Goal: Use online tool/utility: Utilize a website feature to perform a specific function

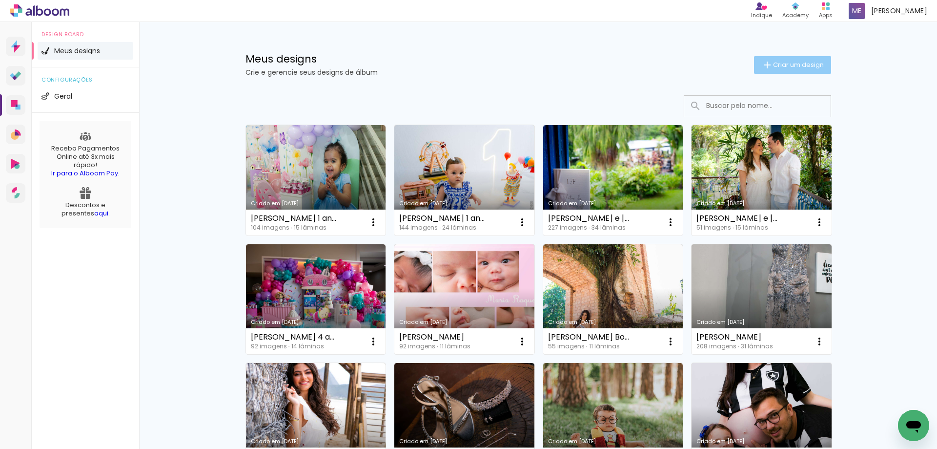
click at [797, 62] on span "Criar um design" at bounding box center [798, 65] width 51 height 6
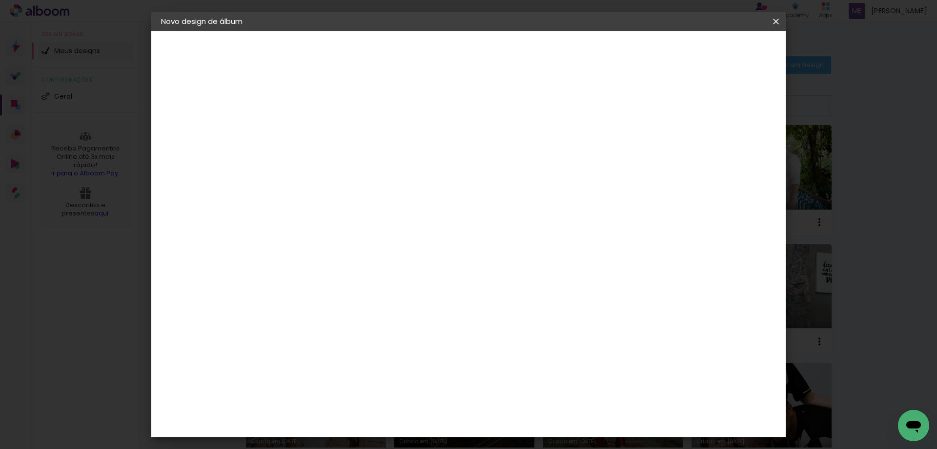
click at [321, 133] on input at bounding box center [321, 131] width 0 height 15
type input "Manuela book"
type paper-input "Manuela book"
click at [0, 0] on slot "Avançar" at bounding box center [0, 0] width 0 height 0
click at [504, 147] on paper-item "Tamanho Livre" at bounding box center [457, 148] width 94 height 21
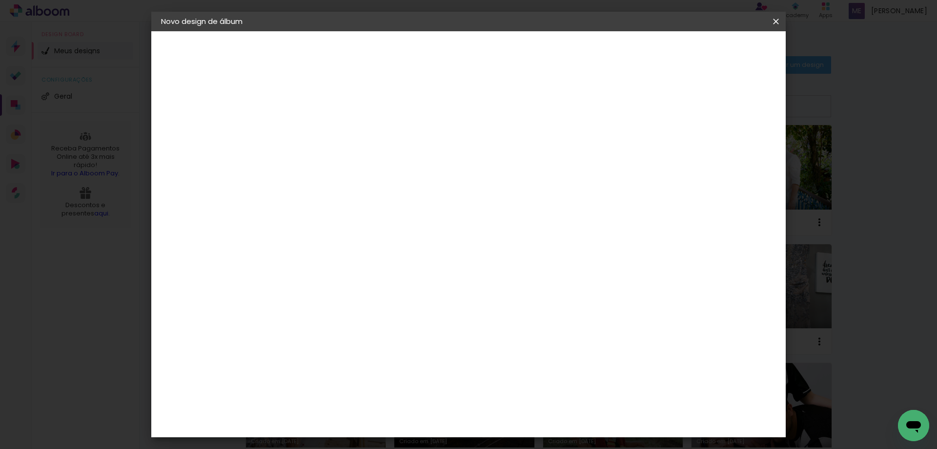
scroll to position [488, 0]
click at [339, 359] on div "Digipix Pro" at bounding box center [326, 367] width 24 height 16
click at [0, 0] on slot "Avançar" at bounding box center [0, 0] width 0 height 0
click at [359, 163] on input "text" at bounding box center [340, 170] width 38 height 15
click at [611, 154] on paper-item "180º FLAT 600" at bounding box center [532, 162] width 195 height 20
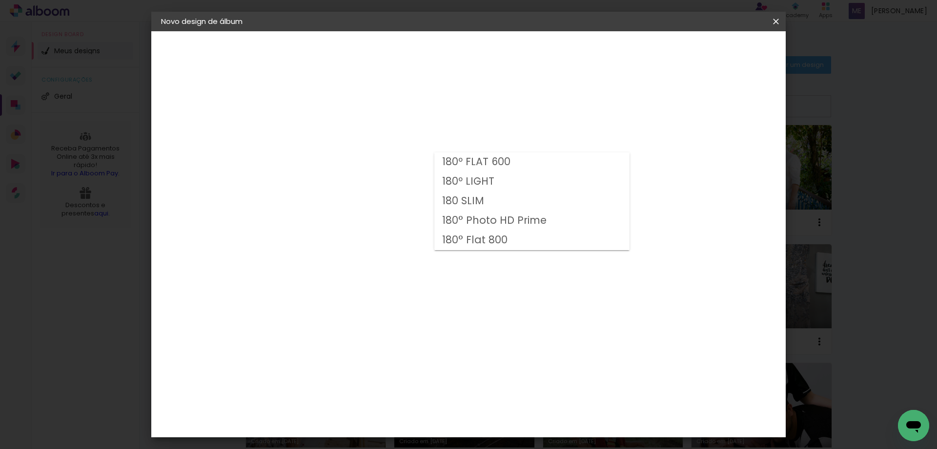
type input "180º FLAT 600"
click at [423, 203] on span "21 × 30 cm" at bounding box center [405, 213] width 36 height 20
click at [0, 0] on slot "Avançar" at bounding box center [0, 0] width 0 height 0
click at [715, 51] on span "Iniciar design" at bounding box center [693, 51] width 44 height 7
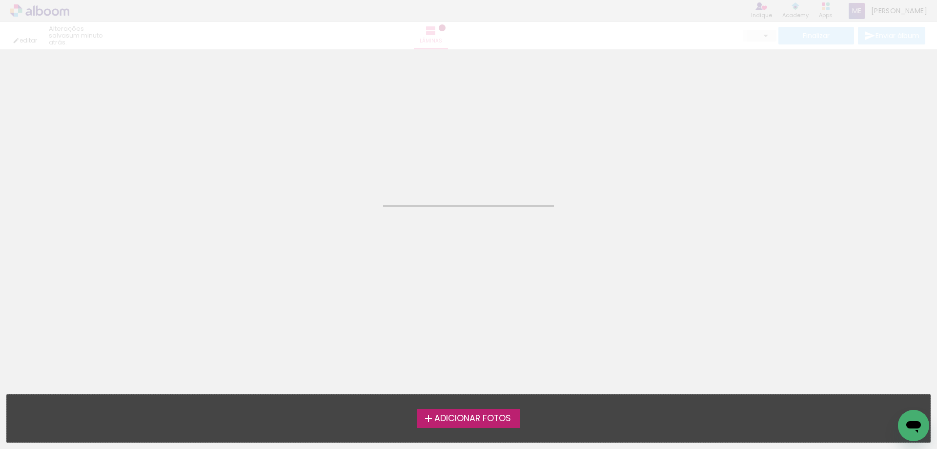
click at [472, 415] on span "Adicionar Fotos" at bounding box center [473, 418] width 77 height 9
click at [0, 0] on input "file" at bounding box center [0, 0] width 0 height 0
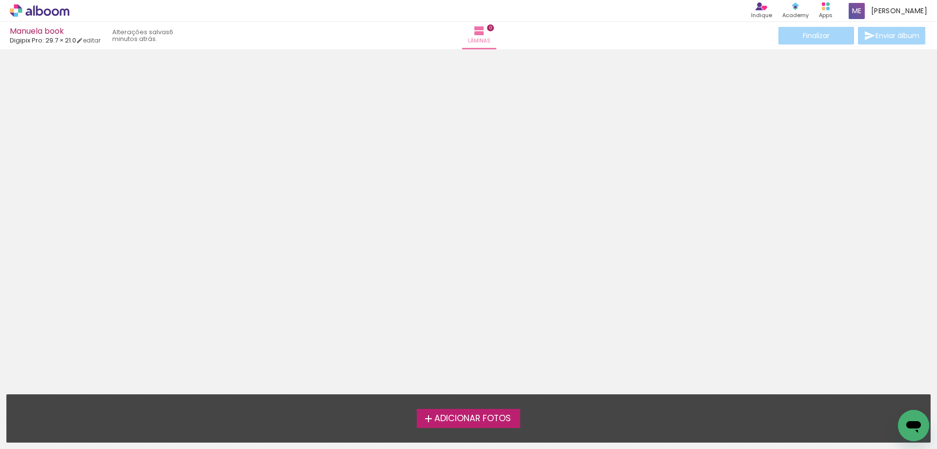
click at [469, 420] on span "Adicionar Fotos" at bounding box center [473, 418] width 77 height 9
click at [0, 0] on input "file" at bounding box center [0, 0] width 0 height 0
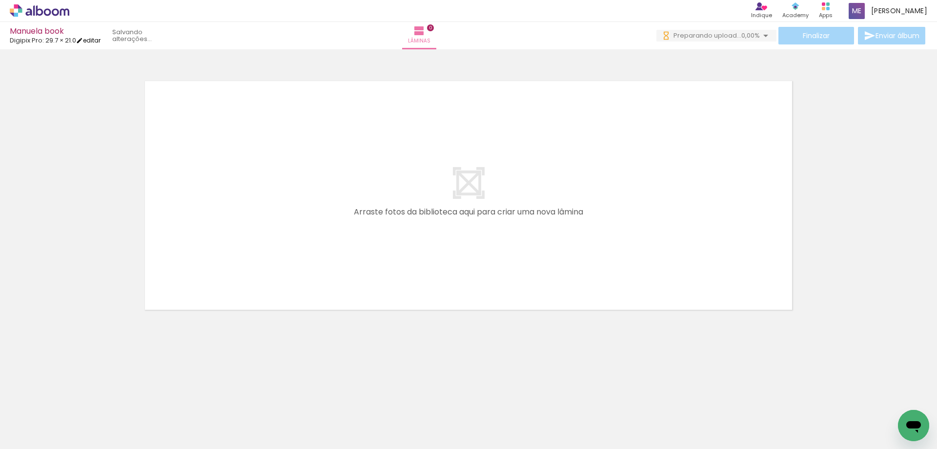
click at [98, 40] on link "editar" at bounding box center [88, 40] width 24 height 8
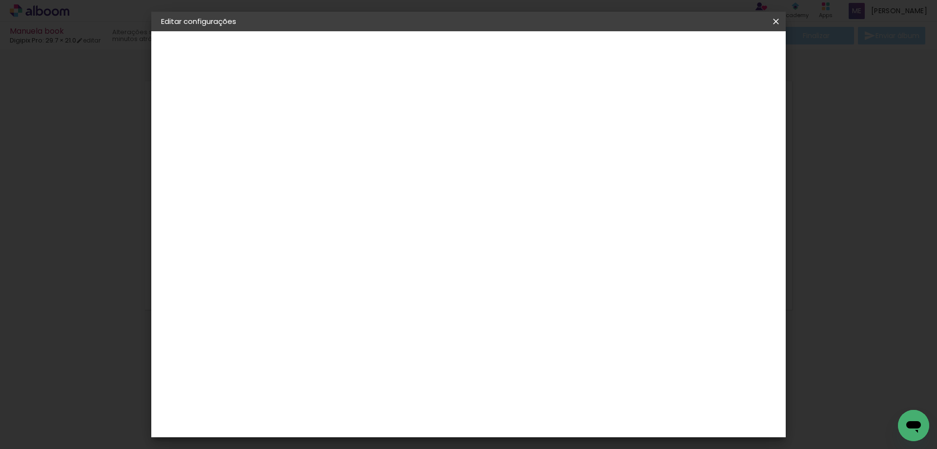
click at [0, 0] on slot "Voltar" at bounding box center [0, 0] width 0 height 0
click at [374, 159] on div "Escolha o tamanho" at bounding box center [345, 180] width 57 height 45
click at [0, 0] on slot "Voltar" at bounding box center [0, 0] width 0 height 0
click at [339, 359] on div "Digipix Pro" at bounding box center [326, 367] width 24 height 16
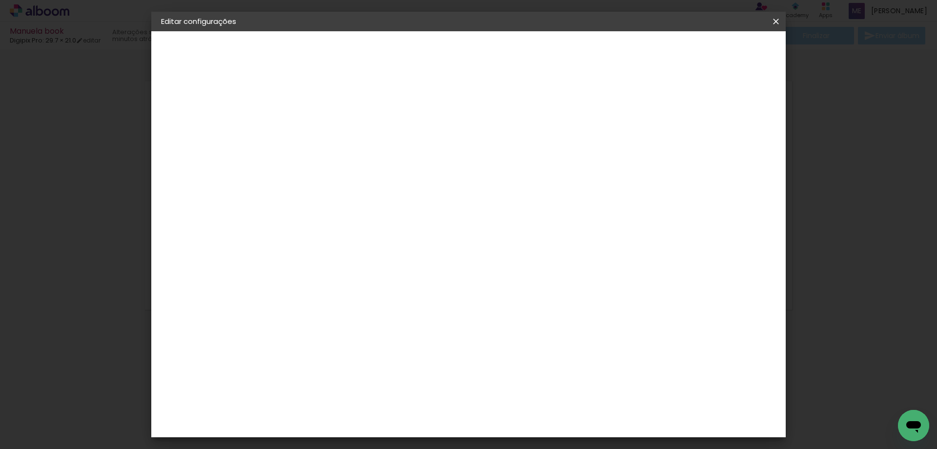
click at [503, 58] on paper-button "Avançar" at bounding box center [480, 51] width 48 height 17
click at [359, 165] on input "text" at bounding box center [340, 170] width 38 height 15
click at [0, 0] on slot "180º FLAT 600" at bounding box center [0, 0] width 0 height 0
type input "180º FLAT 600"
click at [452, 157] on iron-icon at bounding box center [446, 160] width 12 height 12
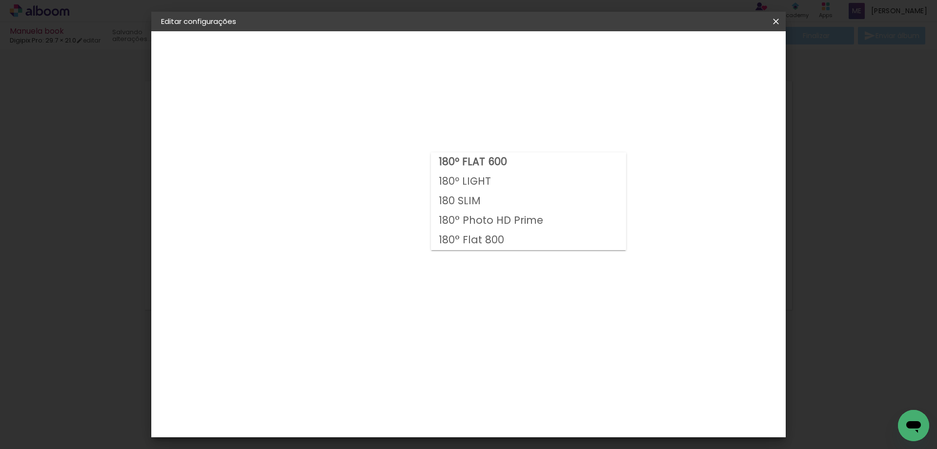
click at [621, 157] on paper-item "180º FLAT 600" at bounding box center [528, 162] width 195 height 20
click at [0, 0] on slot "Avançar" at bounding box center [0, 0] width 0 height 0
click at [660, 57] on paper-button "Salvar configurações" at bounding box center [614, 51] width 92 height 17
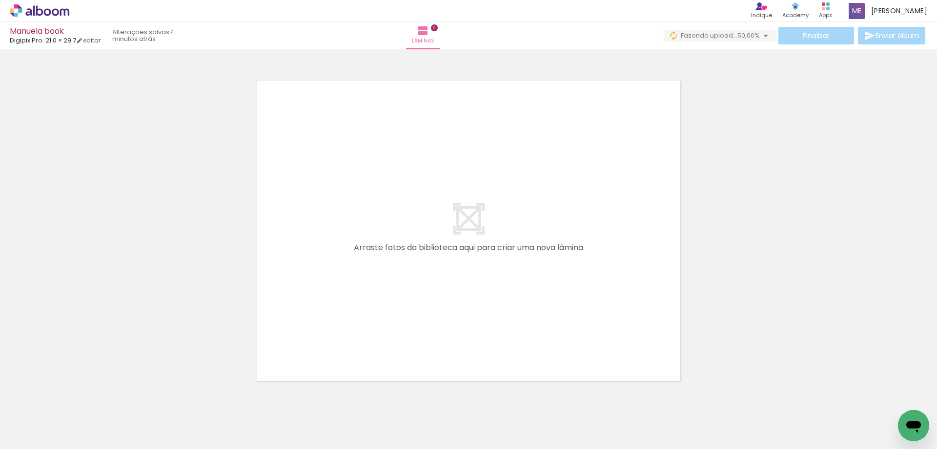
scroll to position [31, 0]
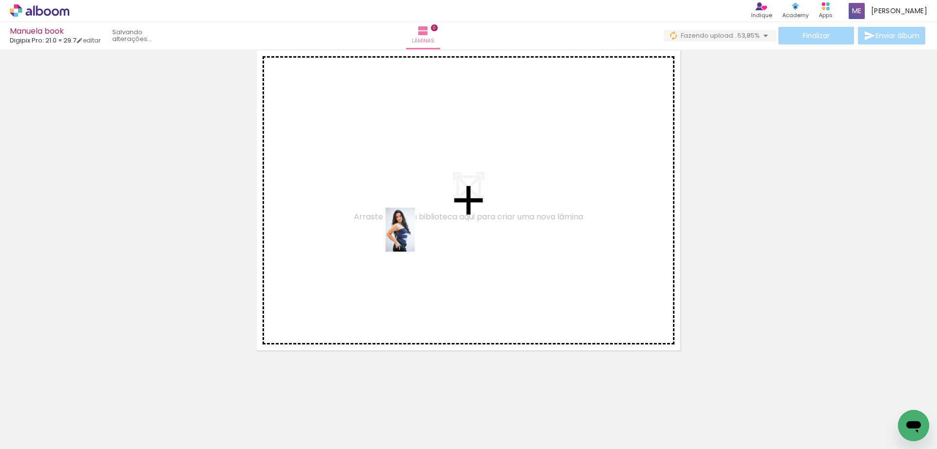
drag, startPoint x: 271, startPoint y: 425, endPoint x: 414, endPoint y: 239, distance: 234.0
click at [416, 235] on quentale-workspace at bounding box center [468, 224] width 937 height 449
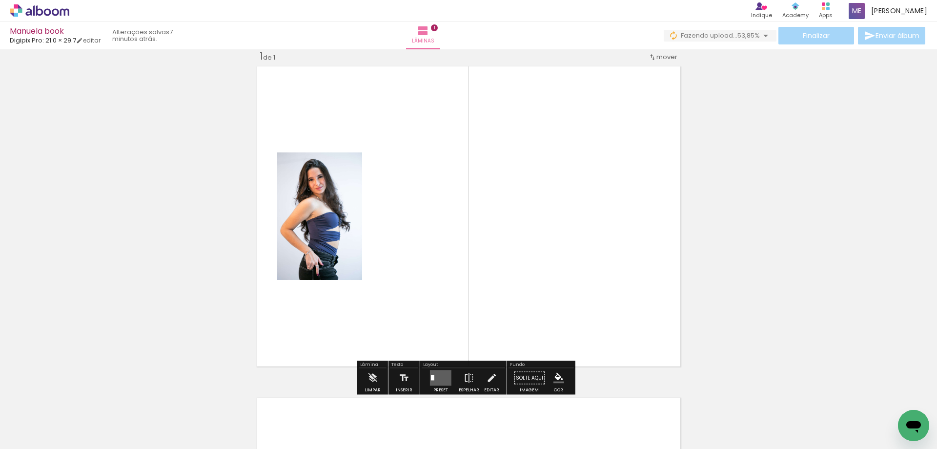
scroll to position [13, 0]
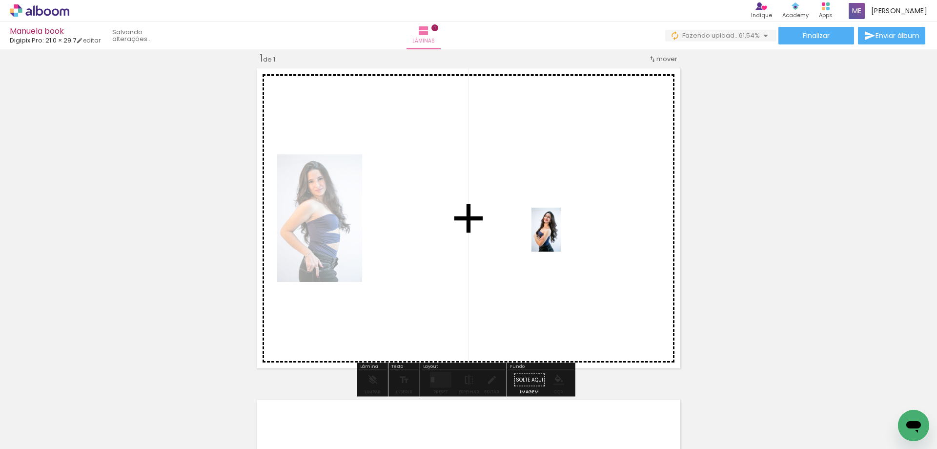
drag, startPoint x: 325, startPoint y: 427, endPoint x: 562, endPoint y: 229, distance: 309.3
click at [562, 232] on quentale-workspace at bounding box center [468, 224] width 937 height 449
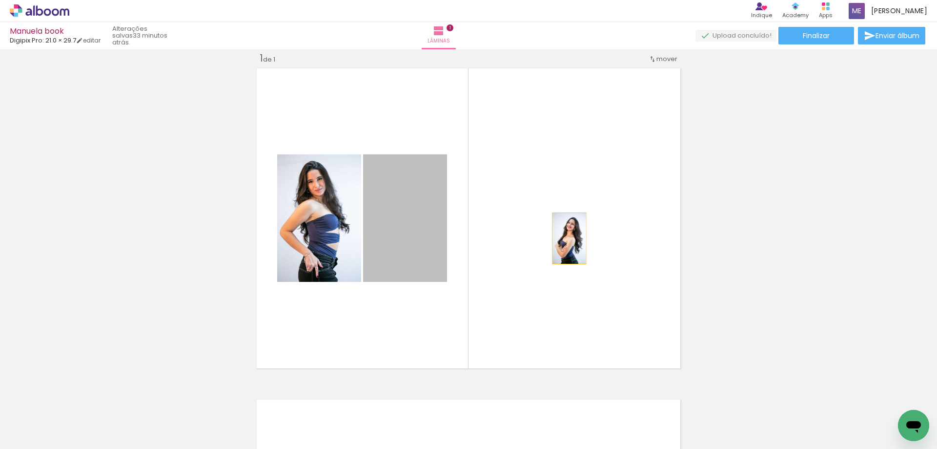
drag, startPoint x: 404, startPoint y: 245, endPoint x: 570, endPoint y: 236, distance: 166.3
click at [570, 236] on quentale-layouter at bounding box center [468, 218] width 431 height 307
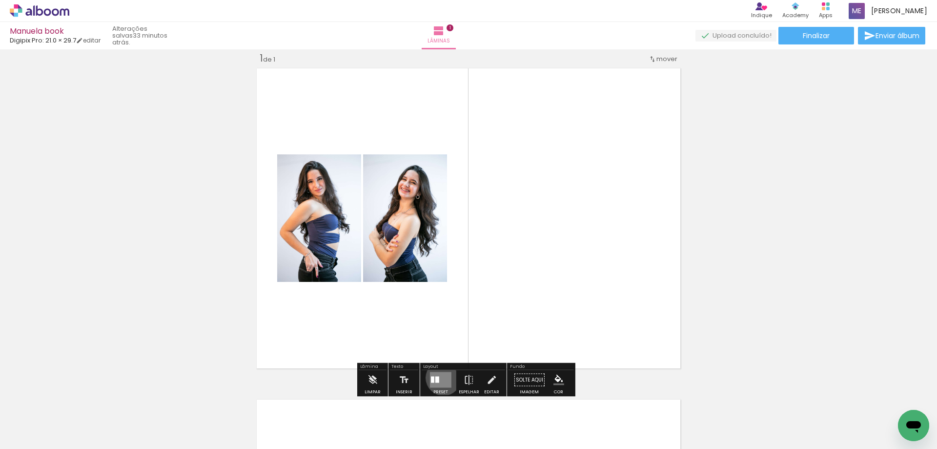
click at [441, 377] on quentale-layouter at bounding box center [440, 380] width 21 height 16
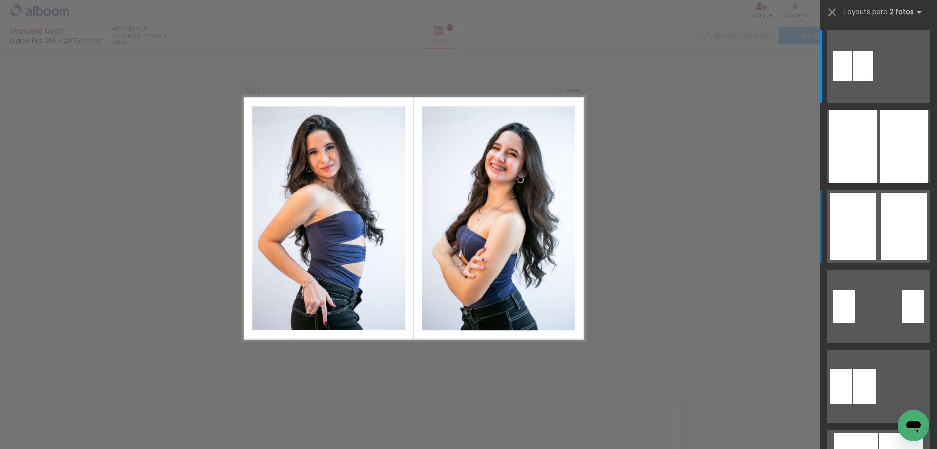
click at [873, 81] on div at bounding box center [863, 66] width 20 height 30
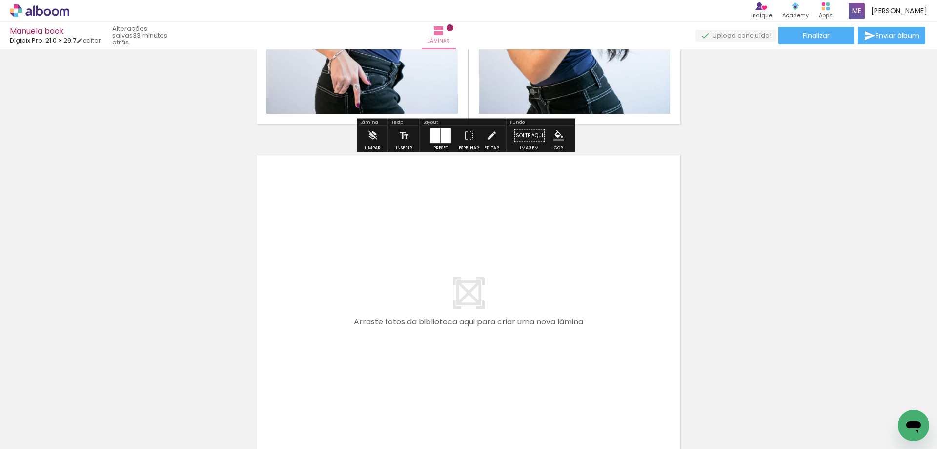
scroll to position [354, 0]
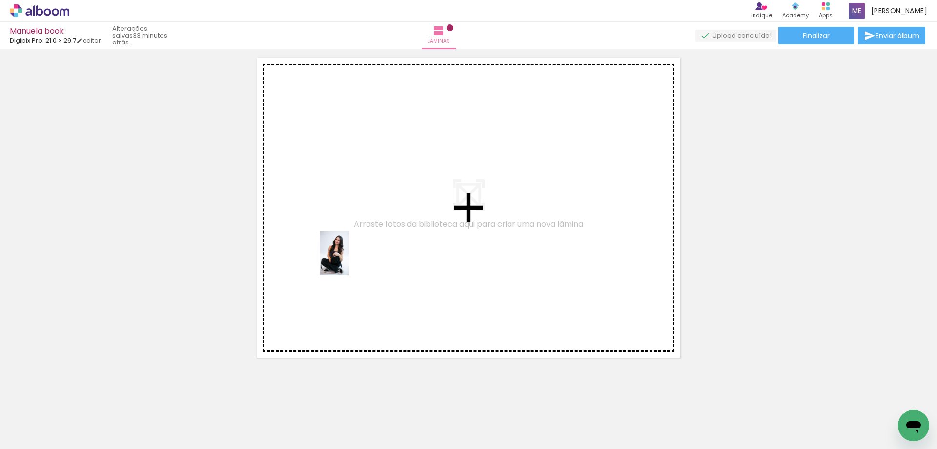
drag, startPoint x: 214, startPoint y: 432, endPoint x: 354, endPoint y: 254, distance: 226.7
click at [354, 254] on quentale-workspace at bounding box center [468, 224] width 937 height 449
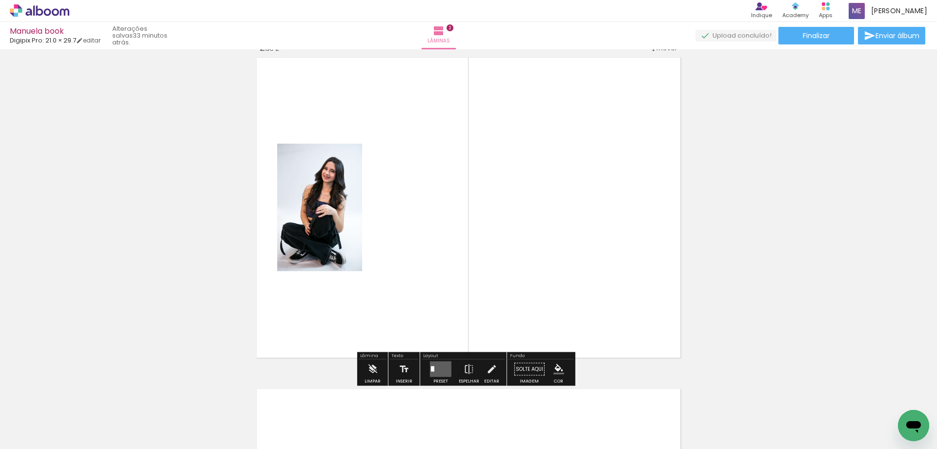
scroll to position [344, 0]
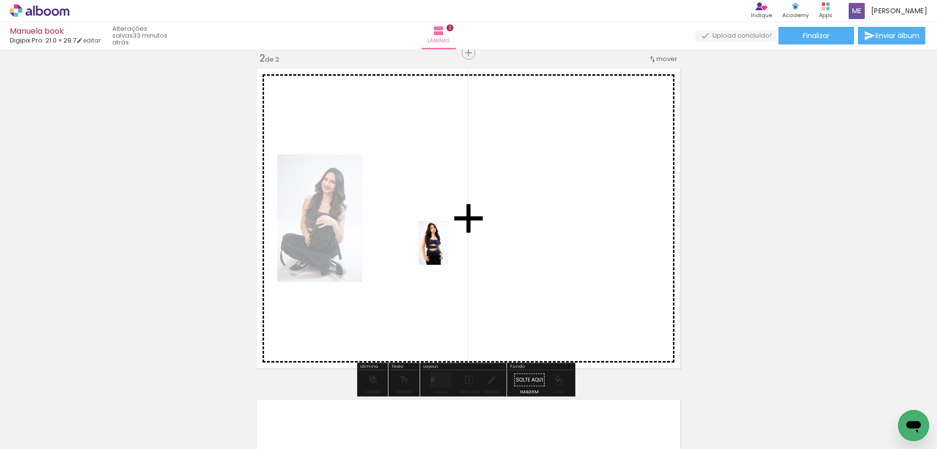
drag, startPoint x: 102, startPoint y: 414, endPoint x: 448, endPoint y: 250, distance: 383.3
click at [448, 250] on quentale-workspace at bounding box center [468, 224] width 937 height 449
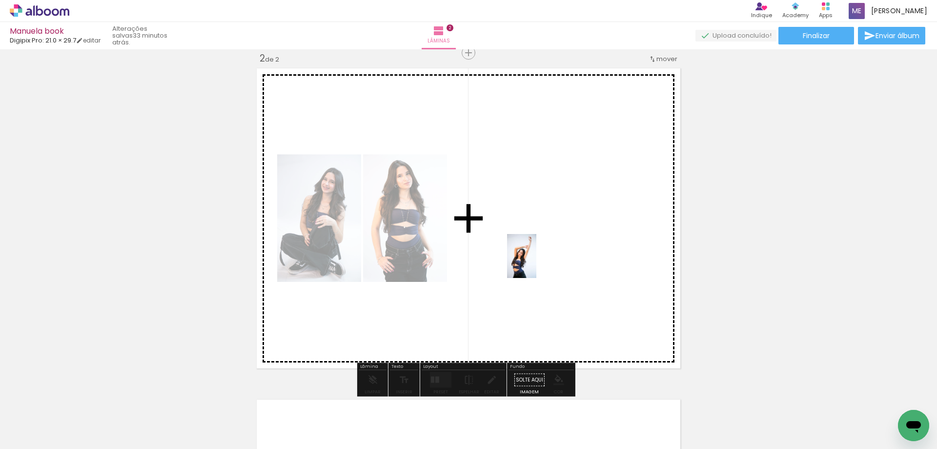
drag, startPoint x: 535, startPoint y: 417, endPoint x: 537, endPoint y: 263, distance: 154.3
click at [537, 263] on quentale-workspace at bounding box center [468, 224] width 937 height 449
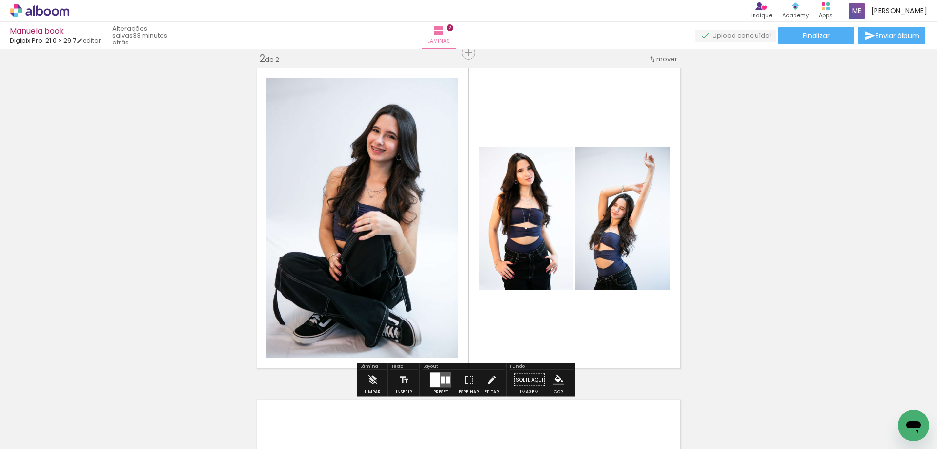
click at [436, 378] on div at bounding box center [436, 380] width 10 height 15
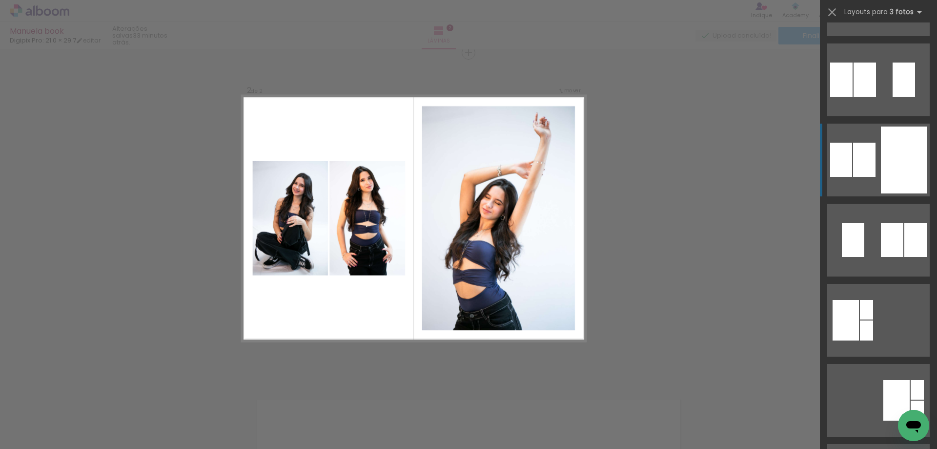
scroll to position [293, 0]
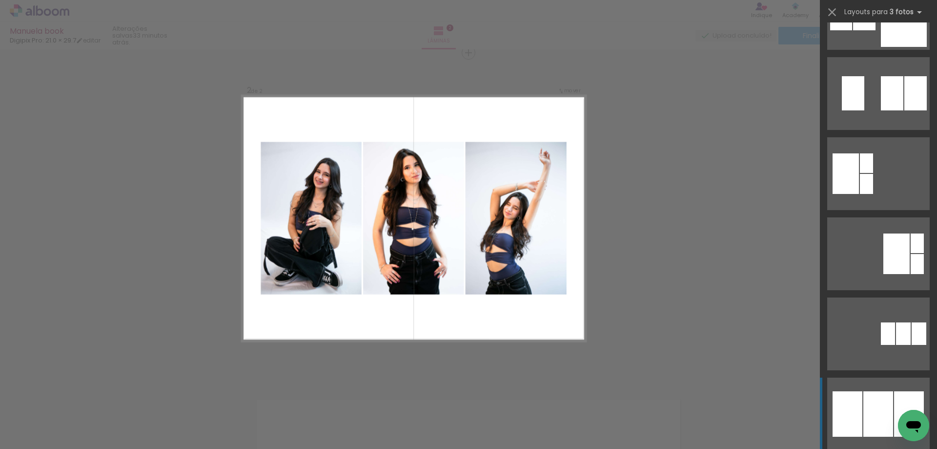
click at [873, 414] on div at bounding box center [879, 413] width 30 height 45
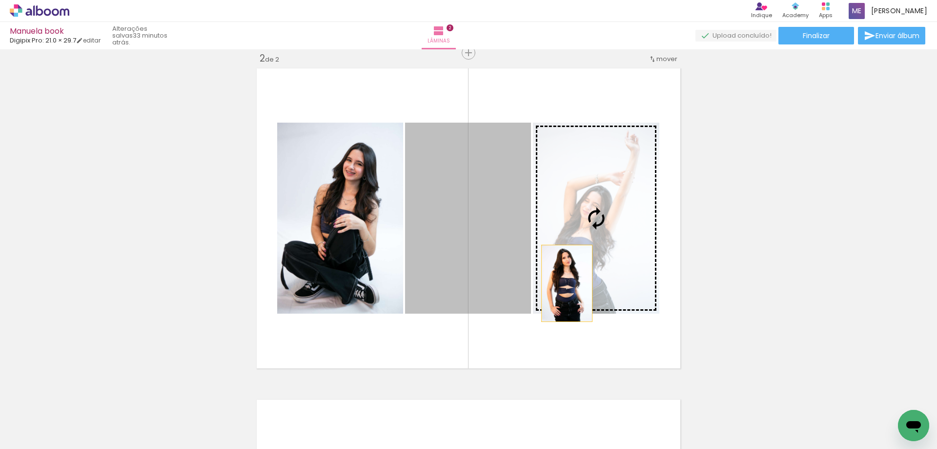
drag, startPoint x: 498, startPoint y: 287, endPoint x: 602, endPoint y: 280, distance: 104.2
click at [0, 0] on slot at bounding box center [0, 0] width 0 height 0
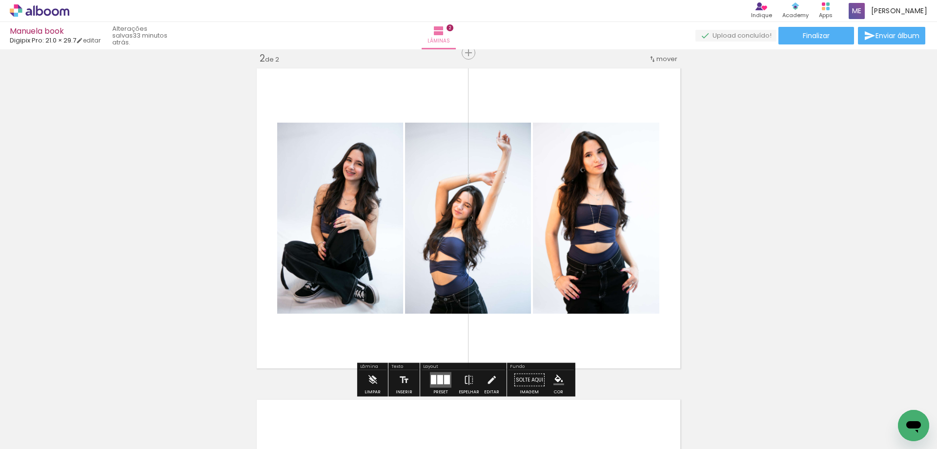
drag, startPoint x: 363, startPoint y: 248, endPoint x: 507, endPoint y: 250, distance: 144.0
click at [0, 0] on slot at bounding box center [0, 0] width 0 height 0
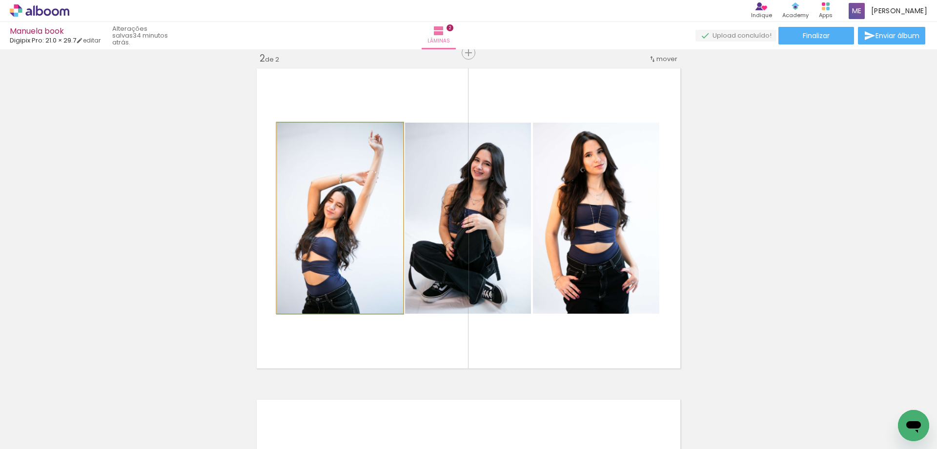
click at [347, 212] on quentale-photo at bounding box center [340, 218] width 126 height 191
click at [297, 170] on quentale-photo at bounding box center [340, 218] width 126 height 191
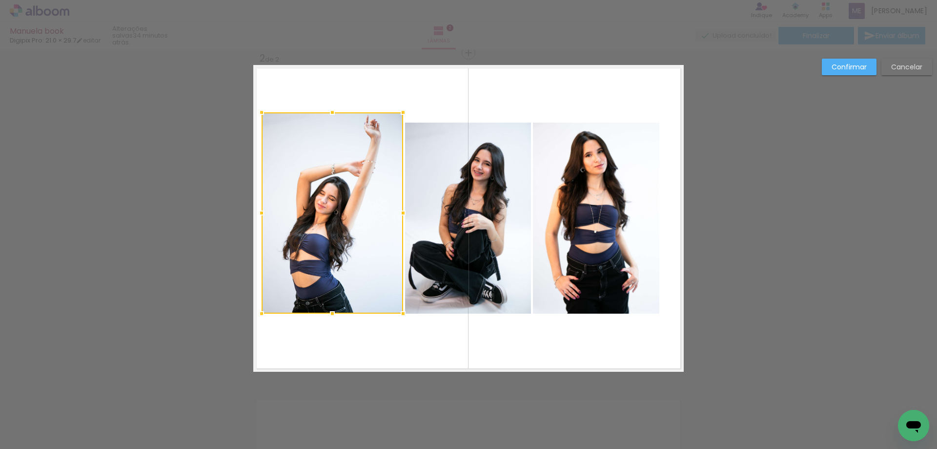
drag, startPoint x: 270, startPoint y: 122, endPoint x: 254, endPoint y: 111, distance: 18.7
click at [254, 111] on div at bounding box center [262, 113] width 20 height 20
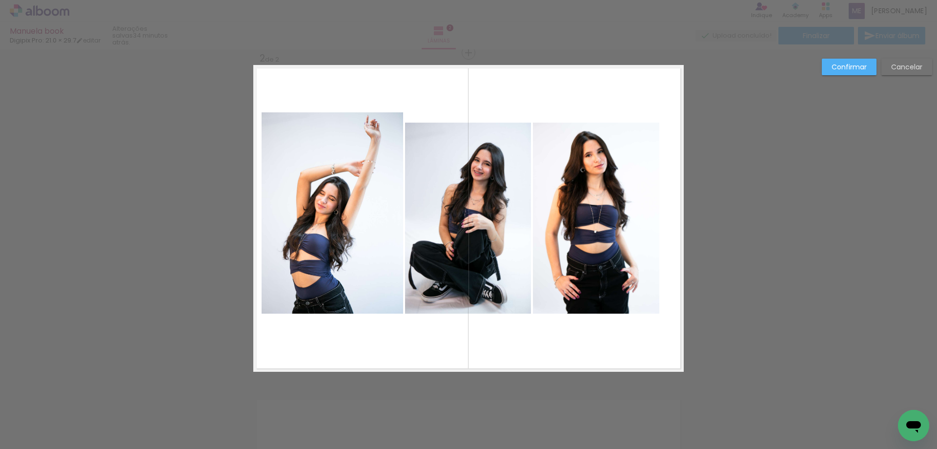
click at [267, 208] on quentale-photo at bounding box center [333, 212] width 142 height 201
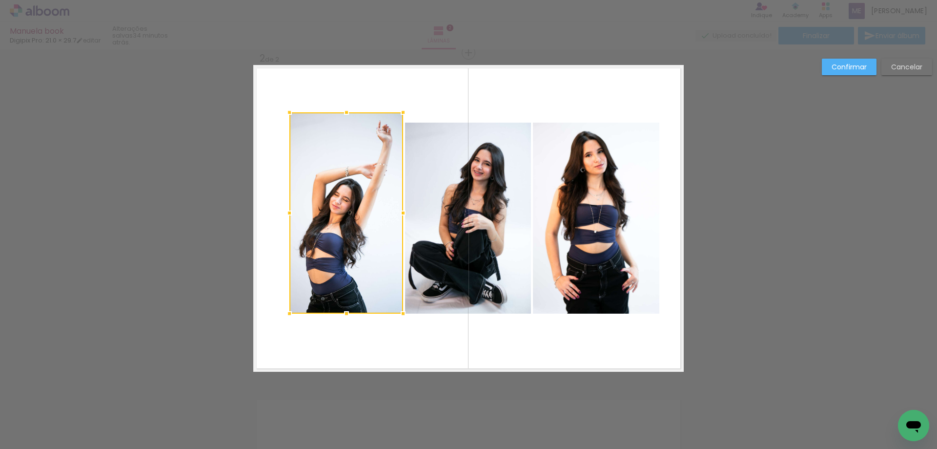
drag, startPoint x: 261, startPoint y: 214, endPoint x: 289, endPoint y: 216, distance: 27.9
click at [289, 216] on div at bounding box center [290, 213] width 20 height 20
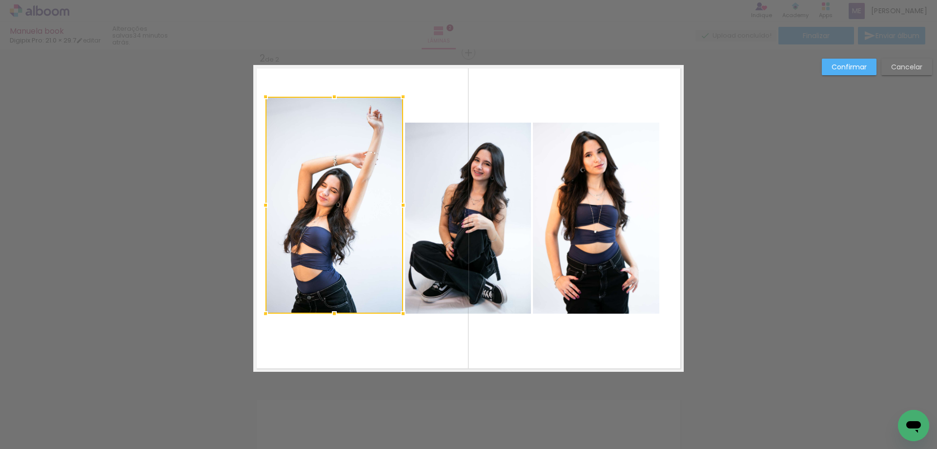
drag, startPoint x: 285, startPoint y: 113, endPoint x: 262, endPoint y: 98, distance: 27.9
click at [262, 98] on div at bounding box center [266, 97] width 20 height 20
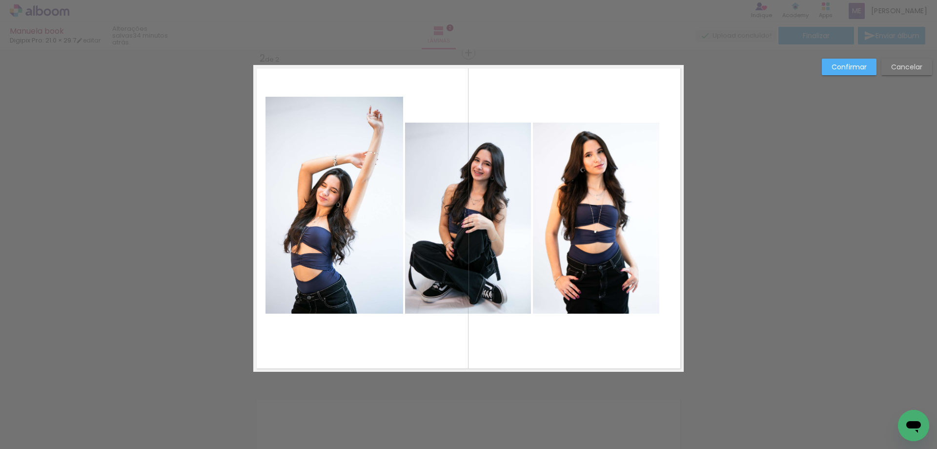
click at [272, 194] on quentale-photo at bounding box center [335, 205] width 138 height 217
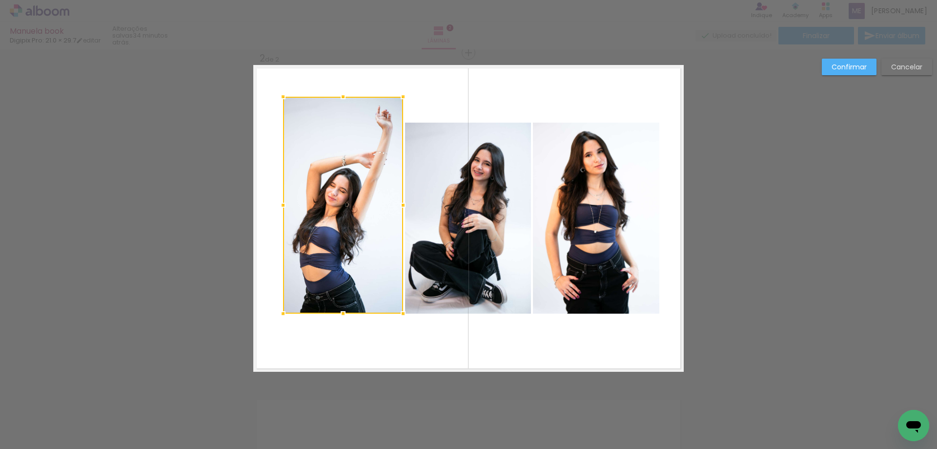
drag, startPoint x: 264, startPoint y: 207, endPoint x: 279, endPoint y: 205, distance: 15.7
click at [279, 205] on div at bounding box center [283, 205] width 20 height 20
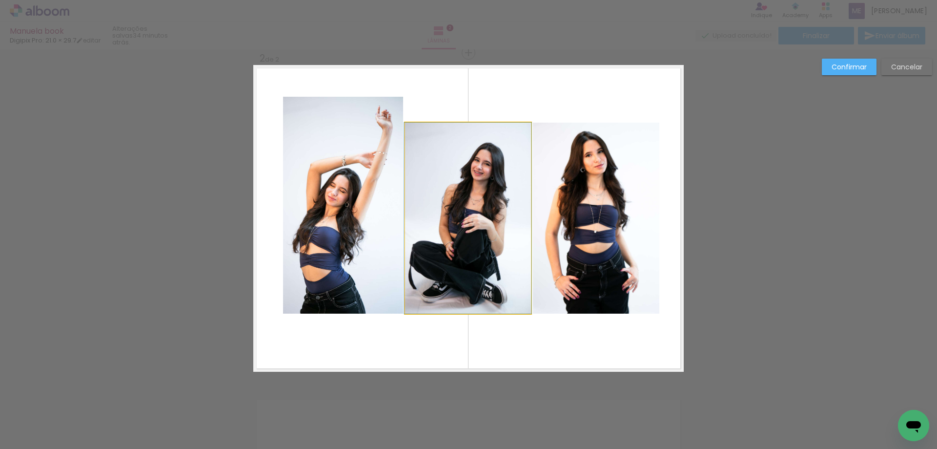
click at [433, 205] on quentale-photo at bounding box center [468, 218] width 126 height 191
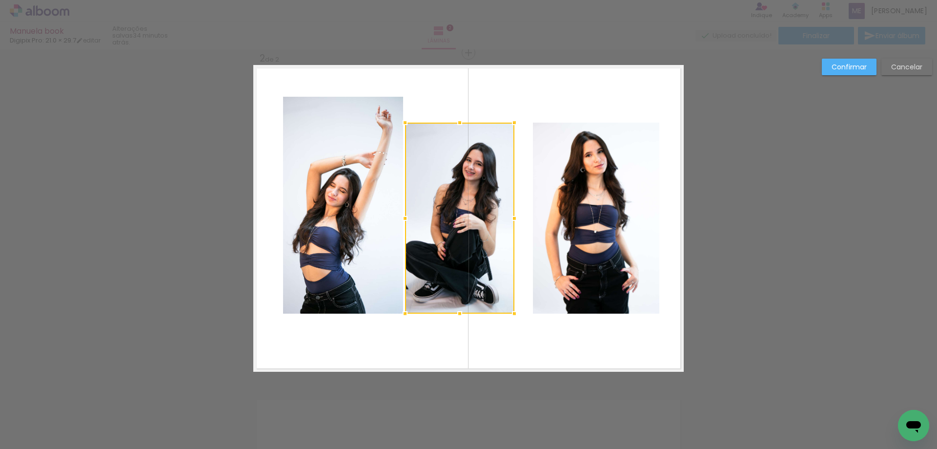
drag, startPoint x: 527, startPoint y: 218, endPoint x: 511, endPoint y: 216, distance: 16.7
click at [511, 216] on div at bounding box center [515, 218] width 20 height 20
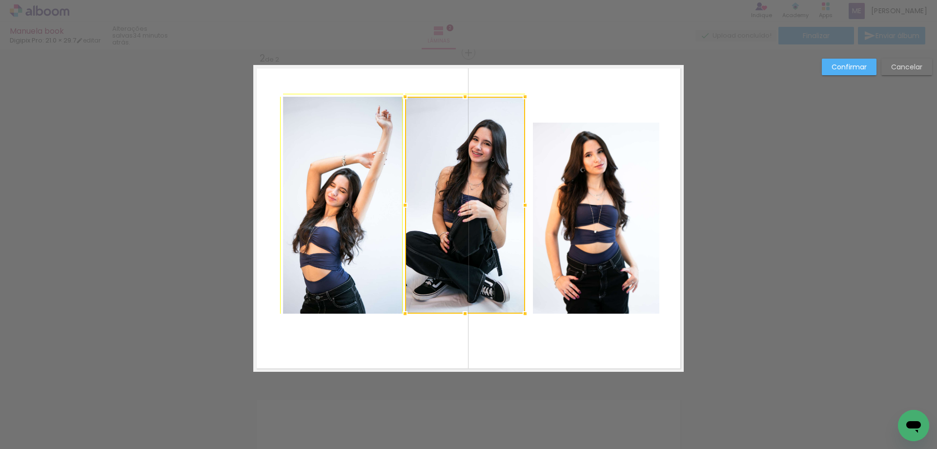
drag, startPoint x: 512, startPoint y: 118, endPoint x: 524, endPoint y: 95, distance: 26.0
click at [524, 95] on div at bounding box center [526, 97] width 20 height 20
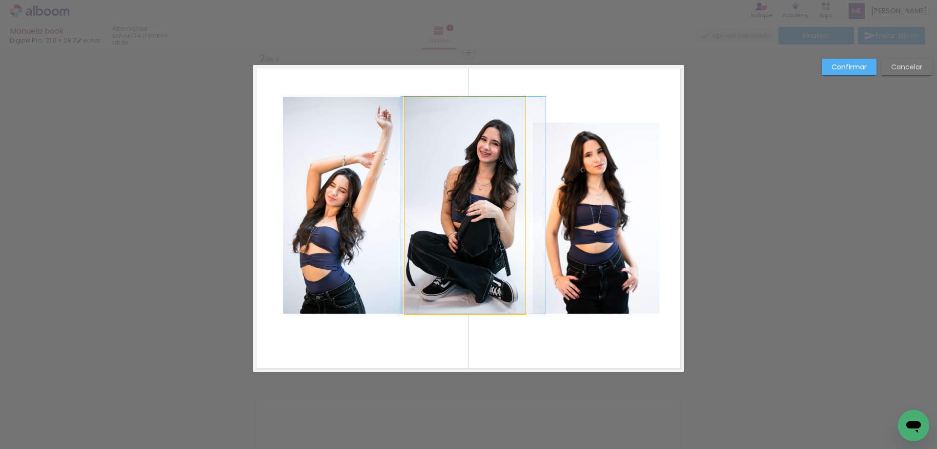
drag, startPoint x: 489, startPoint y: 197, endPoint x: 498, endPoint y: 196, distance: 8.3
click at [588, 215] on quentale-photo at bounding box center [596, 218] width 126 height 191
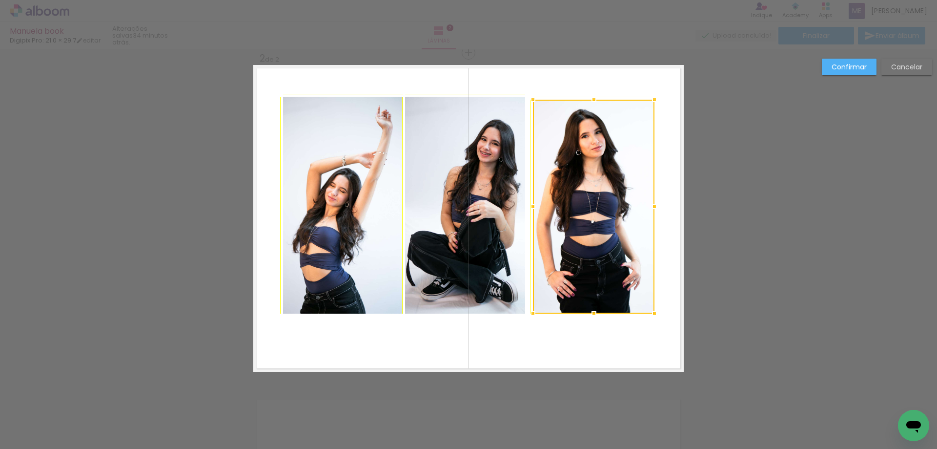
drag, startPoint x: 655, startPoint y: 123, endPoint x: 647, endPoint y: 93, distance: 30.8
click at [647, 93] on div at bounding box center [655, 100] width 20 height 20
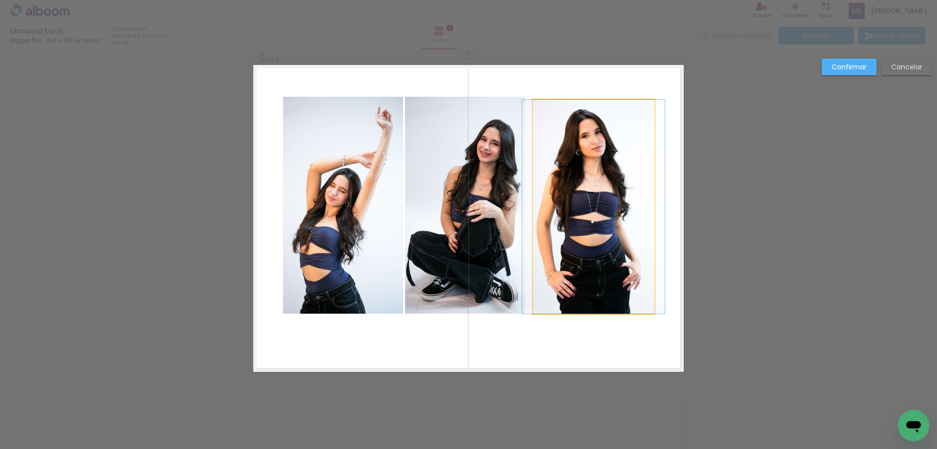
click at [635, 108] on quentale-photo at bounding box center [594, 207] width 122 height 214
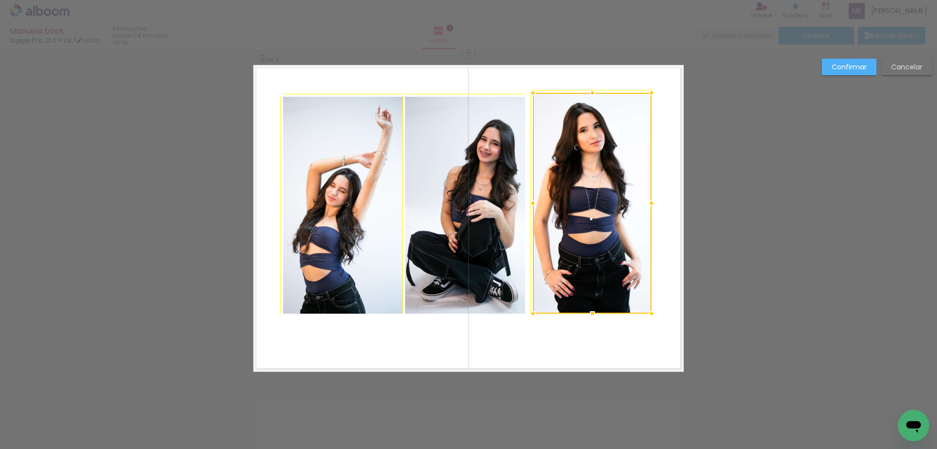
drag, startPoint x: 648, startPoint y: 102, endPoint x: 641, endPoint y: 106, distance: 9.0
click at [641, 106] on div at bounding box center [592, 203] width 119 height 221
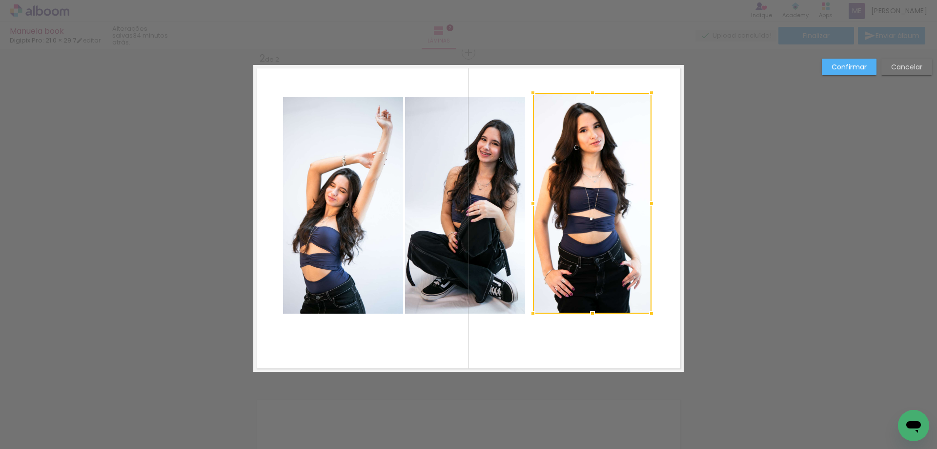
click at [606, 131] on div at bounding box center [592, 203] width 119 height 221
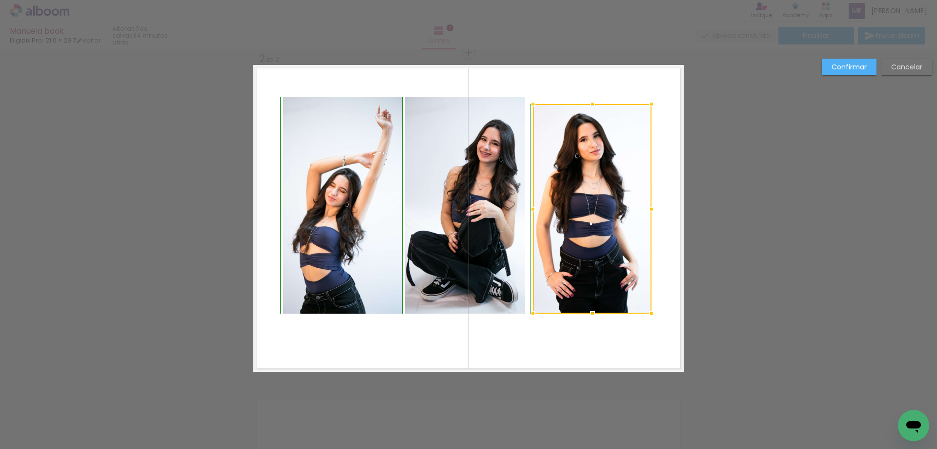
click at [591, 97] on div at bounding box center [593, 104] width 20 height 20
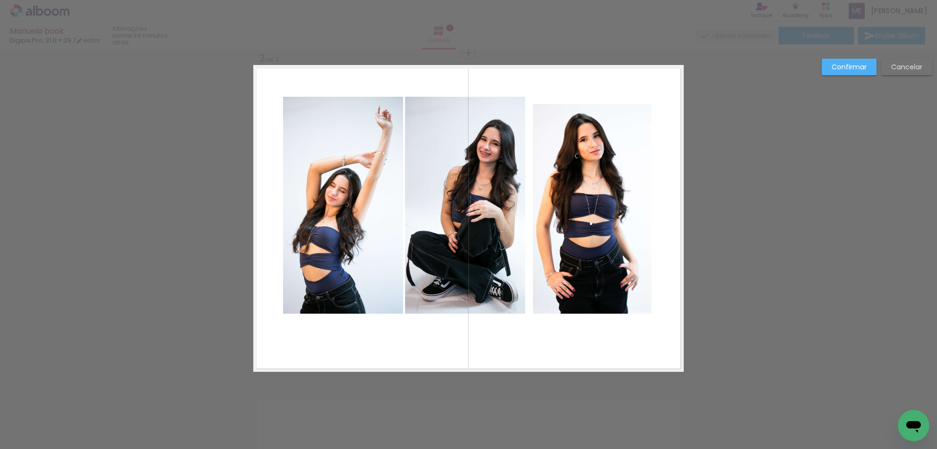
click at [595, 147] on quentale-photo at bounding box center [592, 208] width 119 height 209
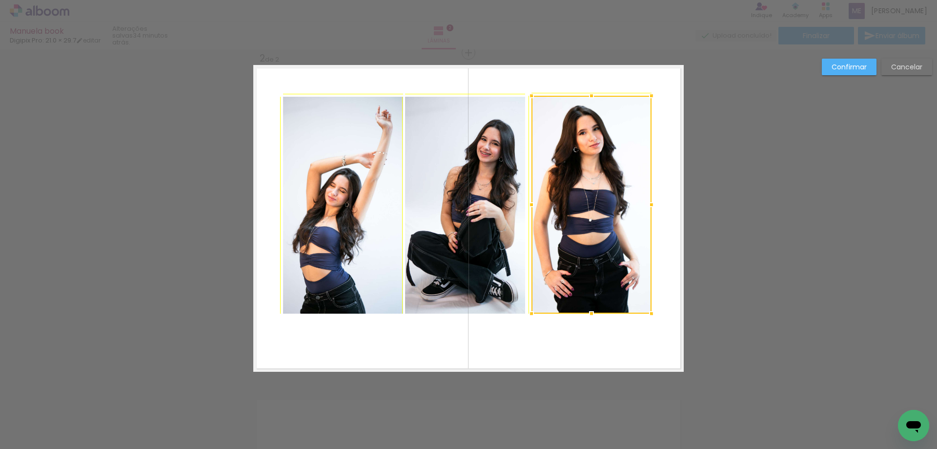
click at [525, 102] on div at bounding box center [532, 96] width 20 height 20
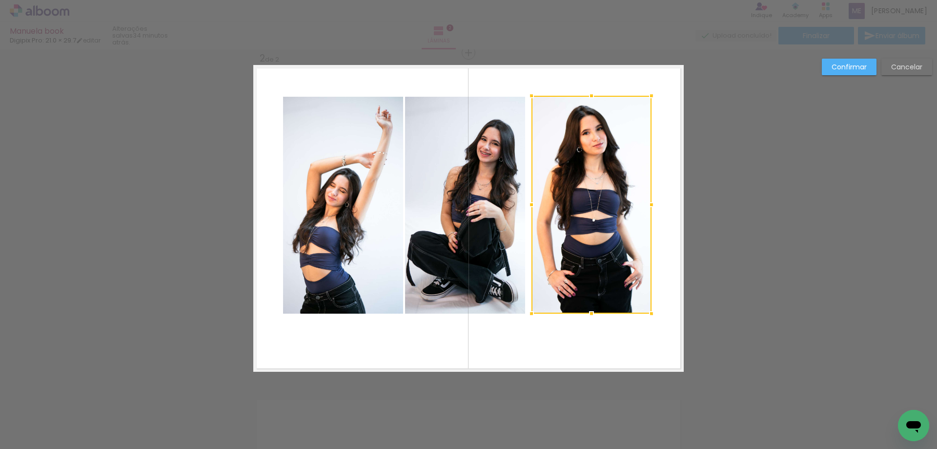
click at [741, 278] on div "Confirmar Cancelar" at bounding box center [468, 214] width 937 height 1017
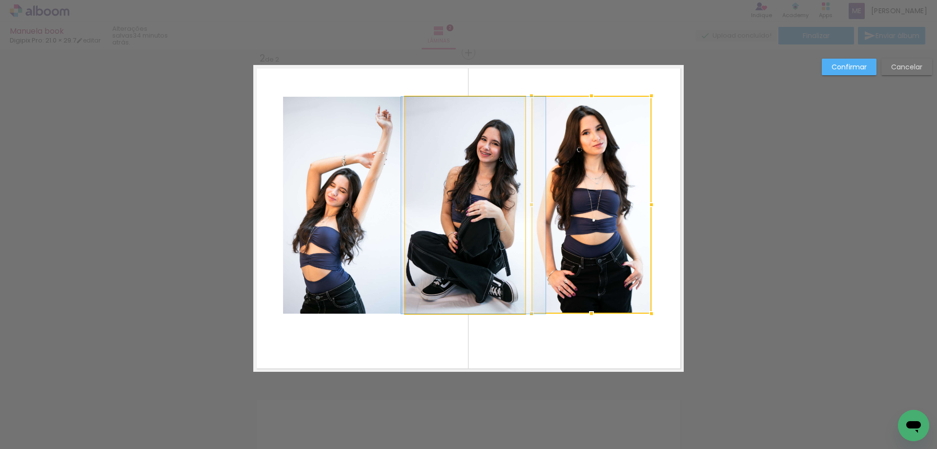
click at [492, 270] on quentale-photo at bounding box center [465, 205] width 120 height 217
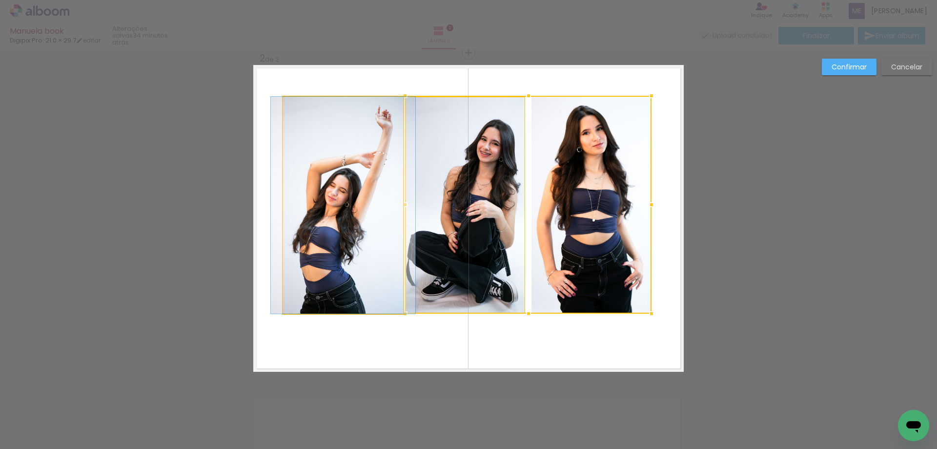
click at [367, 266] on quentale-photo at bounding box center [343, 205] width 120 height 217
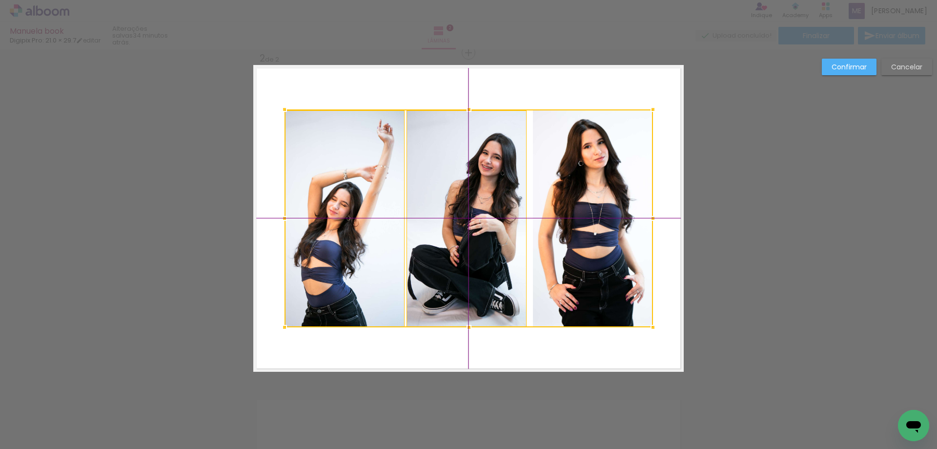
click at [434, 257] on div at bounding box center [469, 218] width 369 height 218
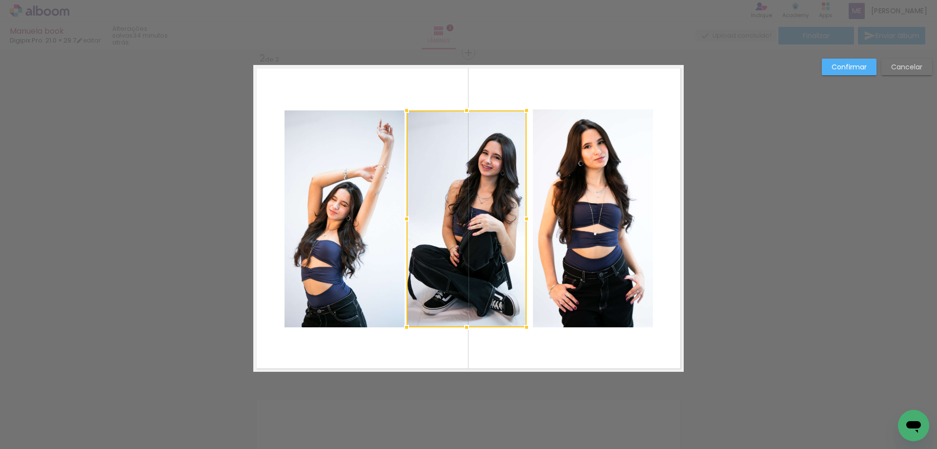
click at [0, 0] on slot "Confirmar" at bounding box center [0, 0] width 0 height 0
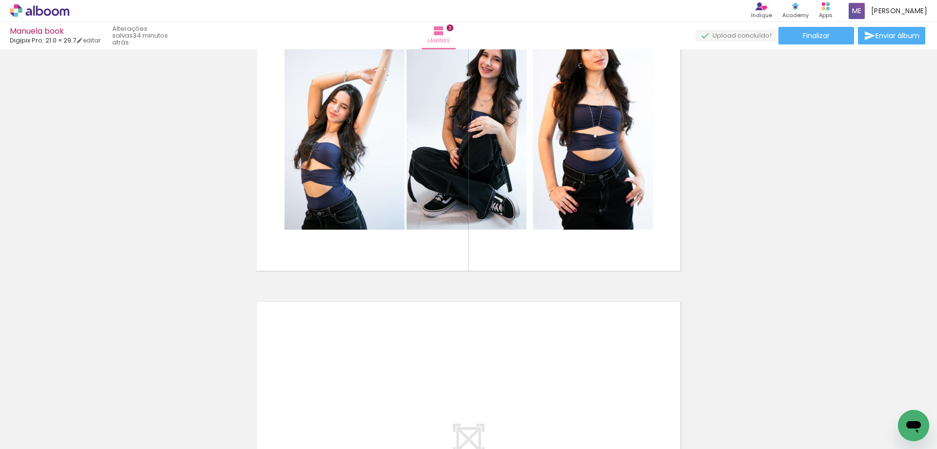
scroll to position [490, 0]
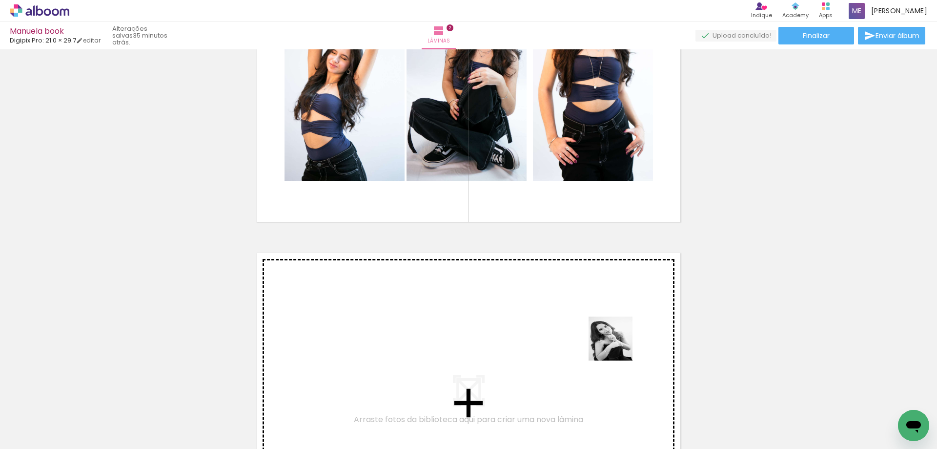
drag, startPoint x: 658, startPoint y: 413, endPoint x: 600, endPoint y: 319, distance: 110.7
click at [600, 319] on quentale-workspace at bounding box center [468, 224] width 937 height 449
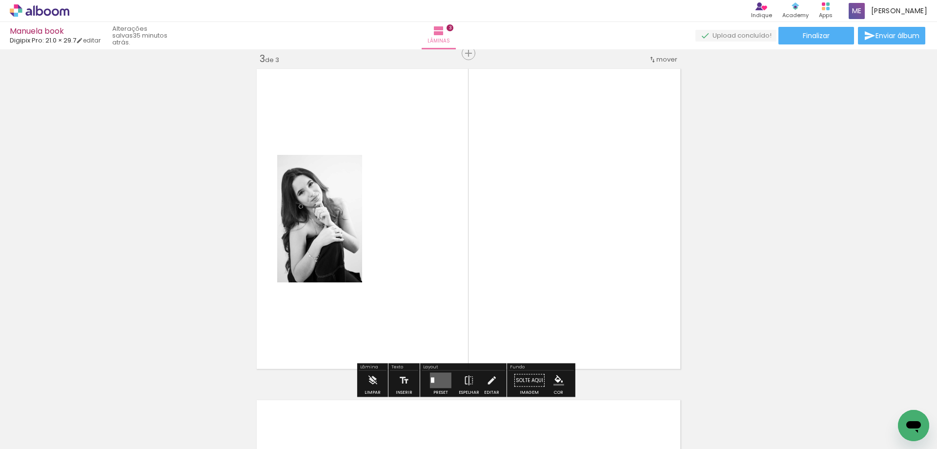
scroll to position [675, 0]
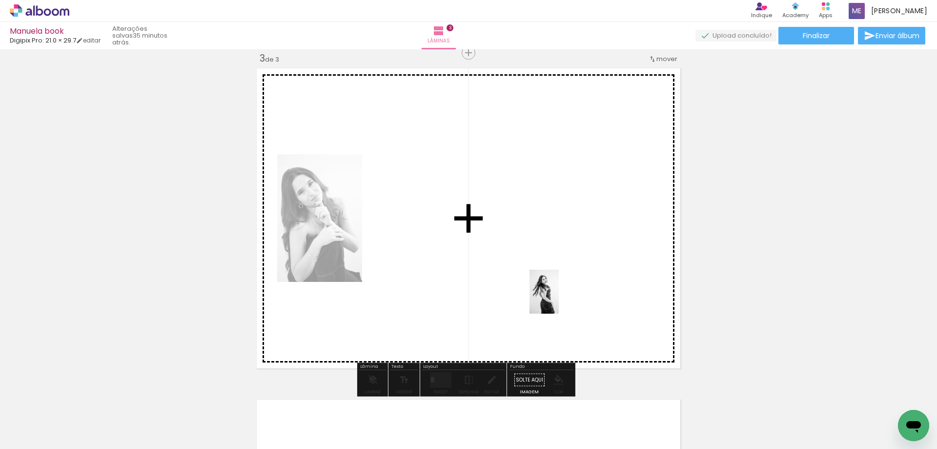
drag, startPoint x: 384, startPoint y: 432, endPoint x: 580, endPoint y: 277, distance: 249.3
click at [580, 277] on quentale-workspace at bounding box center [468, 224] width 937 height 449
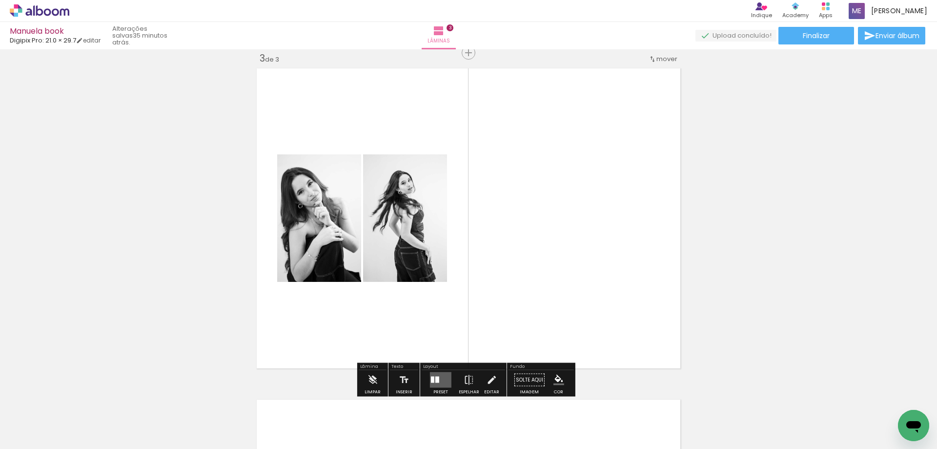
click at [440, 382] on quentale-layouter at bounding box center [440, 380] width 21 height 16
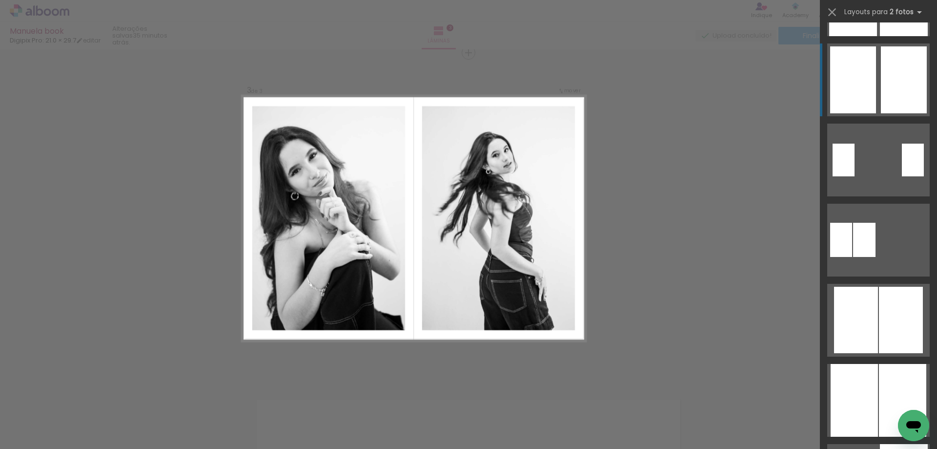
scroll to position [195, 0]
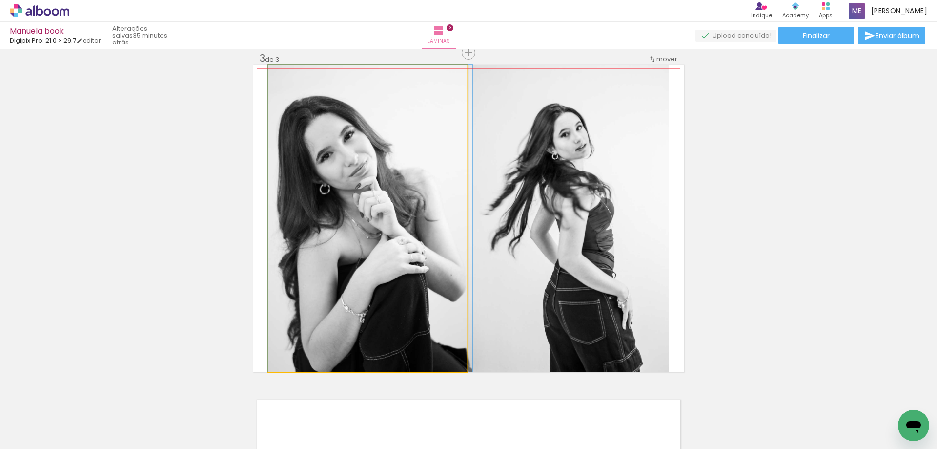
drag, startPoint x: 424, startPoint y: 251, endPoint x: 439, endPoint y: 249, distance: 15.3
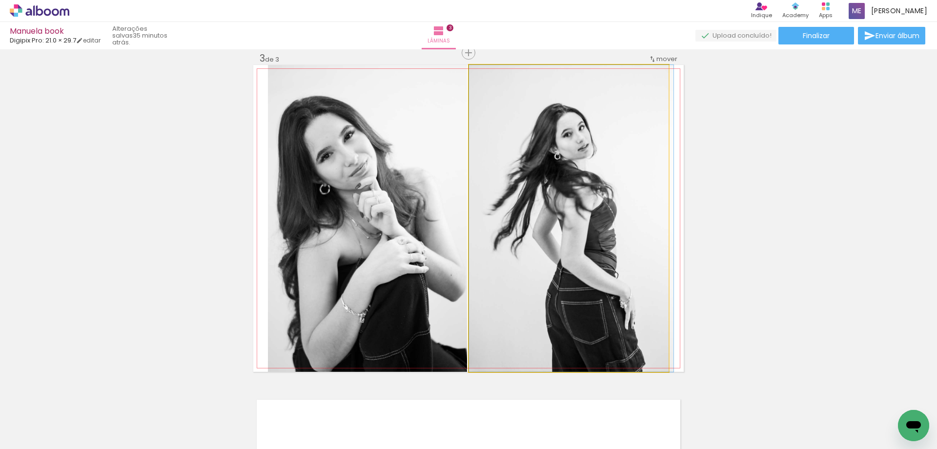
drag, startPoint x: 599, startPoint y: 258, endPoint x: 605, endPoint y: 258, distance: 6.3
drag, startPoint x: 603, startPoint y: 274, endPoint x: 603, endPoint y: 269, distance: 5.9
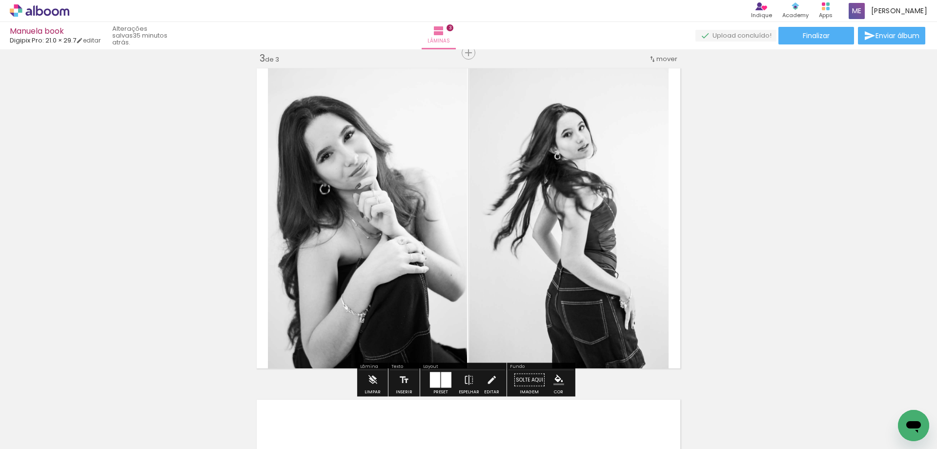
click at [762, 293] on div "Inserir lâmina 1 de 3 Inserir lâmina 2 de 3 Inserir lâmina 3 de 3" at bounding box center [468, 40] width 937 height 1325
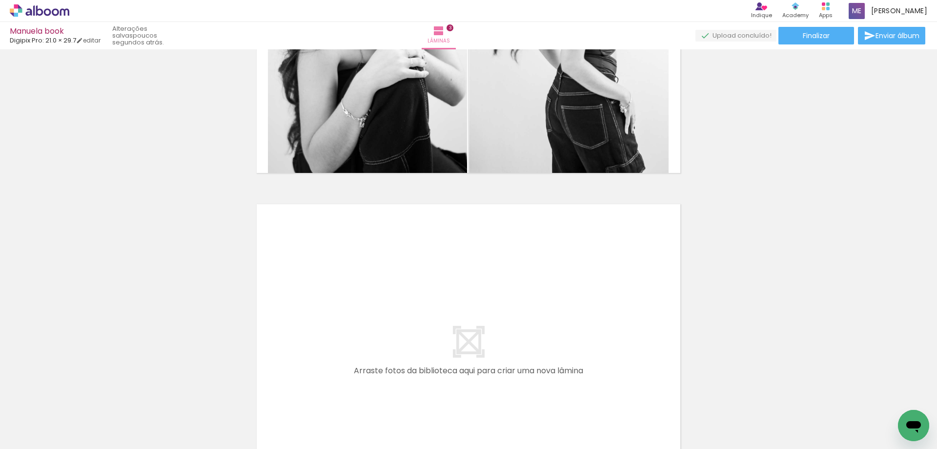
scroll to position [919, 0]
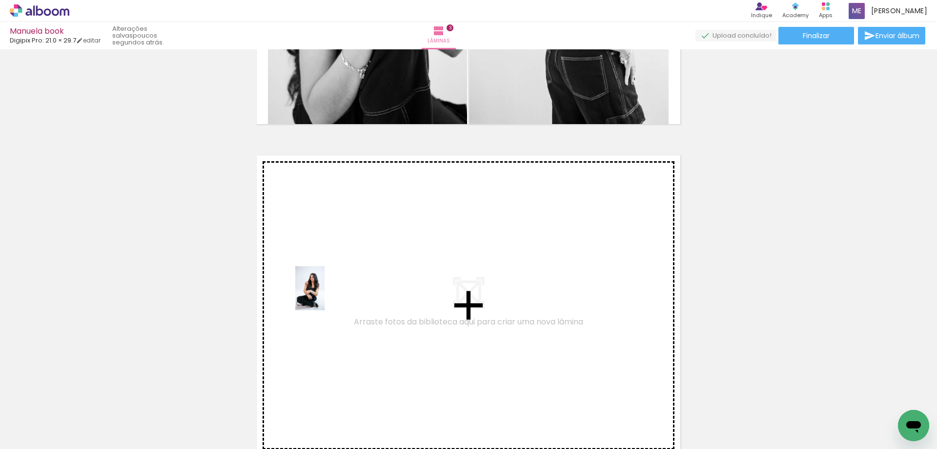
drag, startPoint x: 166, startPoint y: 424, endPoint x: 333, endPoint y: 291, distance: 213.6
click at [333, 291] on quentale-workspace at bounding box center [468, 224] width 937 height 449
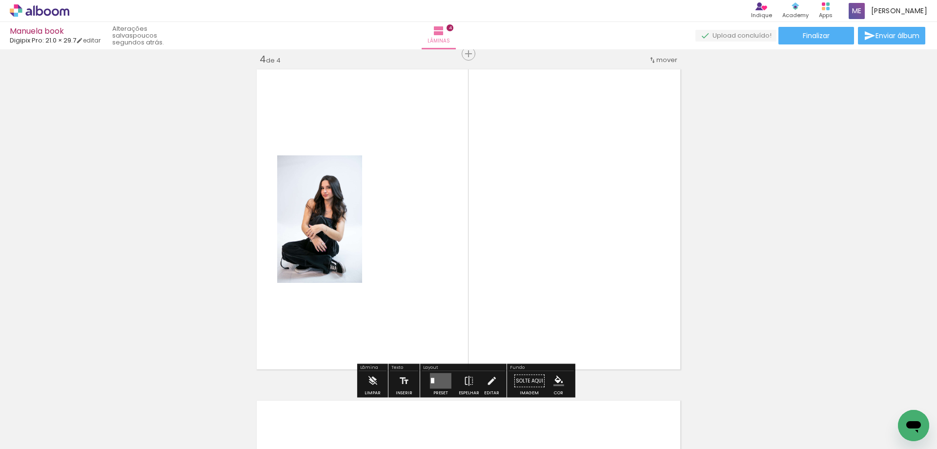
scroll to position [1006, 0]
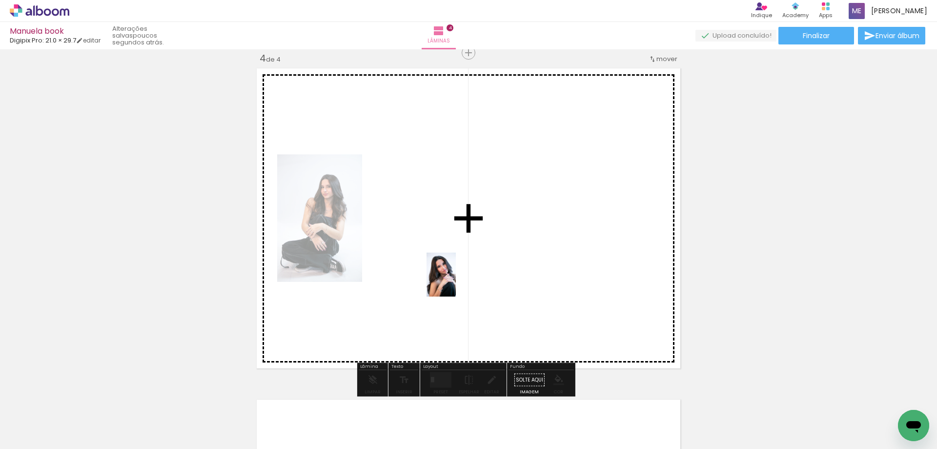
drag, startPoint x: 601, startPoint y: 424, endPoint x: 443, endPoint y: 251, distance: 234.3
click at [443, 251] on quentale-workspace at bounding box center [468, 224] width 937 height 449
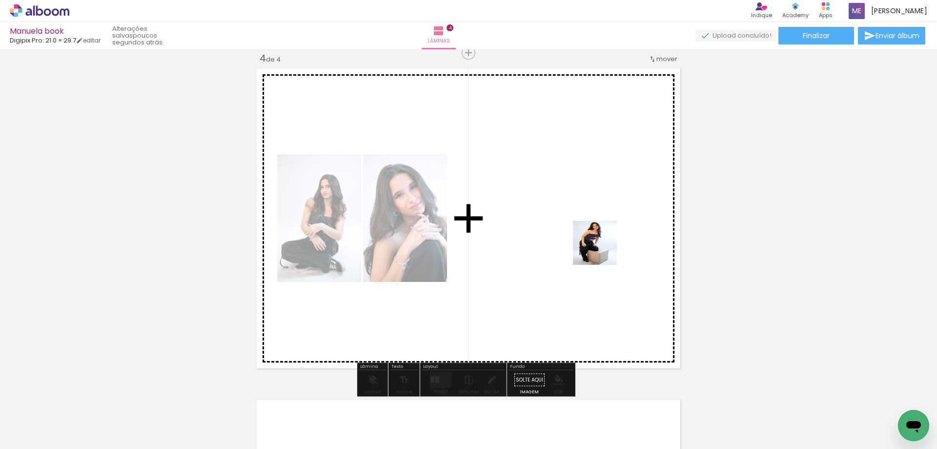
drag, startPoint x: 711, startPoint y: 413, endPoint x: 583, endPoint y: 210, distance: 239.6
click at [583, 210] on quentale-workspace at bounding box center [468, 224] width 937 height 449
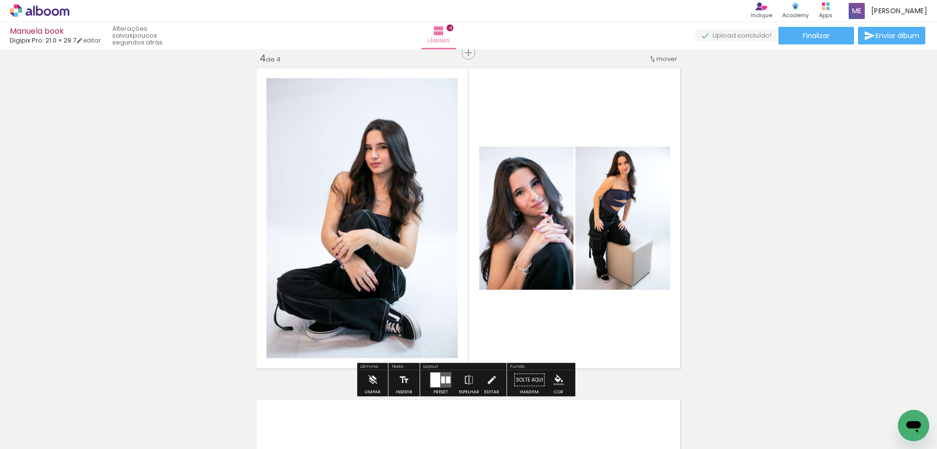
click at [437, 379] on div at bounding box center [436, 380] width 10 height 15
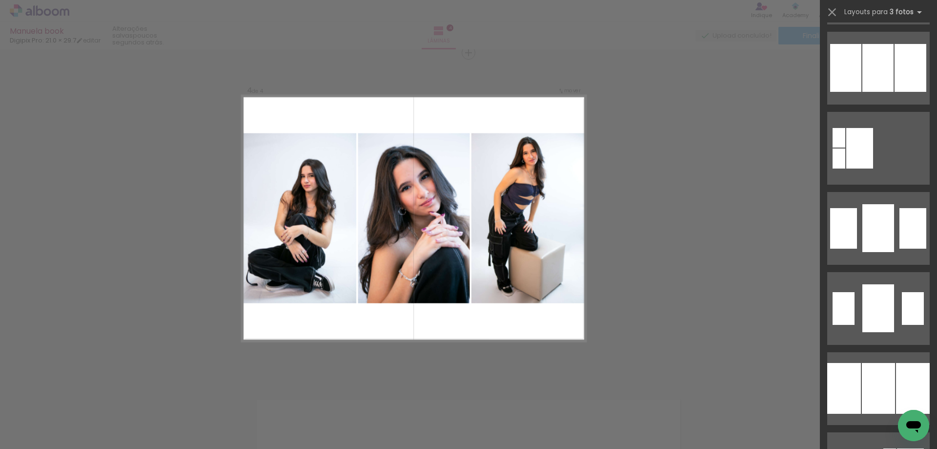
scroll to position [928, 0]
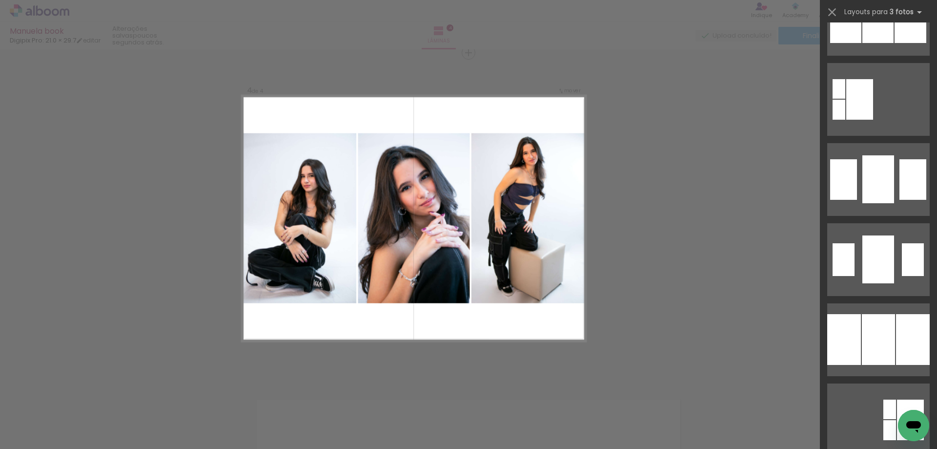
click at [863, 203] on div at bounding box center [879, 179] width 32 height 48
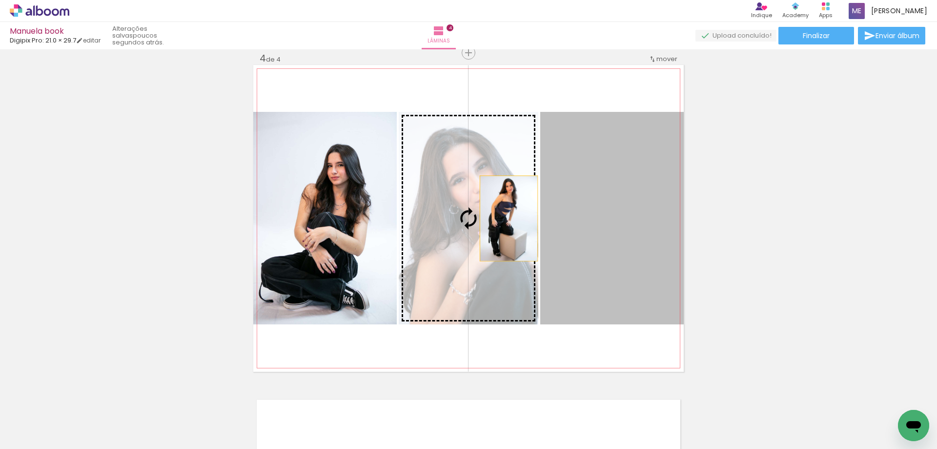
drag, startPoint x: 560, startPoint y: 215, endPoint x: 404, endPoint y: 211, distance: 155.3
click at [0, 0] on slot at bounding box center [0, 0] width 0 height 0
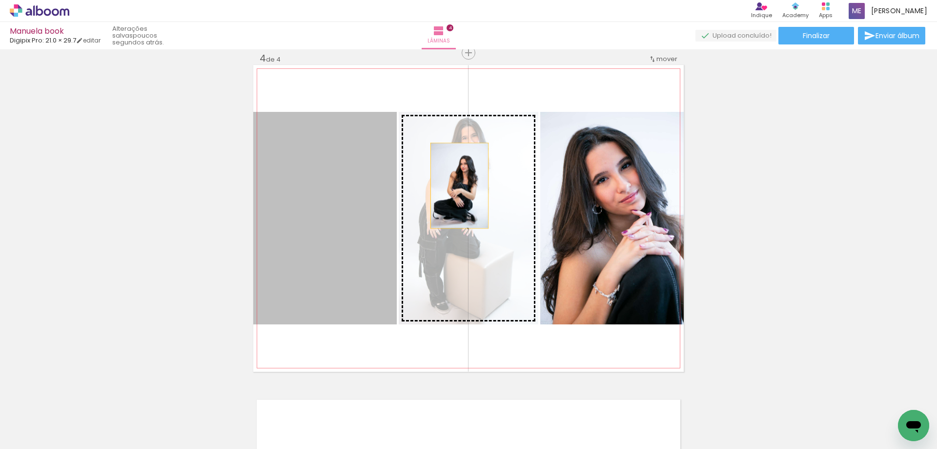
drag, startPoint x: 332, startPoint y: 196, endPoint x: 459, endPoint y: 185, distance: 128.0
click at [0, 0] on slot at bounding box center [0, 0] width 0 height 0
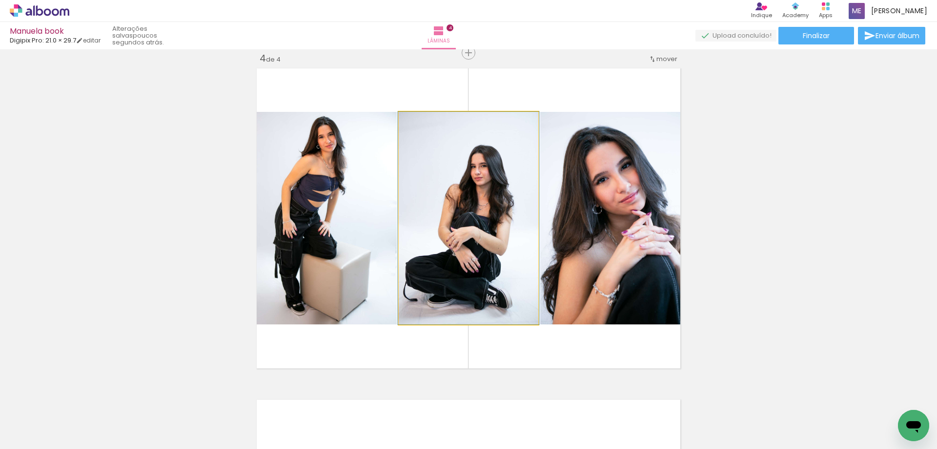
click at [441, 177] on quentale-photo at bounding box center [469, 218] width 140 height 212
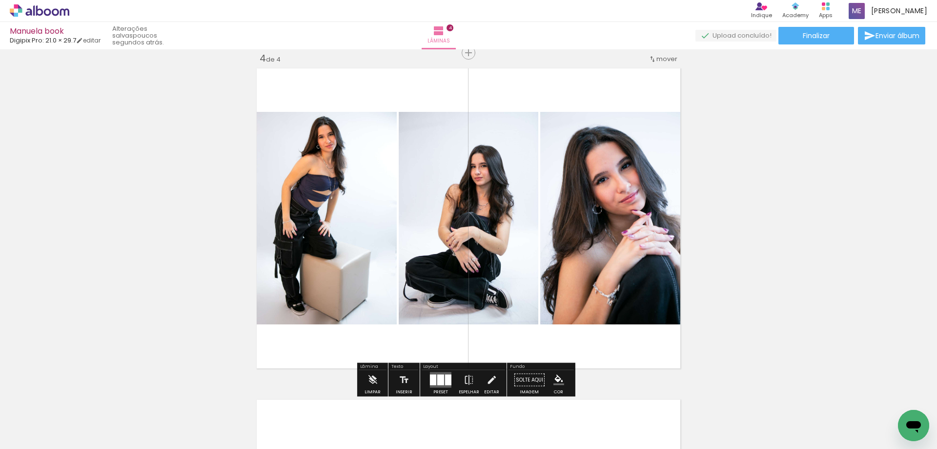
click at [503, 130] on quentale-photo at bounding box center [469, 218] width 140 height 212
click at [517, 128] on quentale-photo at bounding box center [469, 218] width 140 height 212
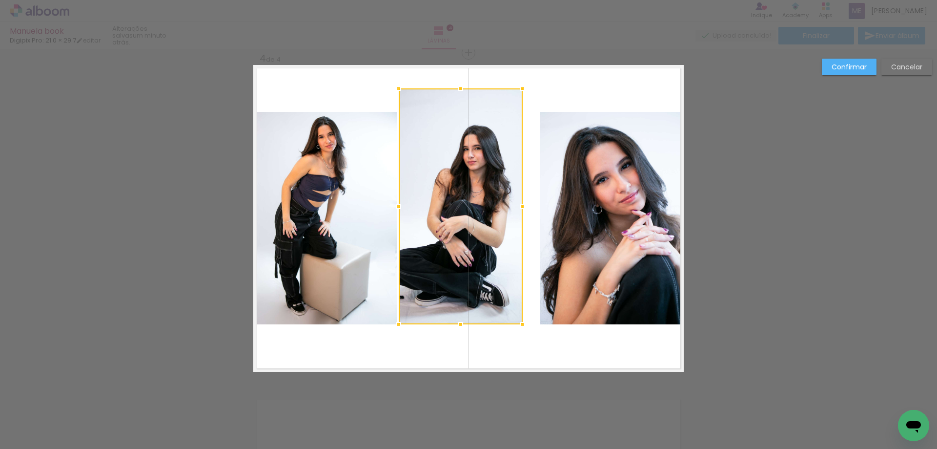
drag, startPoint x: 537, startPoint y: 114, endPoint x: 523, endPoint y: 94, distance: 24.2
click at [523, 94] on div at bounding box center [523, 89] width 20 height 20
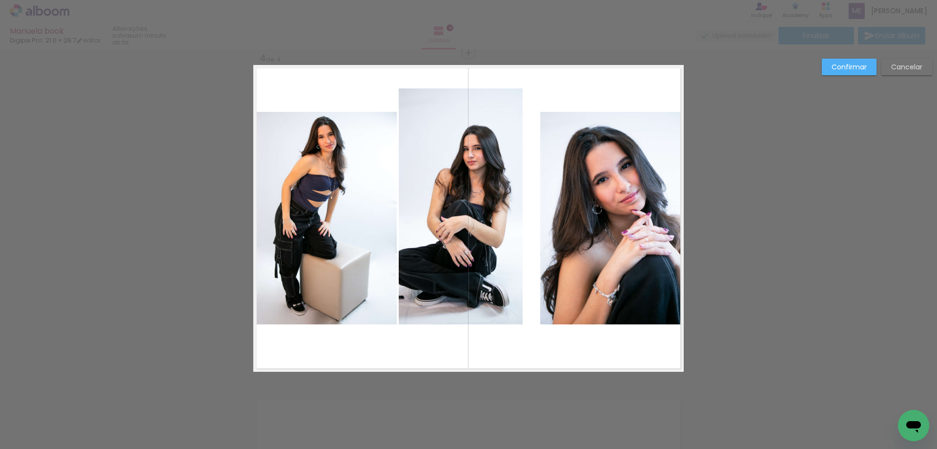
click at [561, 121] on quentale-photo at bounding box center [613, 218] width 144 height 212
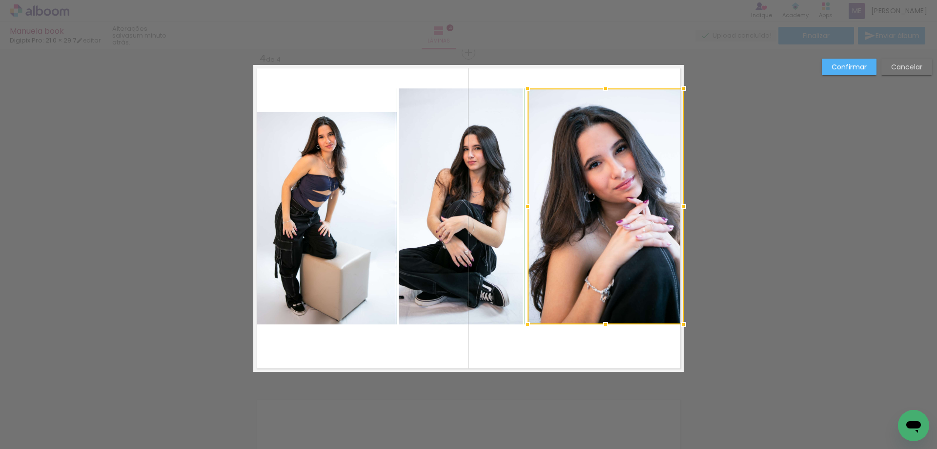
drag, startPoint x: 537, startPoint y: 110, endPoint x: 524, endPoint y: 89, distance: 24.1
click at [524, 89] on div at bounding box center [528, 89] width 20 height 20
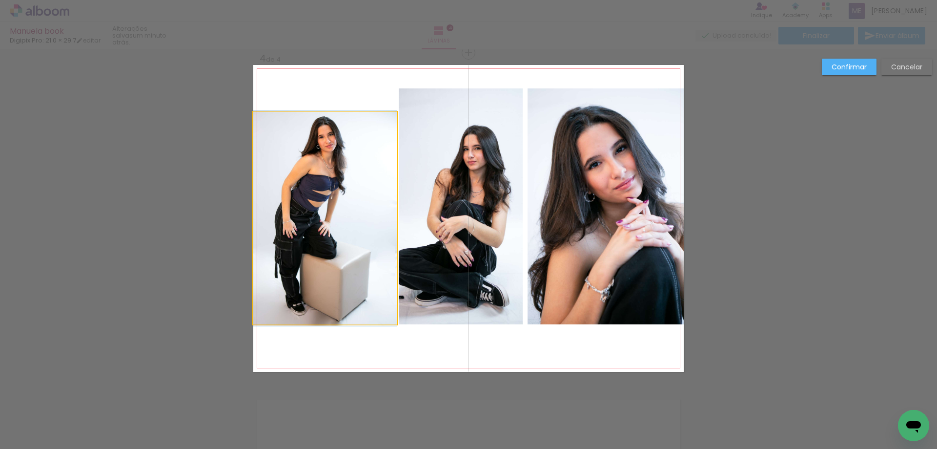
click at [353, 139] on quentale-photo at bounding box center [325, 218] width 144 height 212
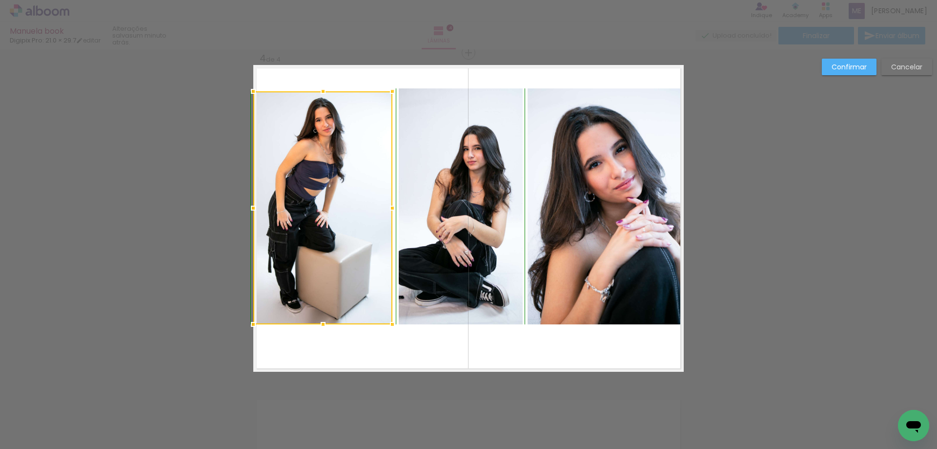
drag, startPoint x: 395, startPoint y: 113, endPoint x: 390, endPoint y: 88, distance: 25.3
click at [390, 88] on div at bounding box center [393, 92] width 20 height 20
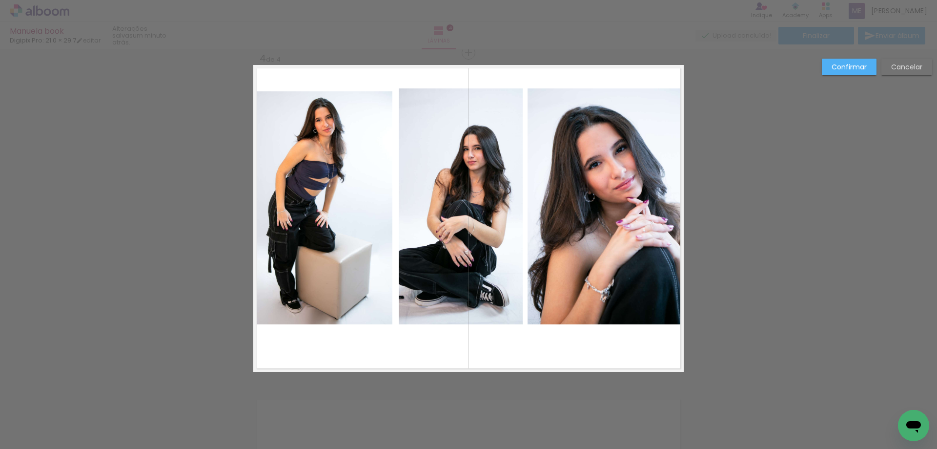
click at [383, 96] on quentale-photo at bounding box center [322, 207] width 139 height 233
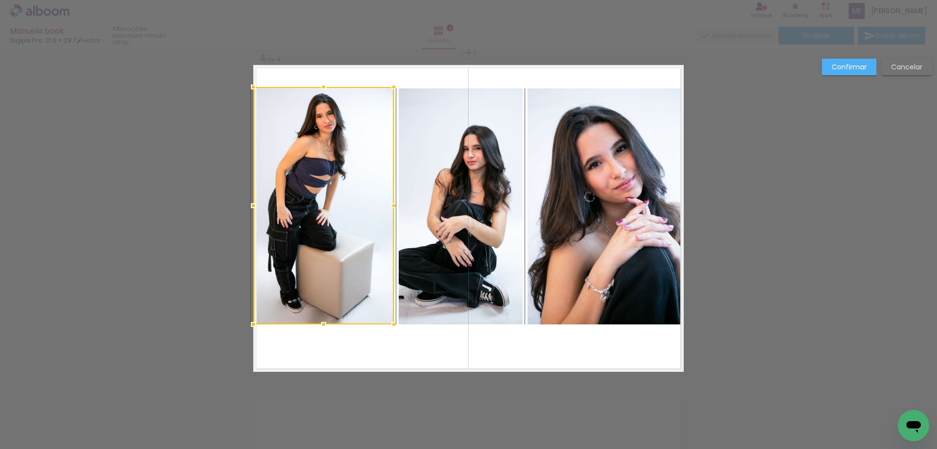
click at [388, 92] on div at bounding box center [394, 87] width 20 height 20
click at [356, 125] on div at bounding box center [323, 205] width 141 height 237
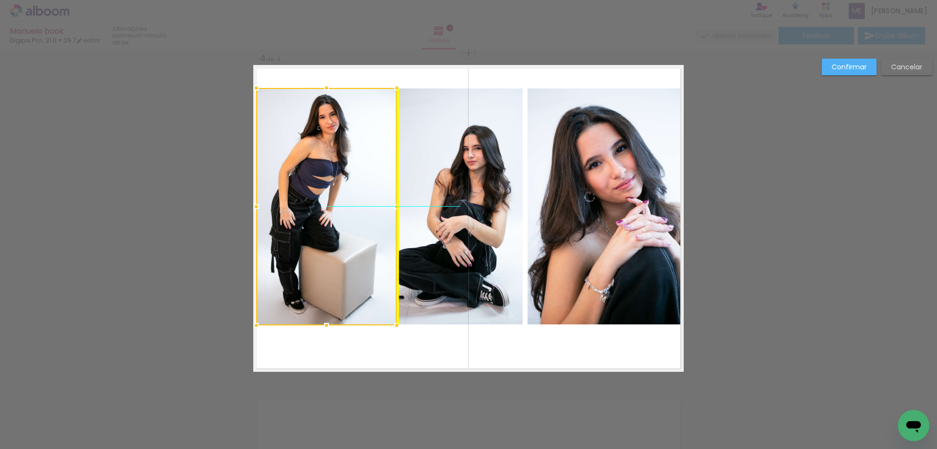
click at [347, 151] on div at bounding box center [326, 206] width 141 height 237
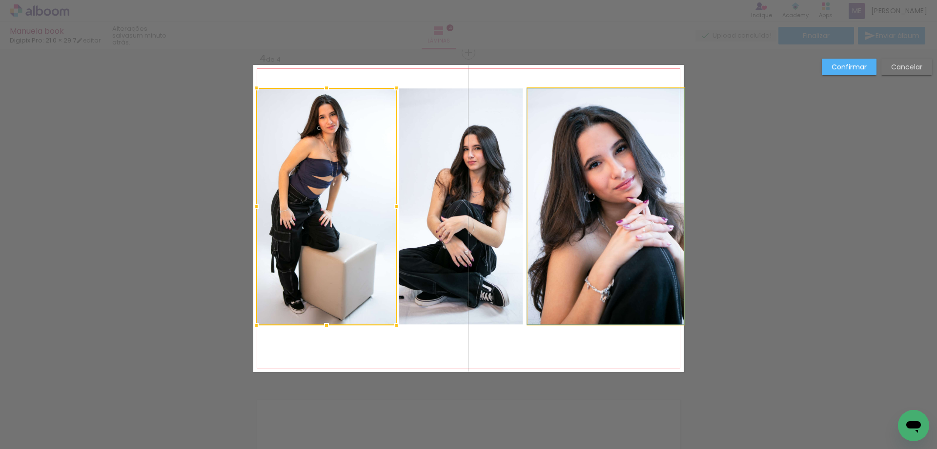
click at [595, 187] on quentale-photo at bounding box center [606, 206] width 156 height 236
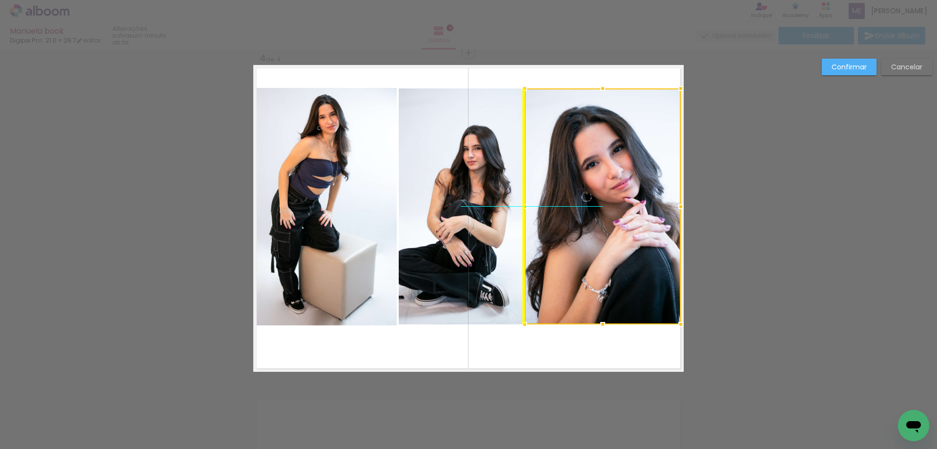
click at [603, 194] on div at bounding box center [603, 206] width 156 height 236
click at [505, 186] on quentale-photo at bounding box center [461, 206] width 124 height 236
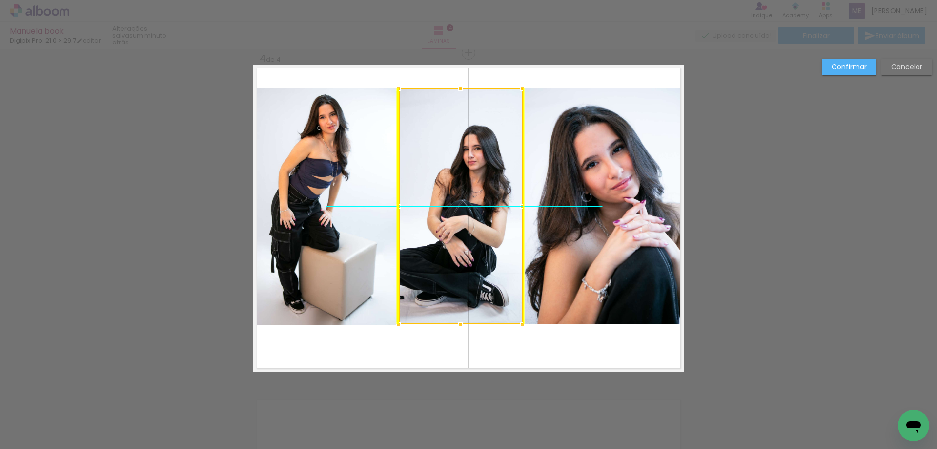
click at [495, 188] on div at bounding box center [461, 206] width 124 height 236
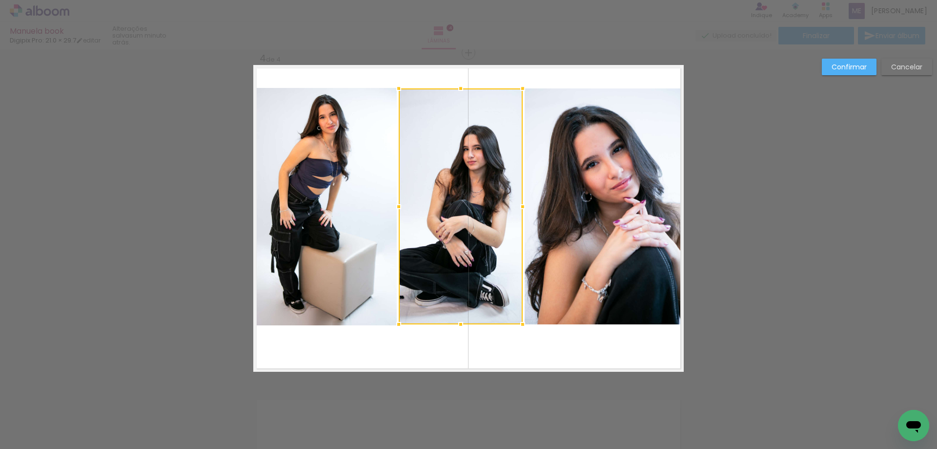
click at [583, 219] on quentale-photo at bounding box center [603, 206] width 156 height 236
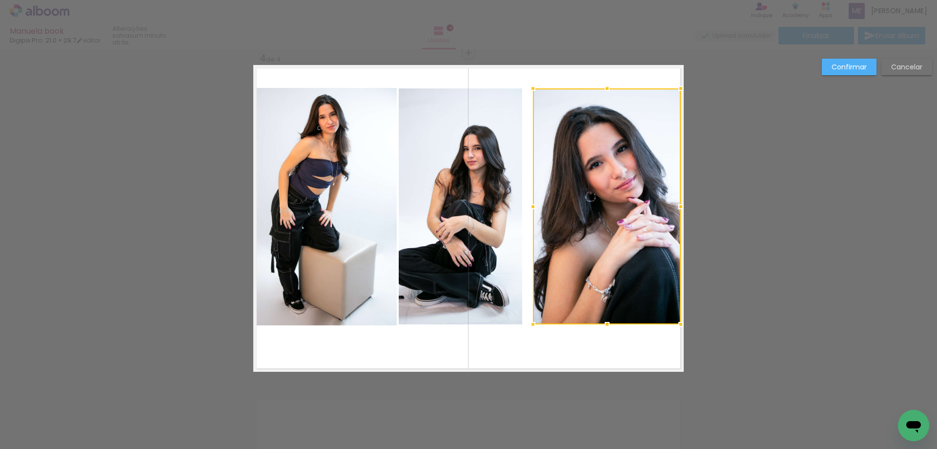
click at [530, 208] on div at bounding box center [533, 207] width 20 height 20
click at [469, 196] on quentale-photo at bounding box center [461, 206] width 124 height 236
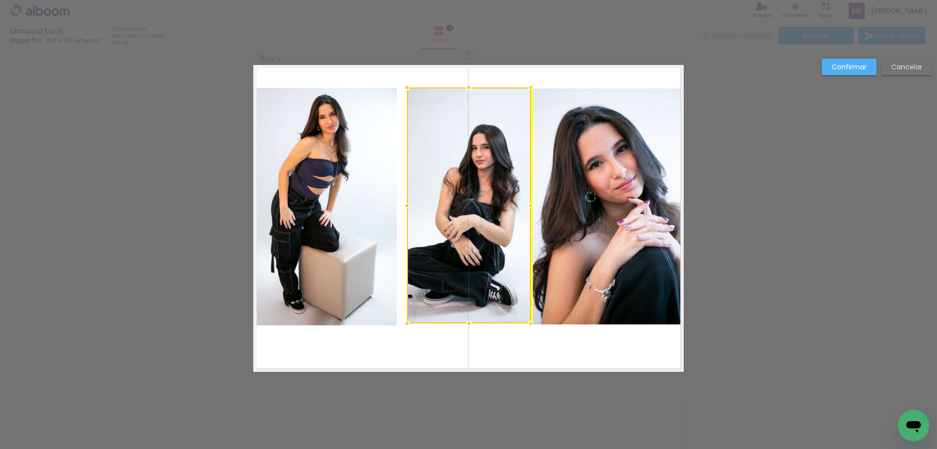
drag, startPoint x: 486, startPoint y: 190, endPoint x: 494, endPoint y: 189, distance: 7.9
click at [494, 189] on div at bounding box center [469, 205] width 124 height 236
click at [382, 181] on quentale-photo at bounding box center [326, 206] width 141 height 237
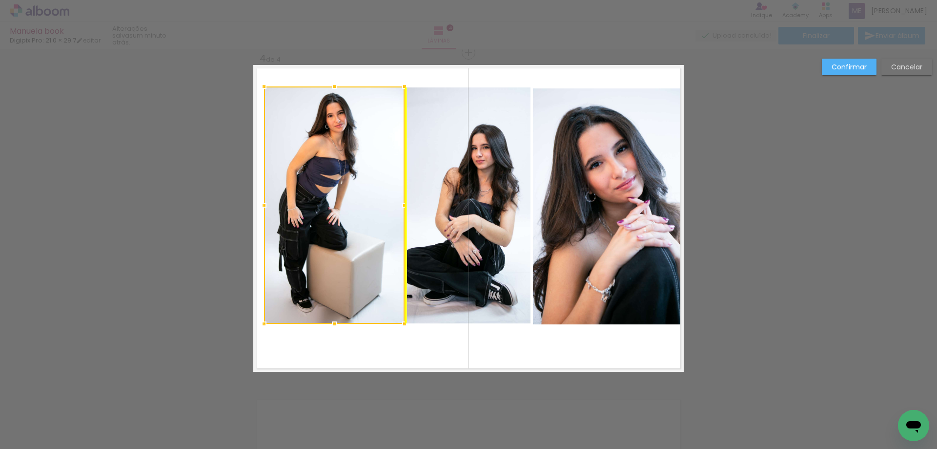
drag, startPoint x: 341, startPoint y: 176, endPoint x: 346, endPoint y: 176, distance: 5.4
click at [346, 176] on div at bounding box center [334, 204] width 141 height 237
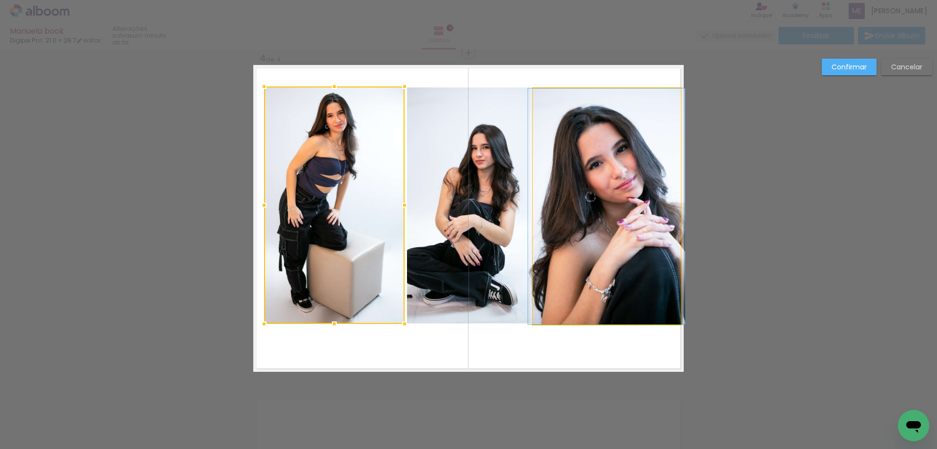
click at [603, 213] on quentale-photo at bounding box center [607, 206] width 148 height 236
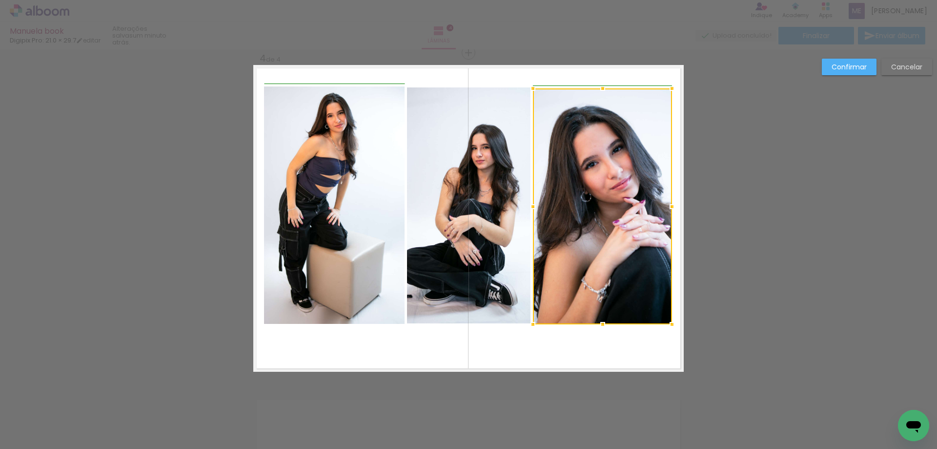
click at [671, 206] on div at bounding box center [673, 207] width 20 height 20
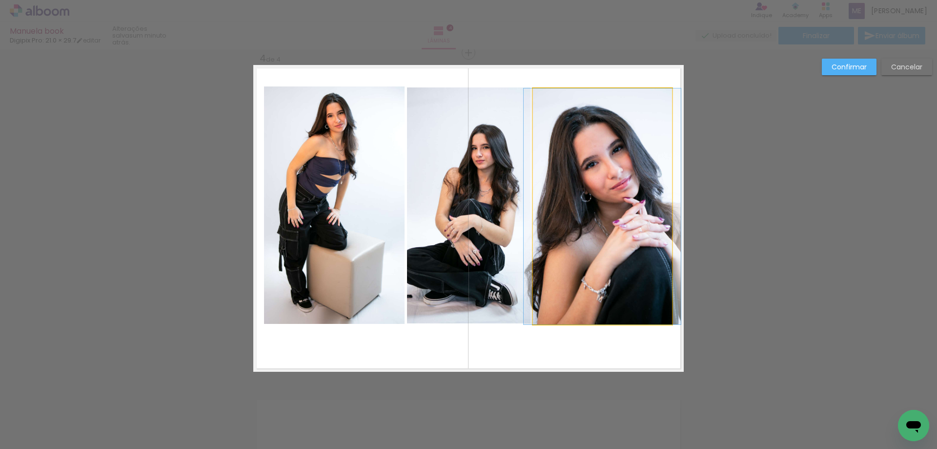
click at [631, 223] on quentale-photo at bounding box center [602, 206] width 139 height 236
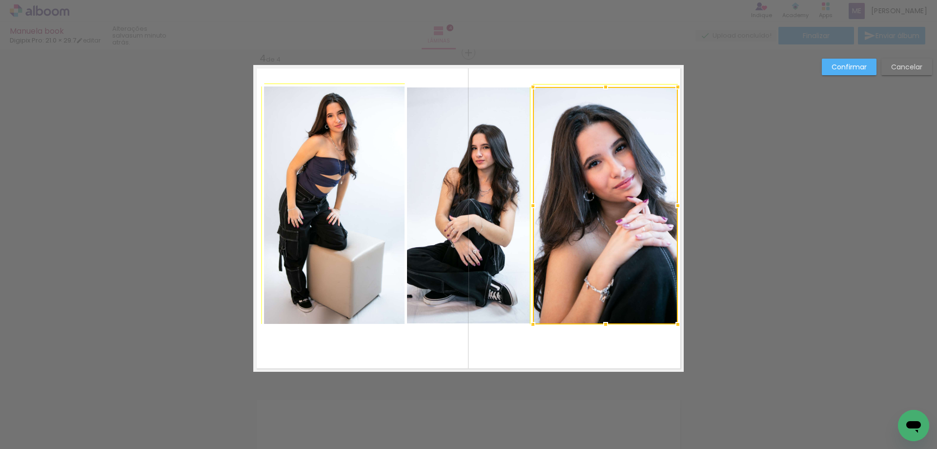
click at [670, 91] on div at bounding box center [678, 87] width 20 height 20
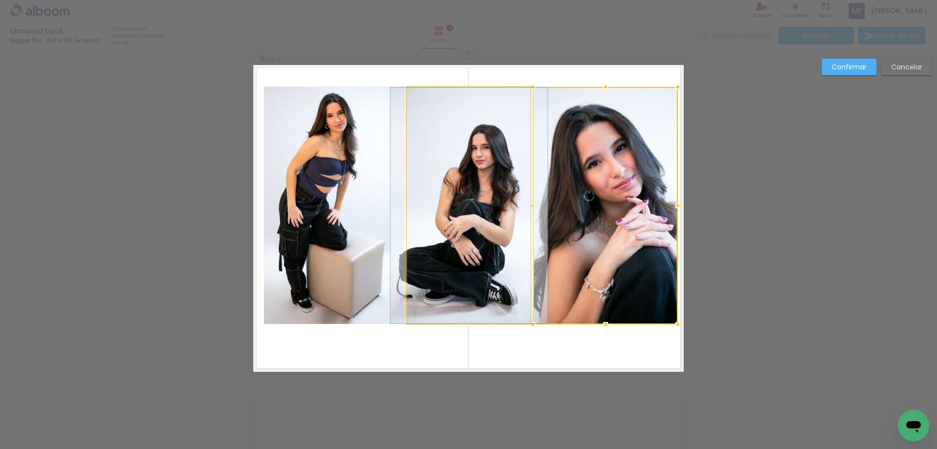
click at [470, 151] on quentale-photo at bounding box center [469, 205] width 124 height 236
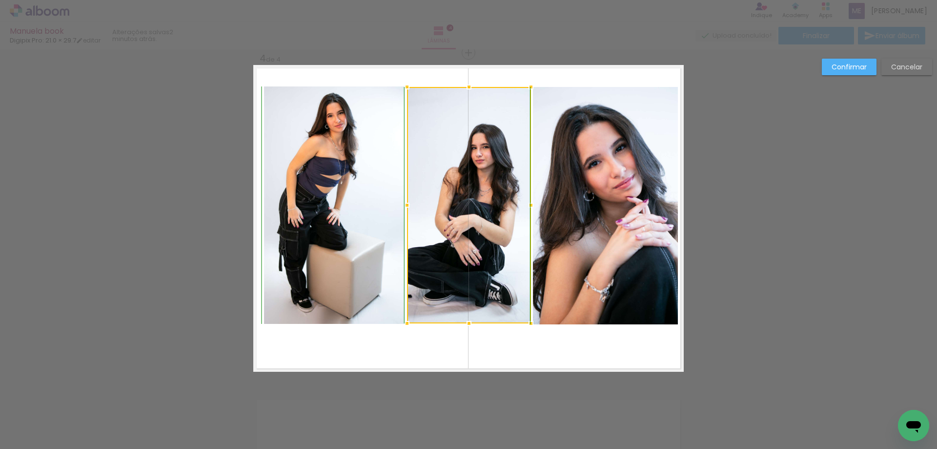
click at [466, 88] on div at bounding box center [469, 87] width 20 height 20
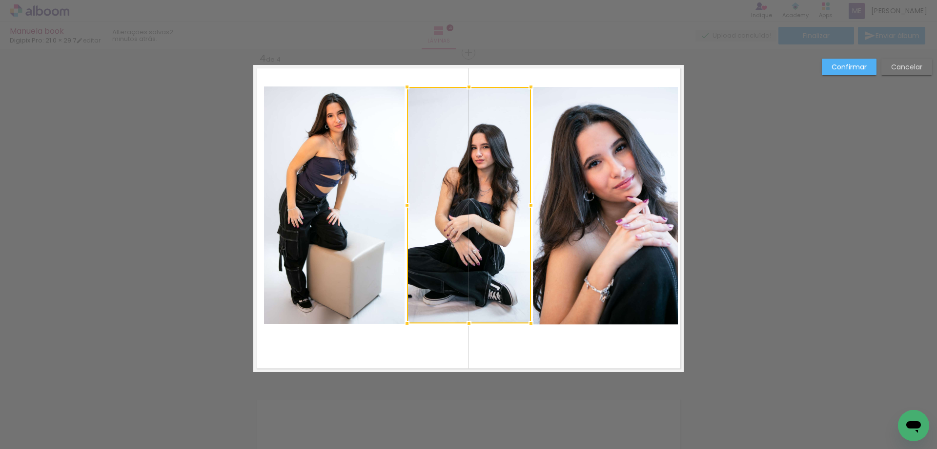
click at [340, 150] on quentale-photo at bounding box center [334, 204] width 141 height 237
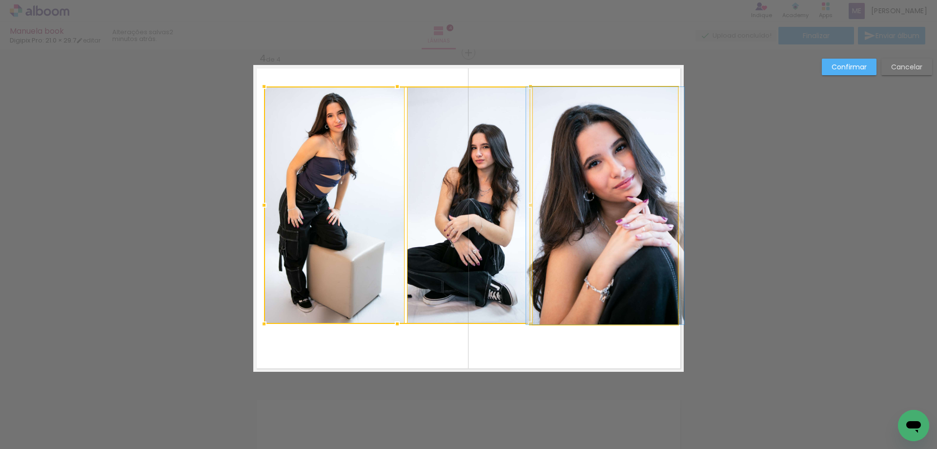
click at [586, 174] on quentale-photo at bounding box center [605, 205] width 145 height 237
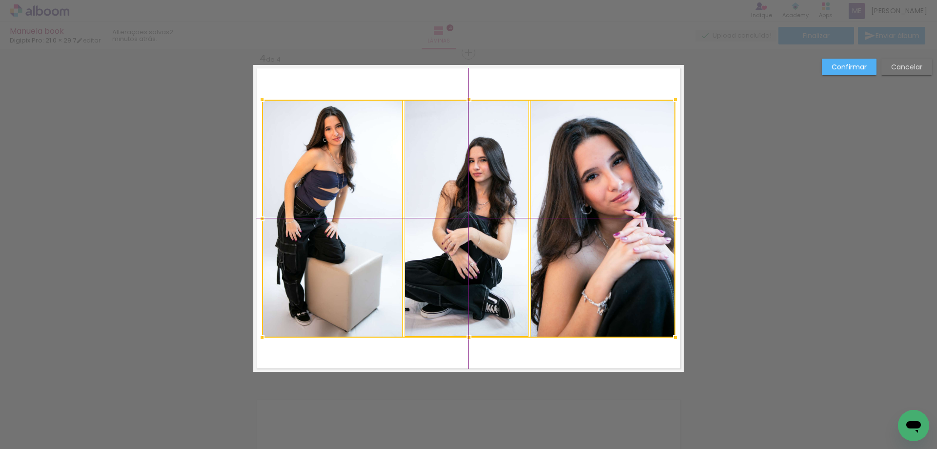
drag, startPoint x: 617, startPoint y: 221, endPoint x: 617, endPoint y: 235, distance: 14.2
click at [617, 235] on div at bounding box center [469, 219] width 414 height 238
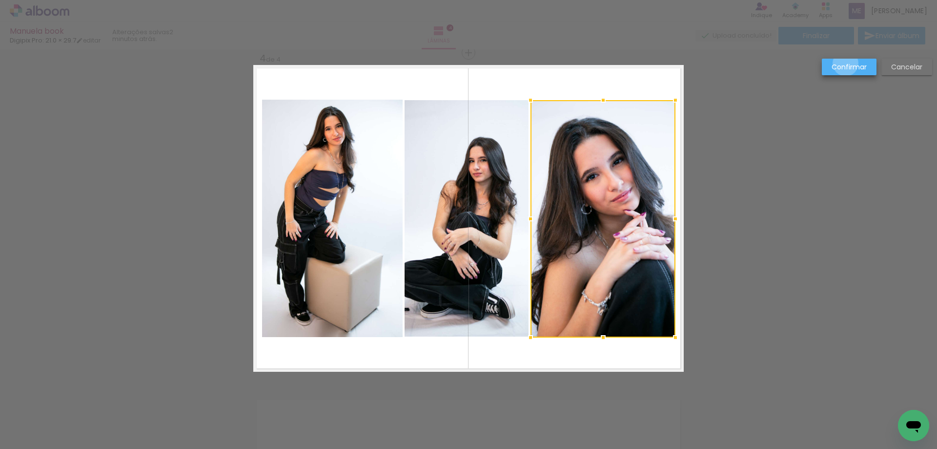
click at [0, 0] on slot "Confirmar" at bounding box center [0, 0] width 0 height 0
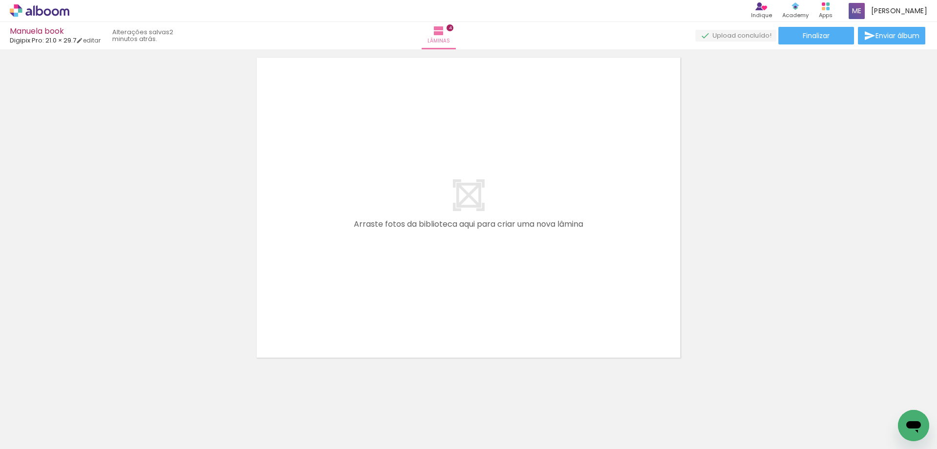
scroll to position [1355, 0]
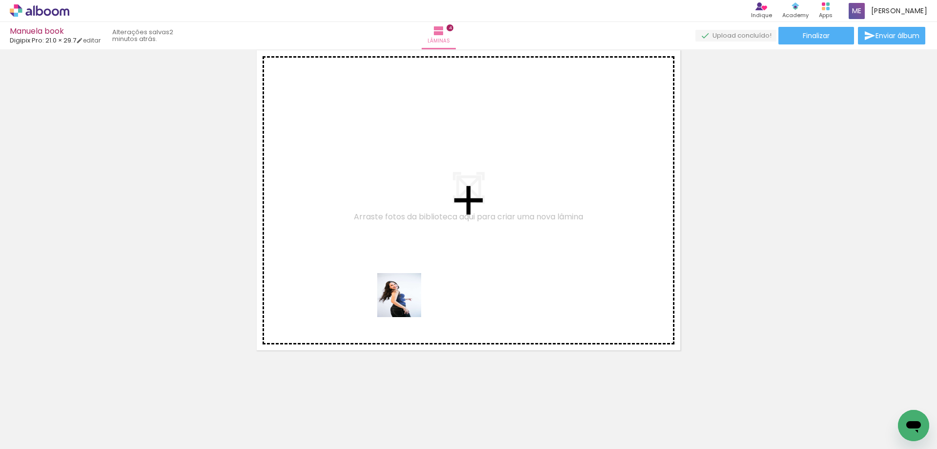
drag, startPoint x: 431, startPoint y: 412, endPoint x: 532, endPoint y: 412, distance: 101.6
click at [402, 272] on quentale-workspace at bounding box center [468, 224] width 937 height 449
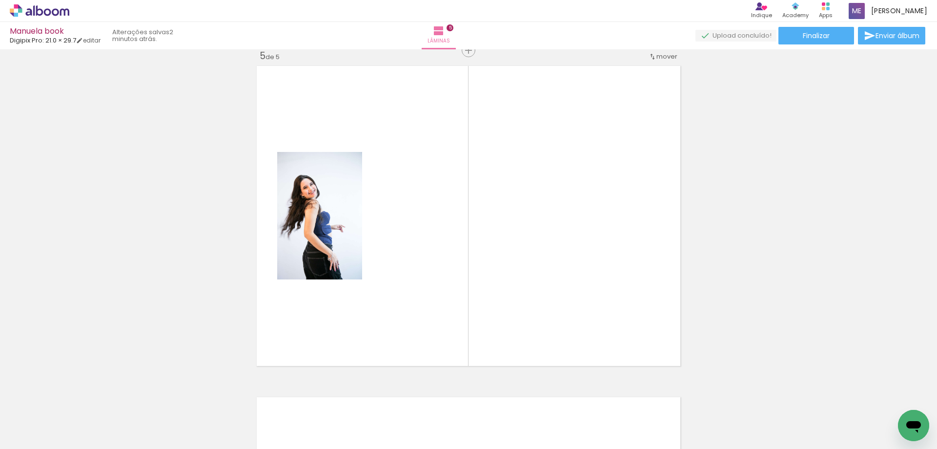
scroll to position [1337, 0]
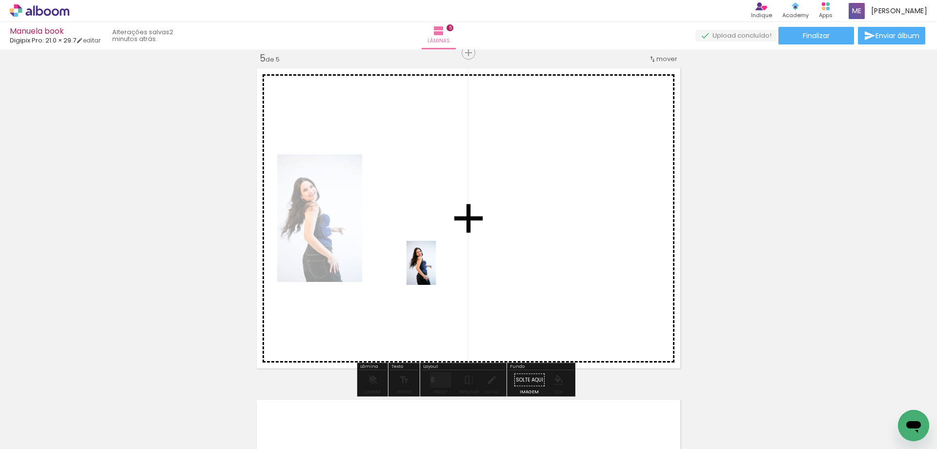
drag, startPoint x: 487, startPoint y: 421, endPoint x: 438, endPoint y: 253, distance: 175.1
click at [438, 253] on quentale-workspace at bounding box center [468, 224] width 937 height 449
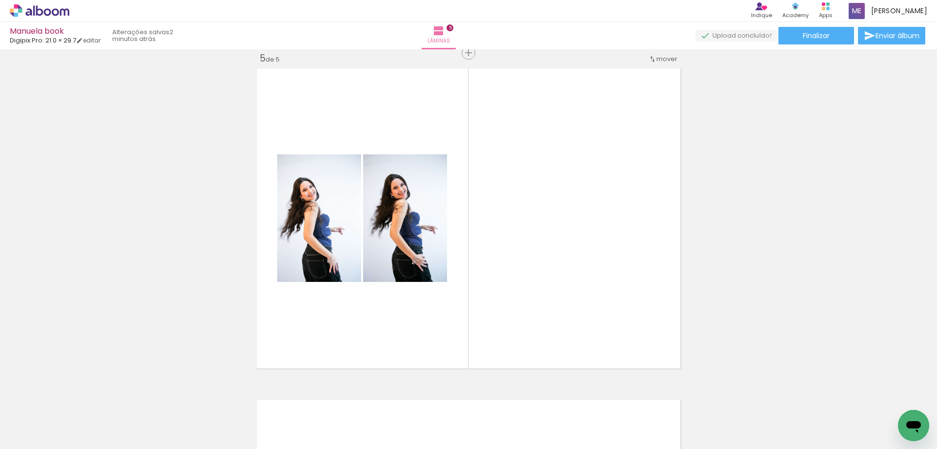
click at [40, 431] on span "Adicionar Fotos" at bounding box center [34, 435] width 29 height 11
click at [0, 0] on input "file" at bounding box center [0, 0] width 0 height 0
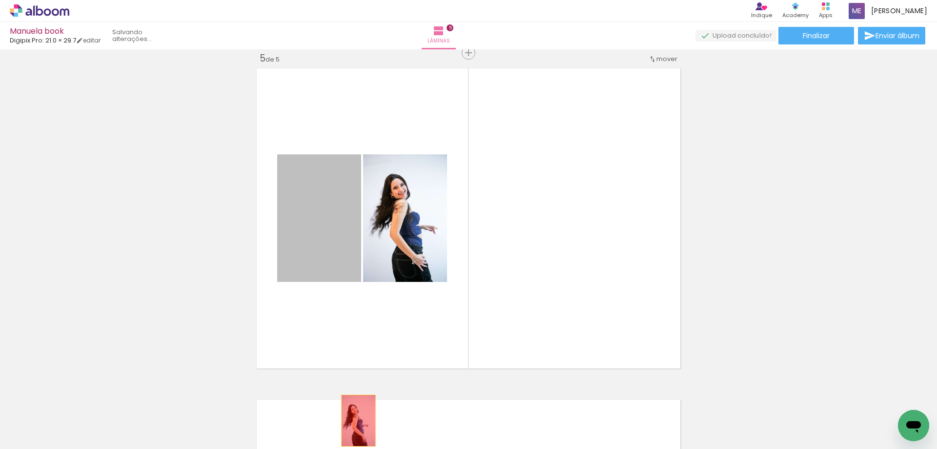
drag, startPoint x: 332, startPoint y: 230, endPoint x: 355, endPoint y: 420, distance: 191.8
click at [355, 420] on quentale-workspace at bounding box center [468, 224] width 937 height 449
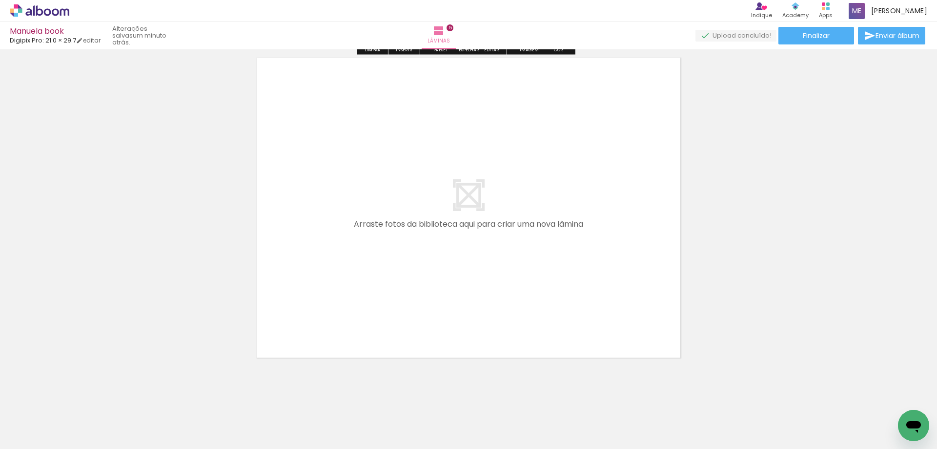
scroll to position [1686, 0]
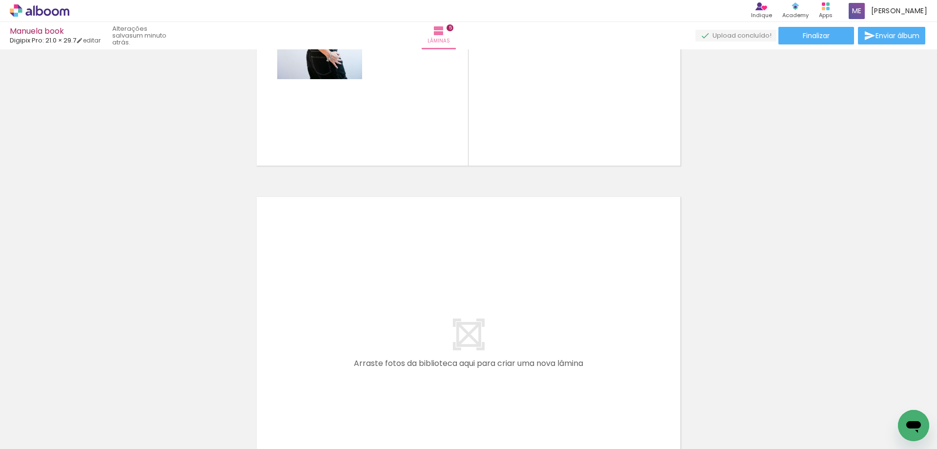
scroll to position [1442, 0]
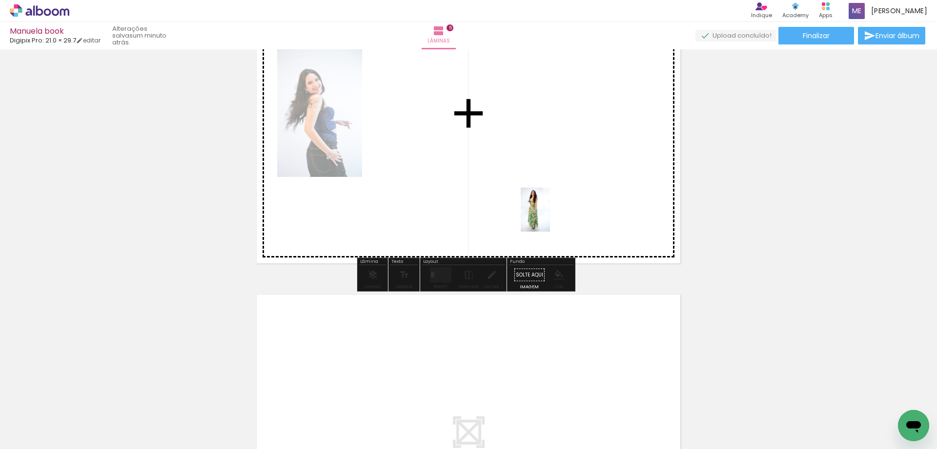
drag, startPoint x: 236, startPoint y: 415, endPoint x: 576, endPoint y: 183, distance: 411.7
click at [576, 183] on quentale-workspace at bounding box center [468, 224] width 937 height 449
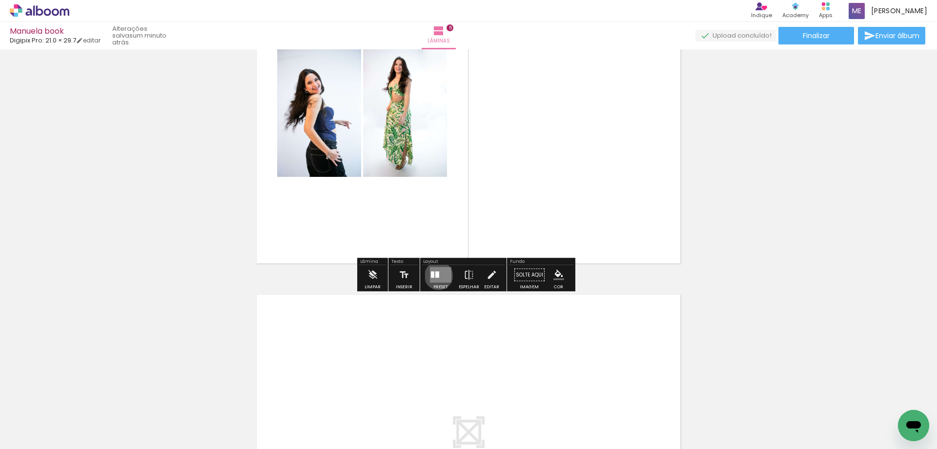
click at [437, 275] on div at bounding box center [438, 274] width 4 height 6
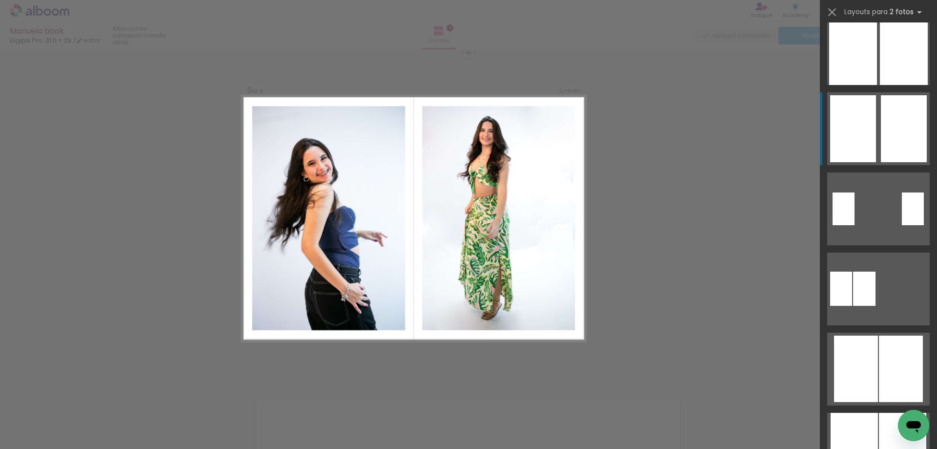
scroll to position [146, 0]
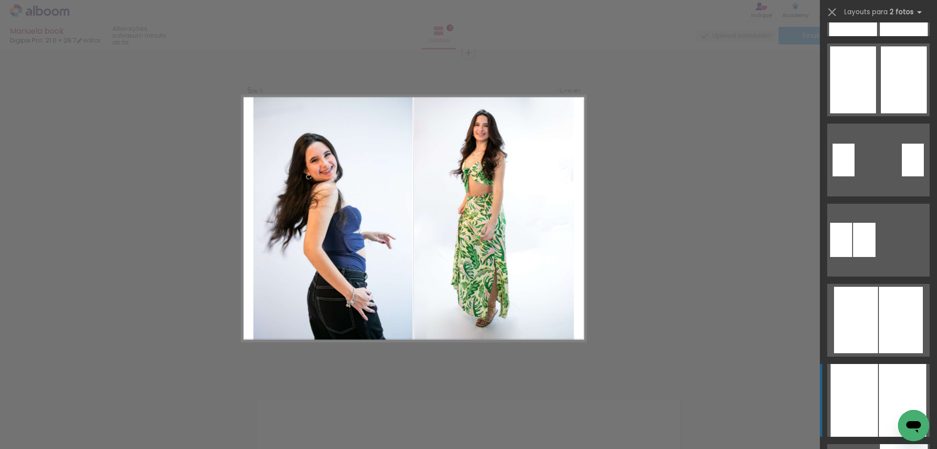
click at [883, 36] on div at bounding box center [904, -1] width 48 height 73
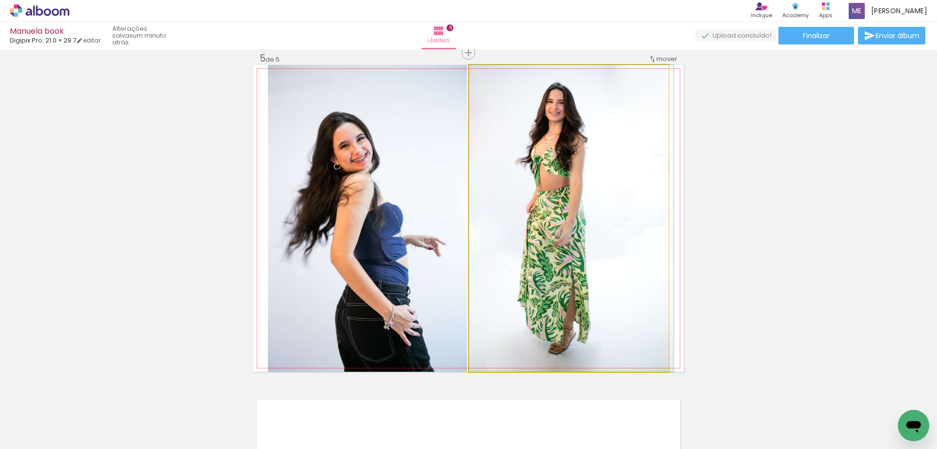
drag, startPoint x: 602, startPoint y: 218, endPoint x: 623, endPoint y: 230, distance: 24.5
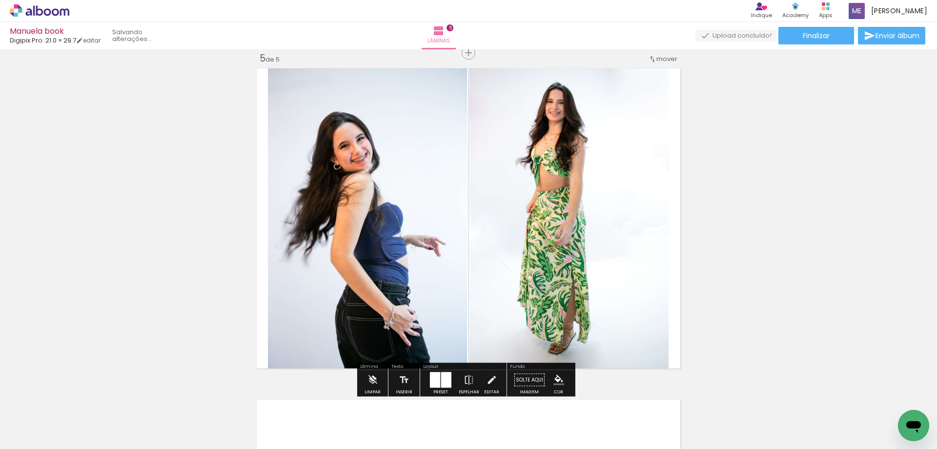
click at [398, 210] on quentale-photo at bounding box center [367, 218] width 199 height 307
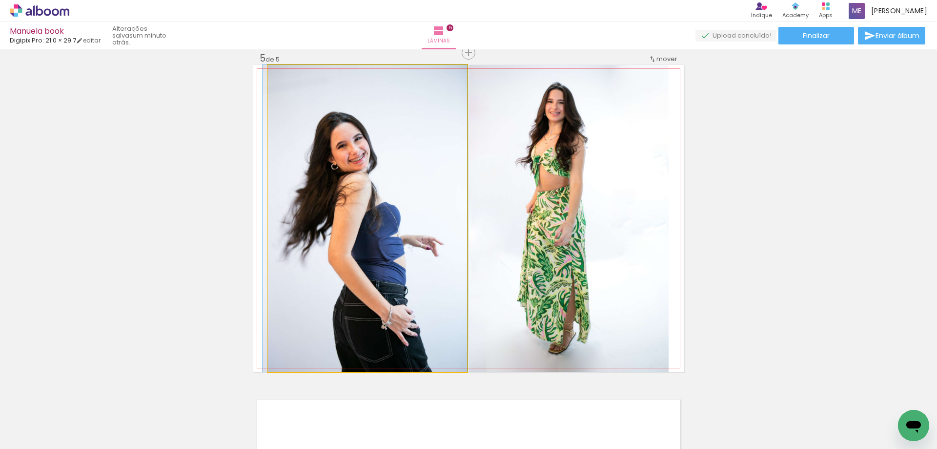
drag, startPoint x: 381, startPoint y: 234, endPoint x: 376, endPoint y: 212, distance: 23.0
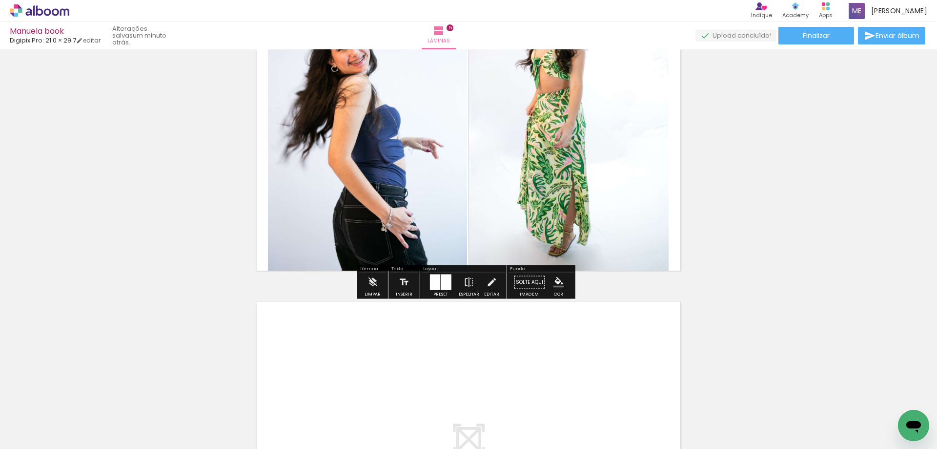
scroll to position [1386, 0]
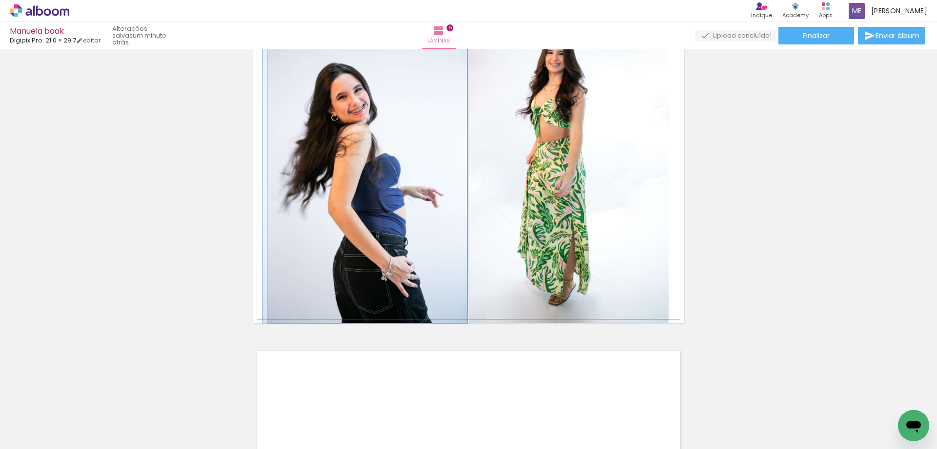
click at [366, 171] on quentale-photo at bounding box center [367, 169] width 199 height 307
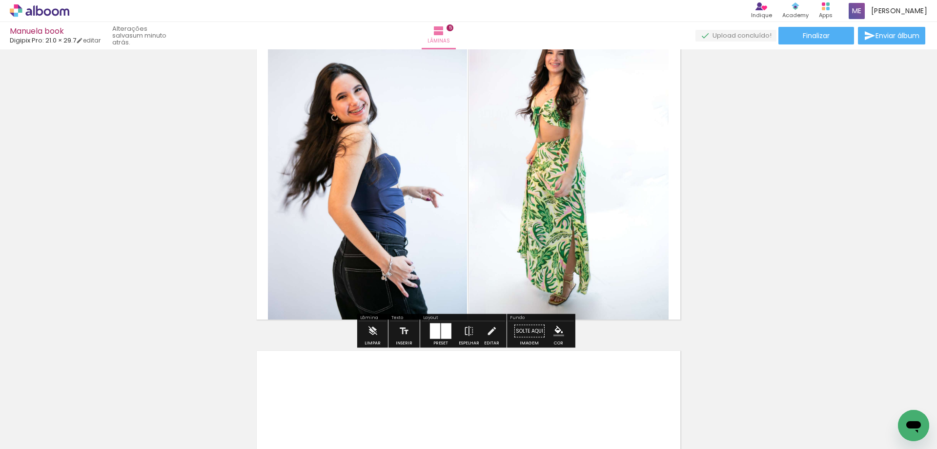
click at [382, 229] on quentale-photo at bounding box center [367, 169] width 199 height 307
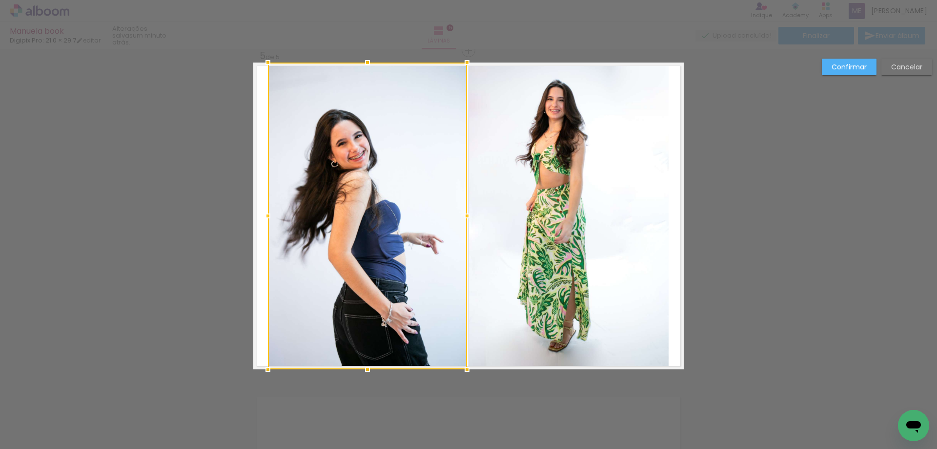
scroll to position [1337, 0]
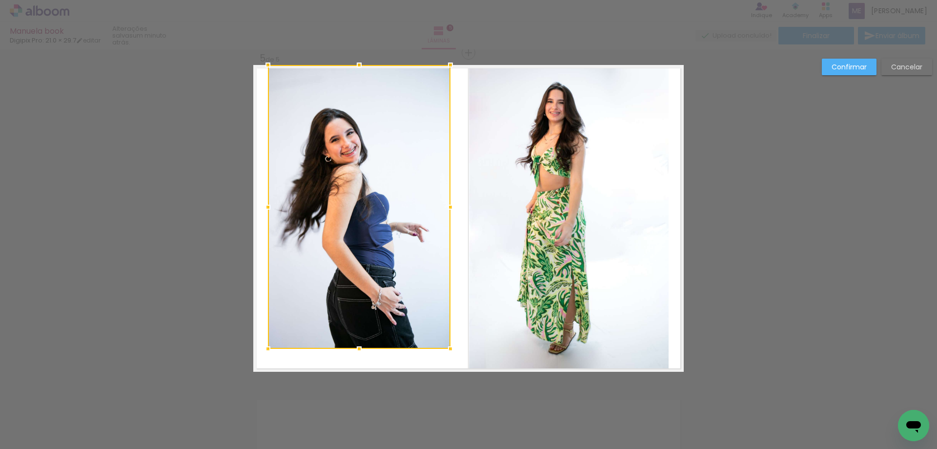
drag, startPoint x: 465, startPoint y: 372, endPoint x: 447, endPoint y: 347, distance: 30.7
click at [447, 347] on div at bounding box center [451, 349] width 20 height 20
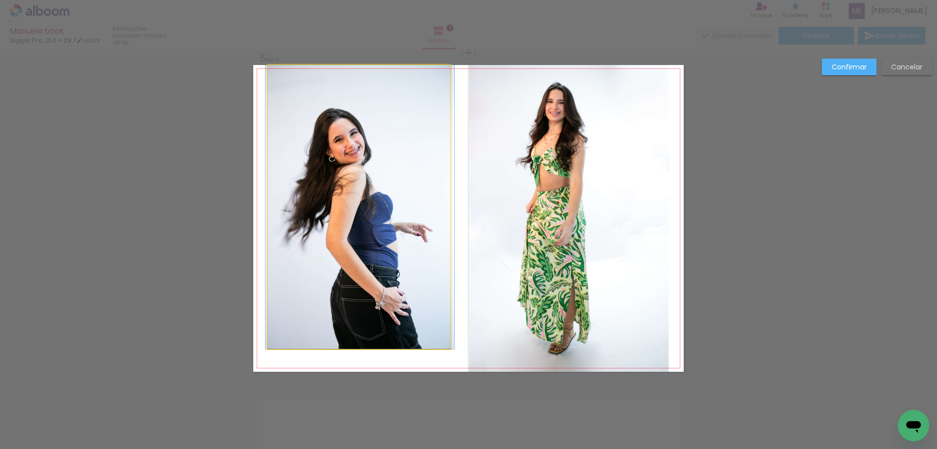
drag, startPoint x: 416, startPoint y: 237, endPoint x: 419, endPoint y: 252, distance: 16.1
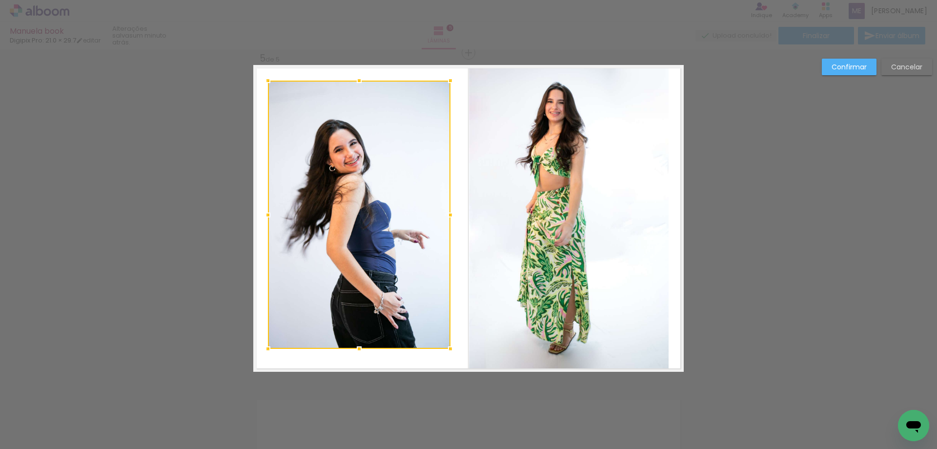
drag, startPoint x: 355, startPoint y: 65, endPoint x: 353, endPoint y: 81, distance: 15.8
click at [353, 81] on div at bounding box center [360, 81] width 20 height 20
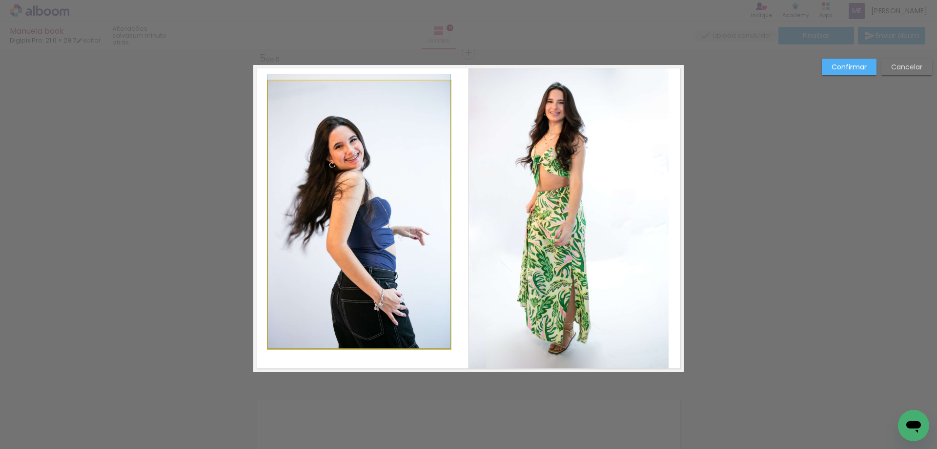
drag, startPoint x: 365, startPoint y: 125, endPoint x: 371, endPoint y: 114, distance: 12.9
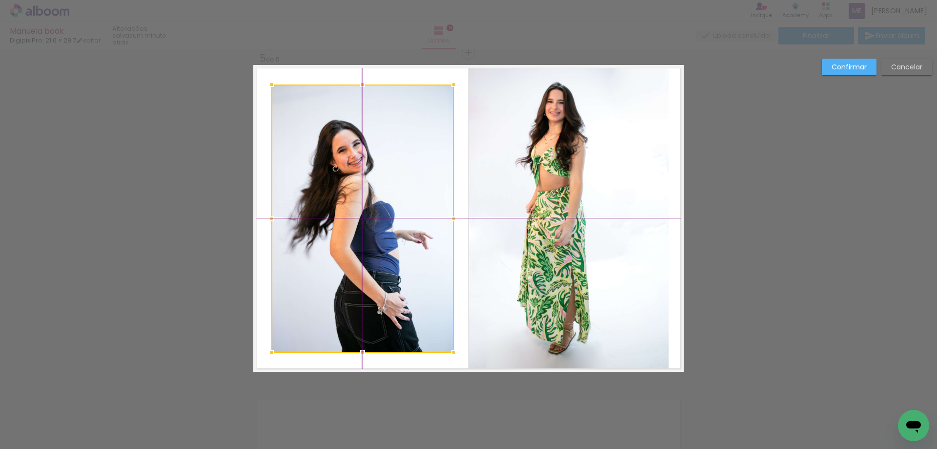
click at [355, 168] on div at bounding box center [362, 218] width 183 height 268
click at [0, 0] on slot "Confirmar" at bounding box center [0, 0] width 0 height 0
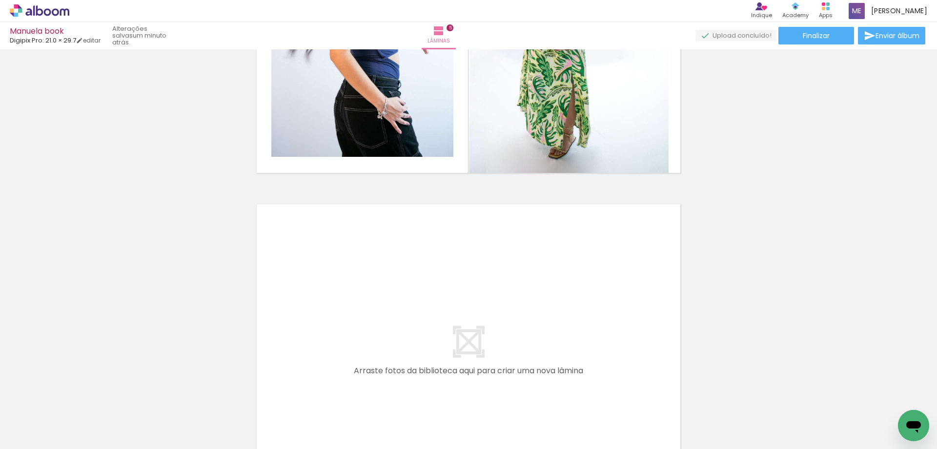
scroll to position [1581, 0]
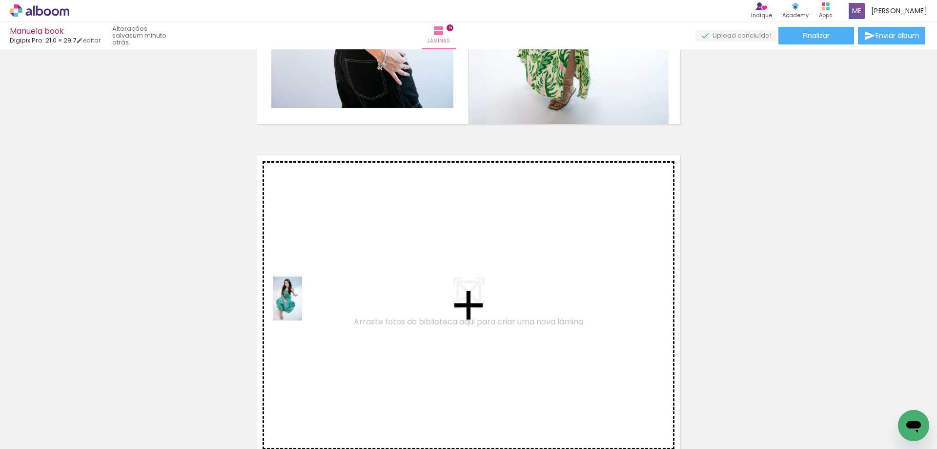
drag, startPoint x: 289, startPoint y: 427, endPoint x: 302, endPoint y: 306, distance: 122.3
click at [302, 306] on quentale-workspace at bounding box center [468, 224] width 937 height 449
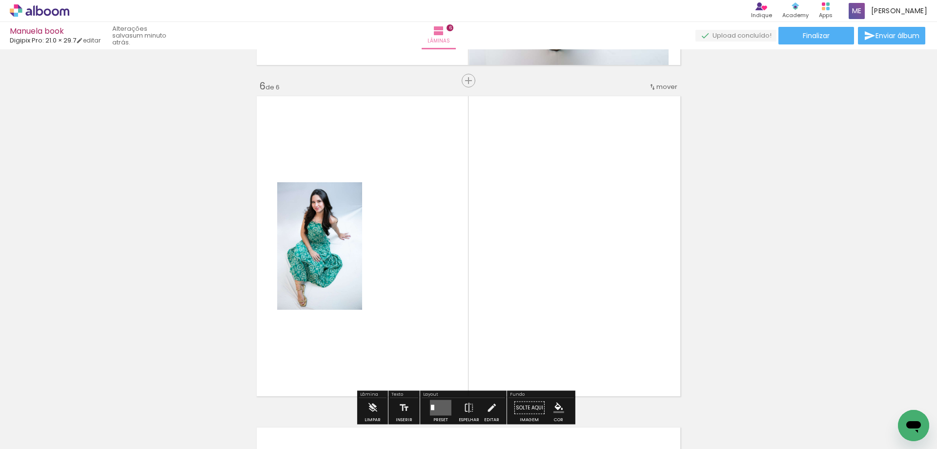
scroll to position [1668, 0]
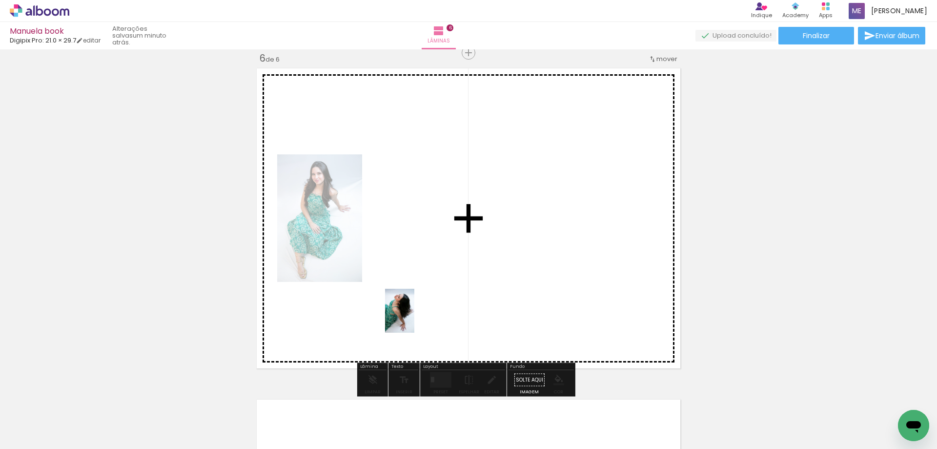
drag, startPoint x: 463, startPoint y: 422, endPoint x: 415, endPoint y: 308, distance: 124.5
click at [415, 308] on quentale-workspace at bounding box center [468, 224] width 937 height 449
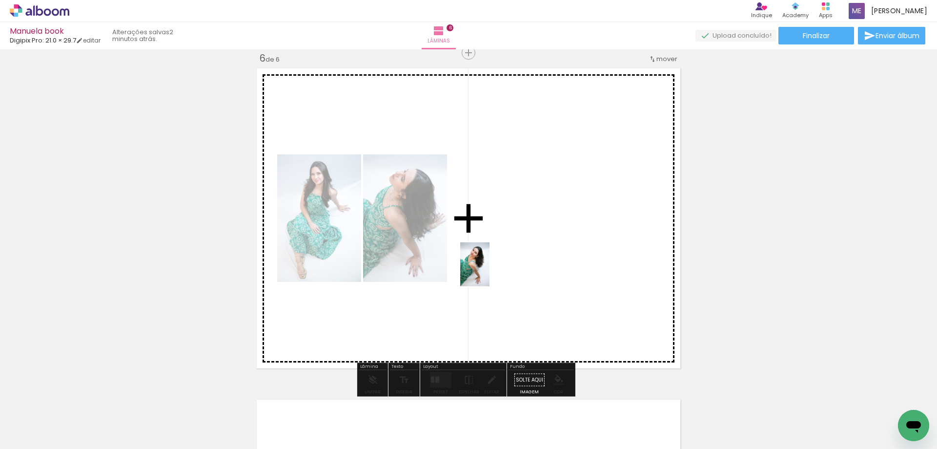
drag, startPoint x: 516, startPoint y: 434, endPoint x: 490, endPoint y: 271, distance: 164.6
click at [490, 271] on quentale-workspace at bounding box center [468, 224] width 937 height 449
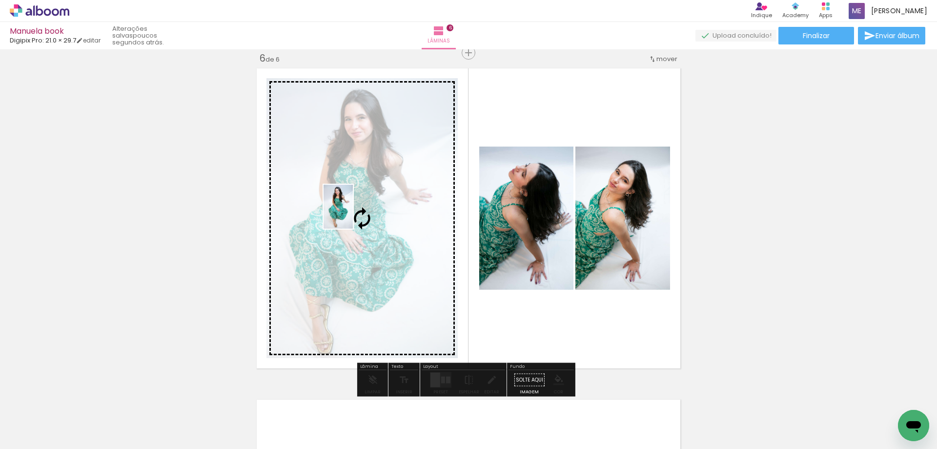
drag, startPoint x: 347, startPoint y: 382, endPoint x: 353, endPoint y: 214, distance: 168.6
click at [353, 214] on quentale-workspace at bounding box center [468, 224] width 937 height 449
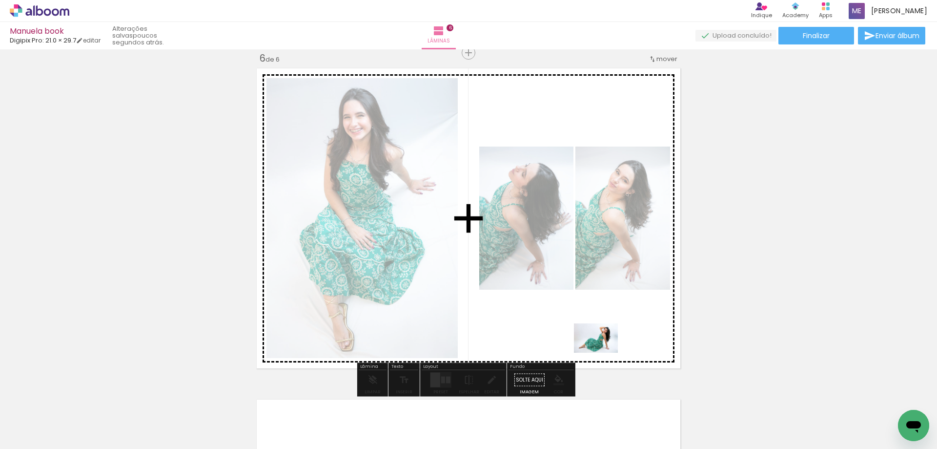
drag, startPoint x: 400, startPoint y: 427, endPoint x: 607, endPoint y: 350, distance: 221.4
click at [607, 350] on quentale-workspace at bounding box center [468, 224] width 937 height 449
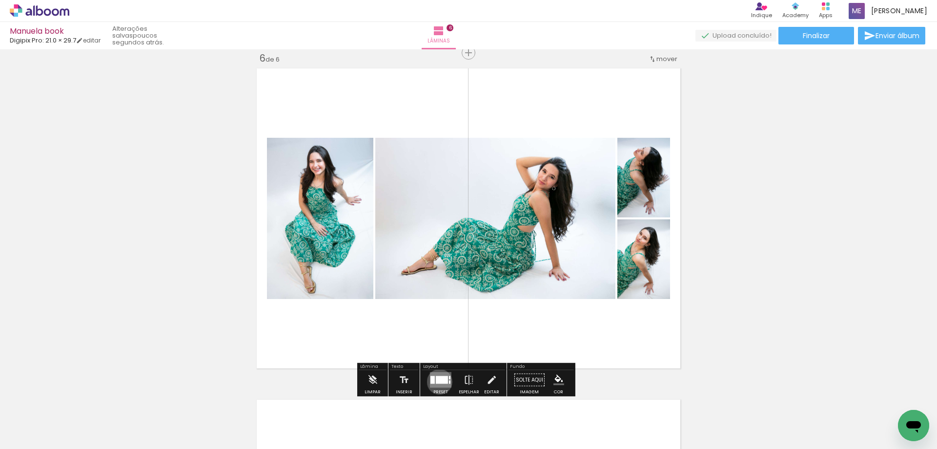
click at [437, 381] on div at bounding box center [442, 380] width 12 height 8
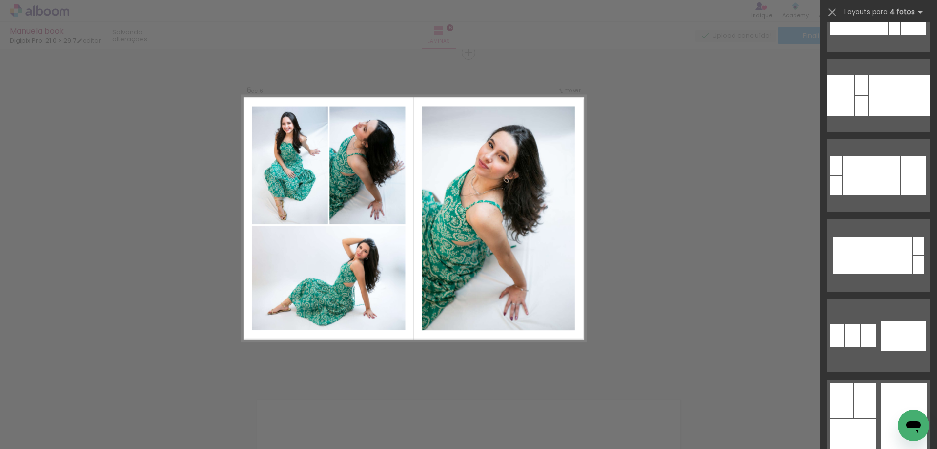
scroll to position [3271, 0]
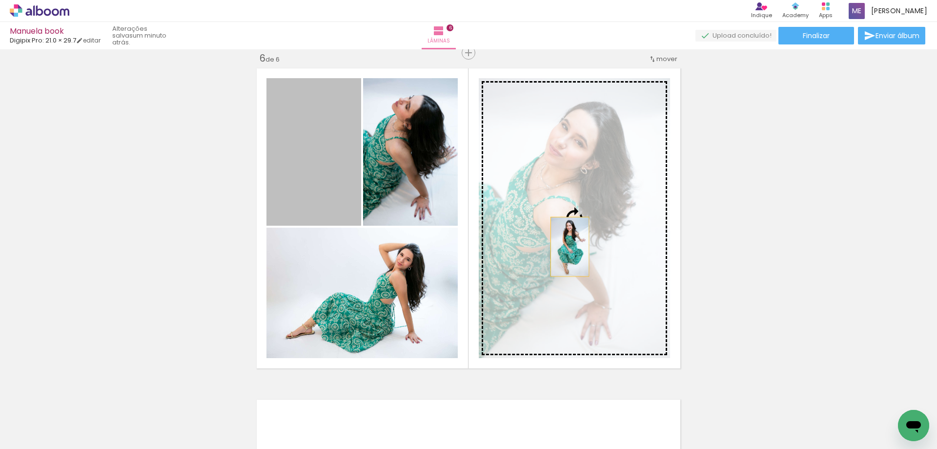
drag, startPoint x: 322, startPoint y: 191, endPoint x: 566, endPoint y: 247, distance: 250.3
click at [0, 0] on slot at bounding box center [0, 0] width 0 height 0
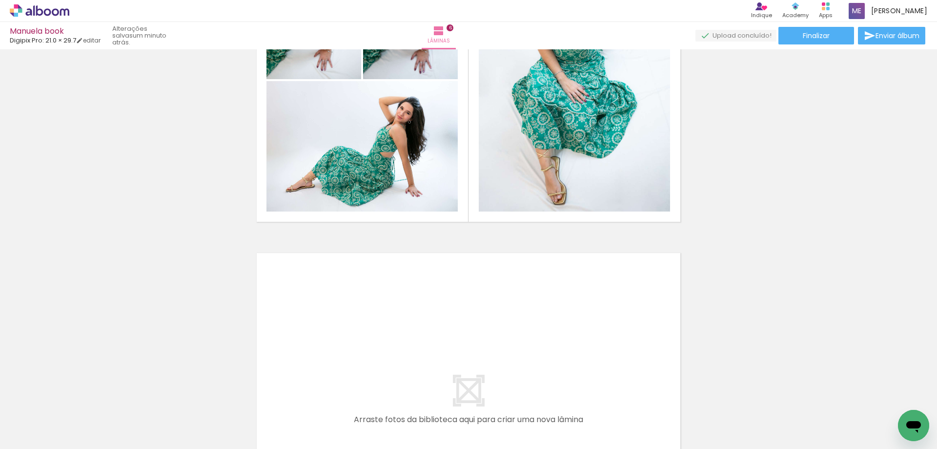
scroll to position [1863, 0]
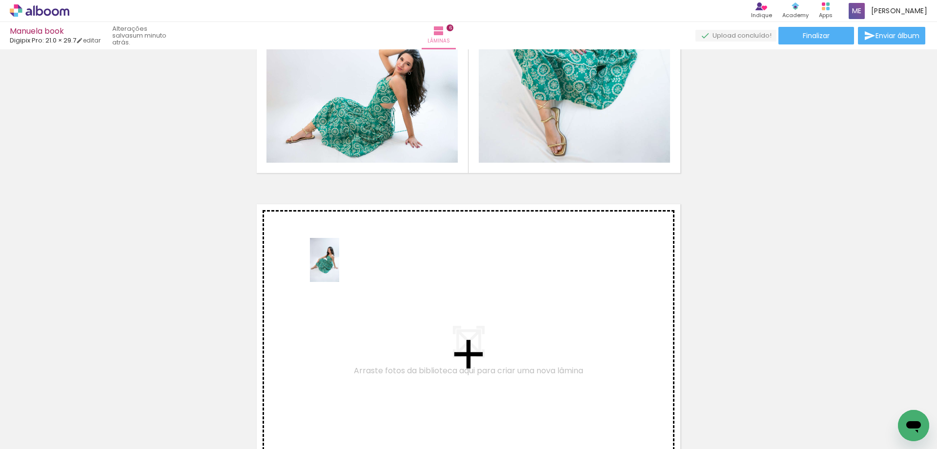
drag, startPoint x: 569, startPoint y: 421, endPoint x: 339, endPoint y: 267, distance: 276.7
click at [339, 267] on quentale-workspace at bounding box center [468, 224] width 937 height 449
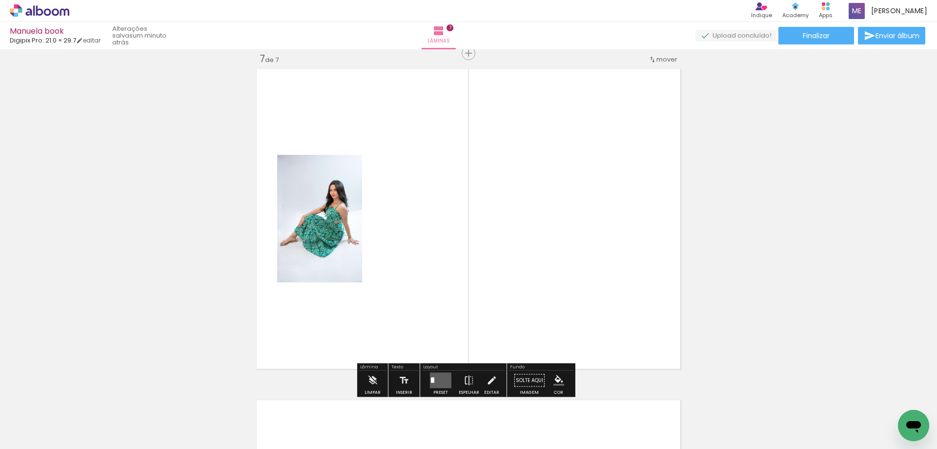
scroll to position [1999, 0]
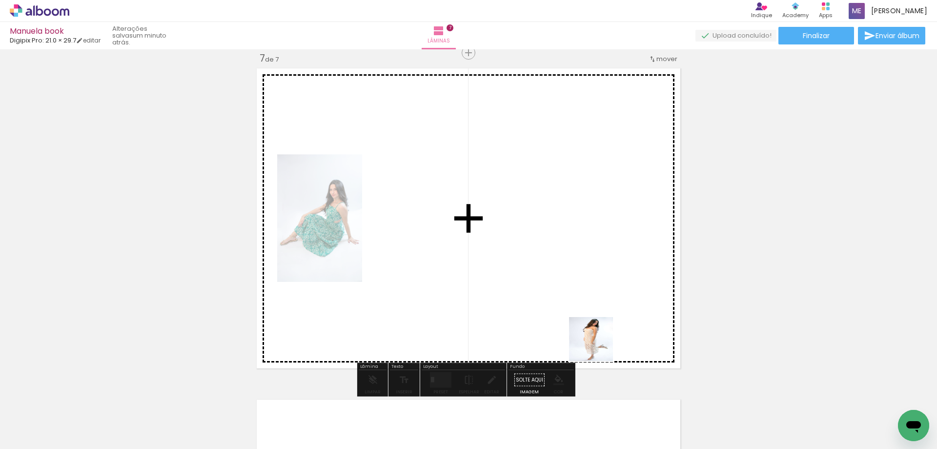
drag, startPoint x: 625, startPoint y: 430, endPoint x: 582, endPoint y: 296, distance: 139.9
click at [582, 296] on quentale-workspace at bounding box center [468, 224] width 937 height 449
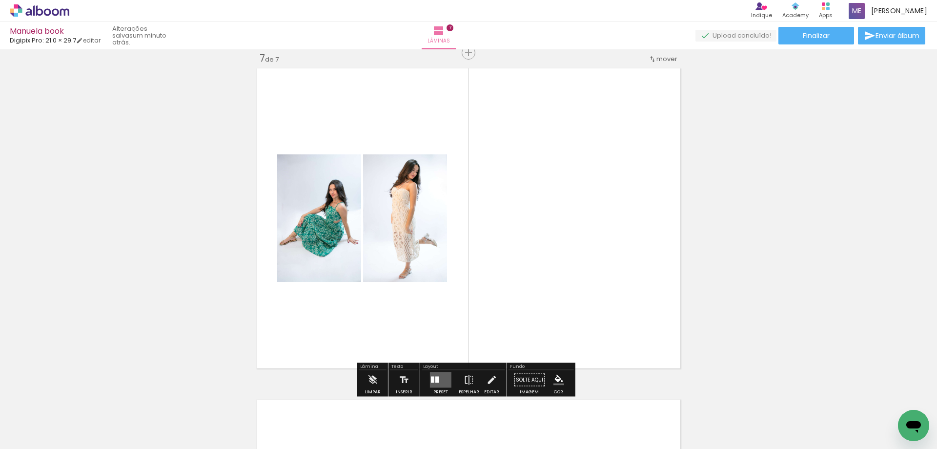
click at [436, 380] on div at bounding box center [438, 379] width 4 height 6
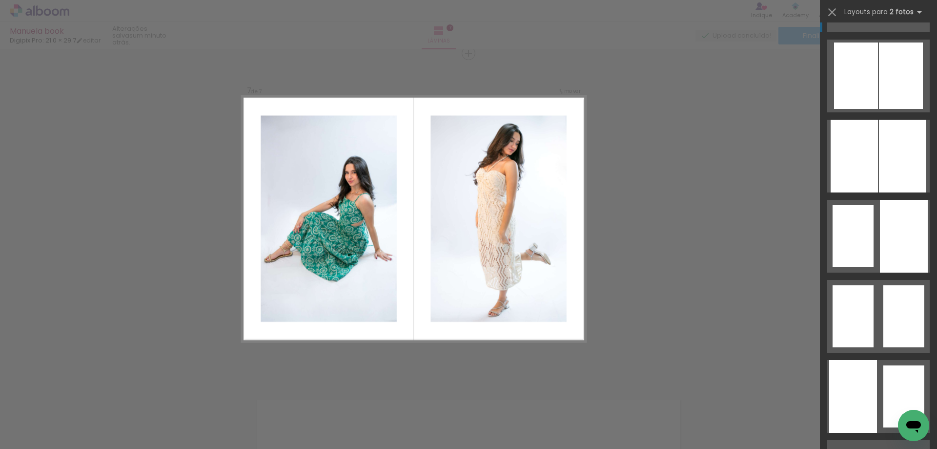
scroll to position [439, 0]
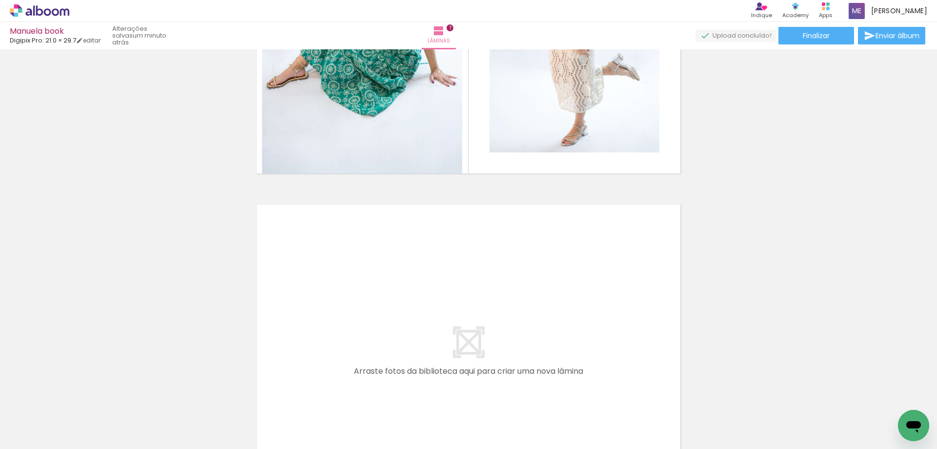
scroll to position [2243, 0]
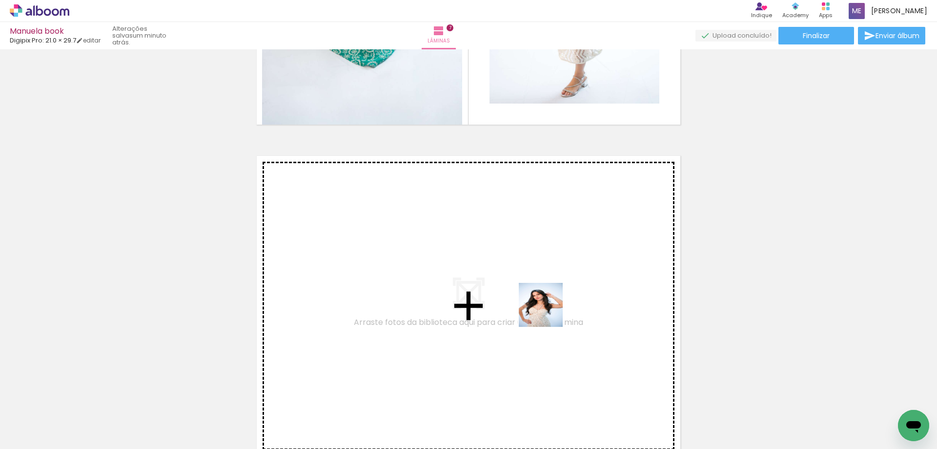
drag, startPoint x: 671, startPoint y: 418, endPoint x: 768, endPoint y: 400, distance: 98.4
click at [501, 277] on quentale-workspace at bounding box center [468, 224] width 937 height 449
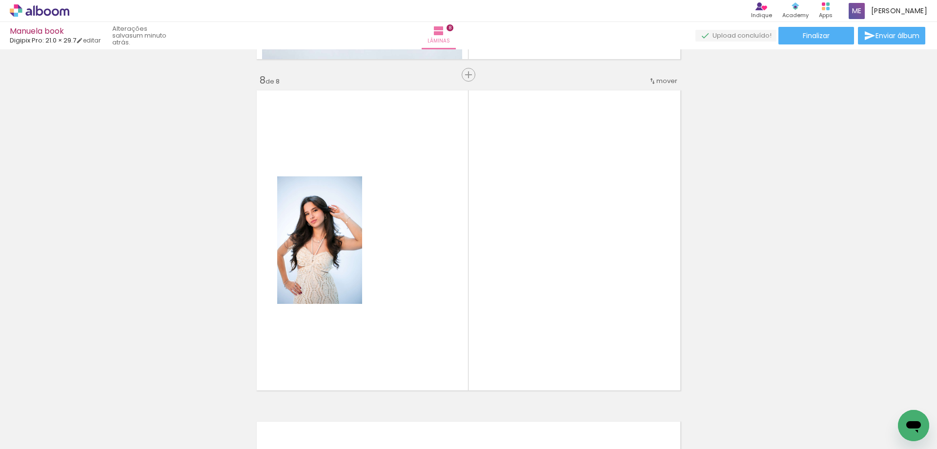
scroll to position [2328, 0]
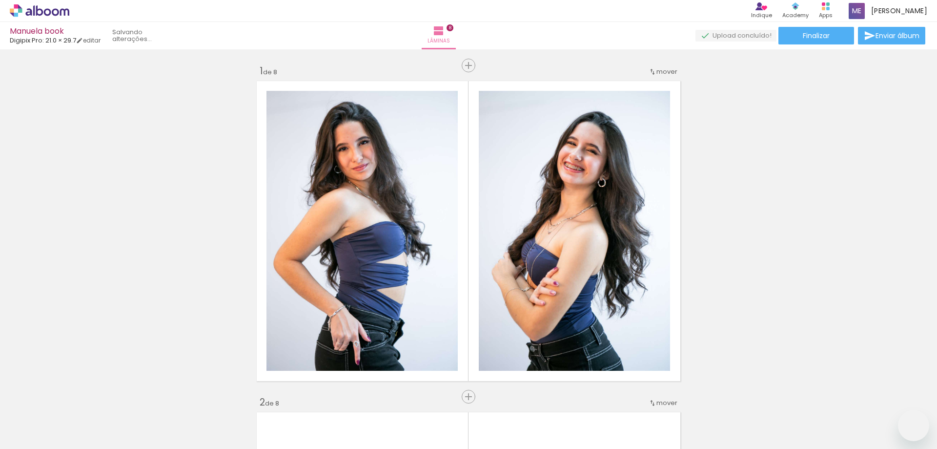
click at [520, 268] on quentale-workspace at bounding box center [468, 224] width 937 height 449
drag, startPoint x: 626, startPoint y: 321, endPoint x: 787, endPoint y: 396, distance: 176.9
click at [621, 310] on quentale-workspace at bounding box center [468, 224] width 937 height 449
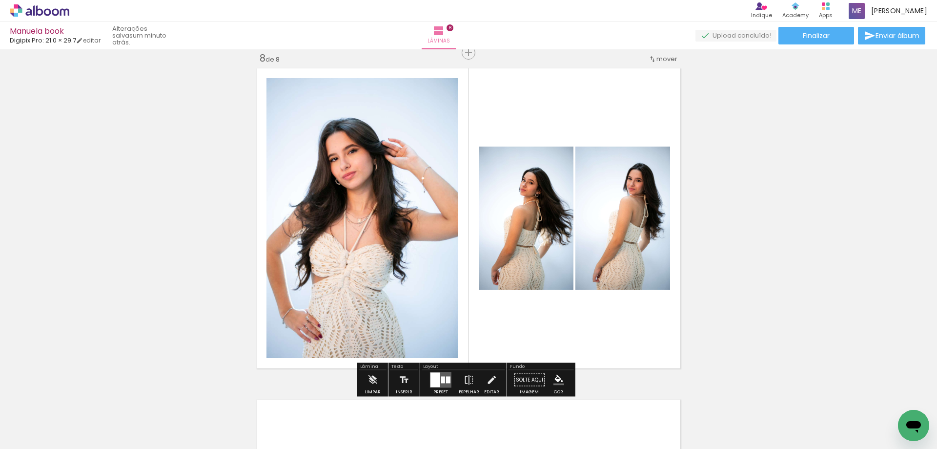
scroll to position [0, 521]
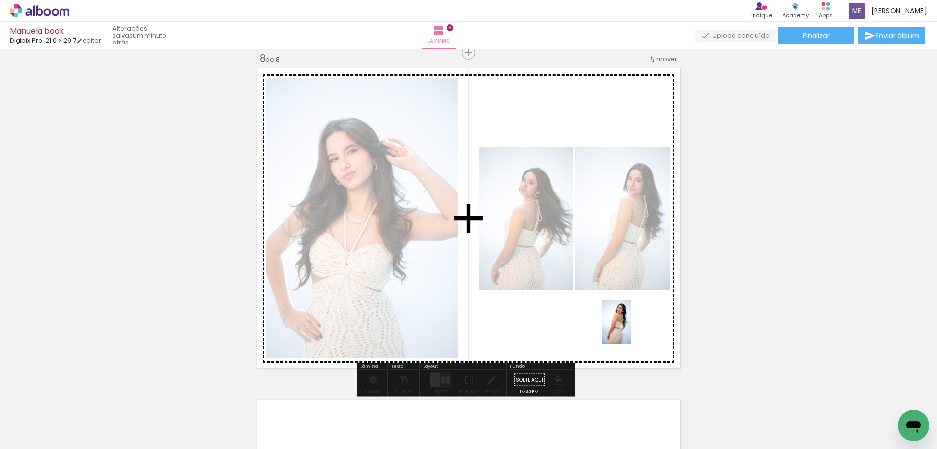
drag, startPoint x: 835, startPoint y: 431, endPoint x: 632, endPoint y: 329, distance: 227.1
click at [632, 329] on quentale-workspace at bounding box center [468, 224] width 937 height 449
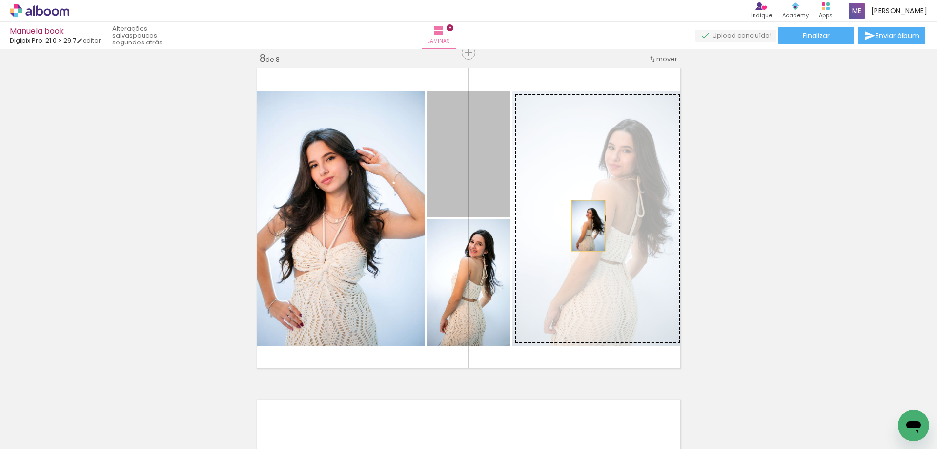
drag, startPoint x: 487, startPoint y: 176, endPoint x: 596, endPoint y: 225, distance: 118.9
click at [0, 0] on slot at bounding box center [0, 0] width 0 height 0
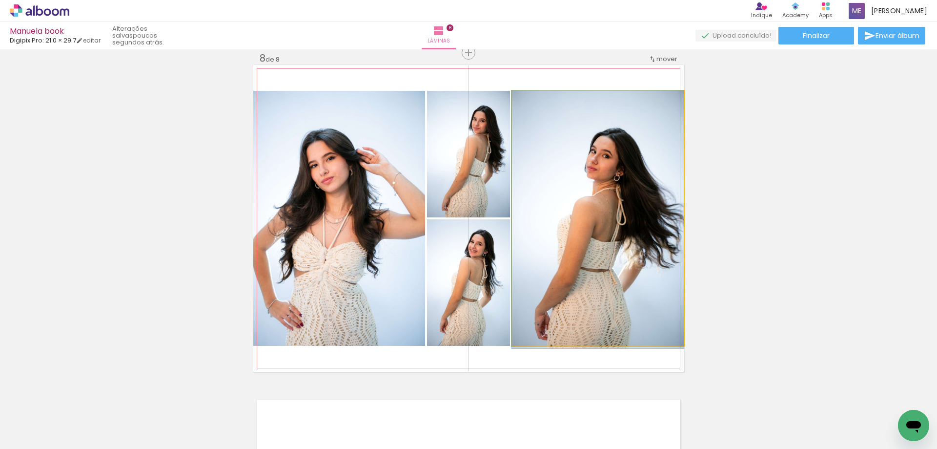
drag, startPoint x: 593, startPoint y: 227, endPoint x: 580, endPoint y: 228, distance: 12.7
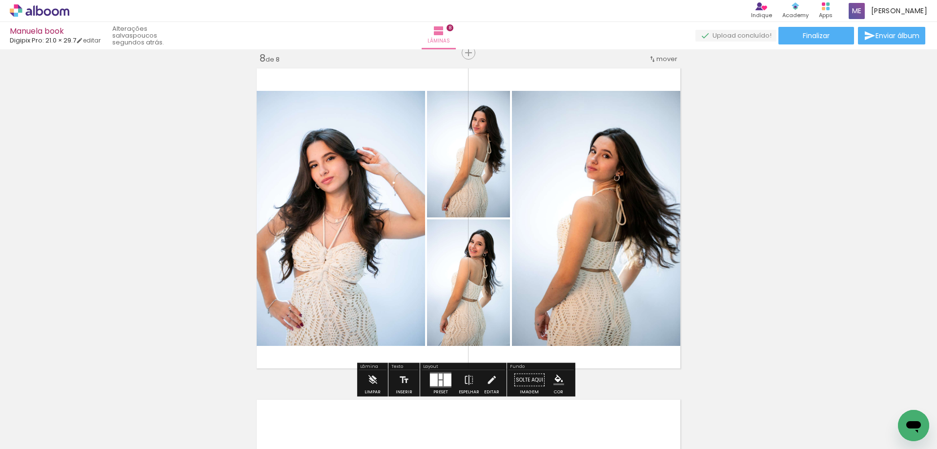
click at [580, 239] on quentale-photo at bounding box center [598, 218] width 172 height 255
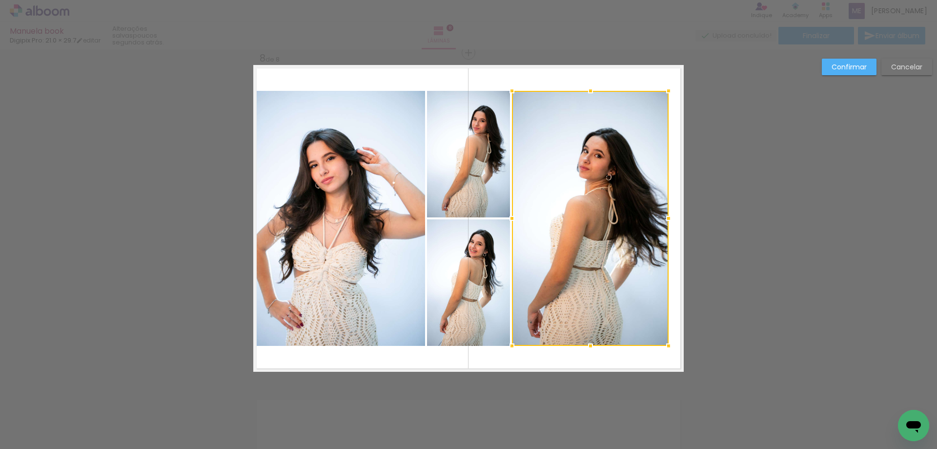
drag, startPoint x: 682, startPoint y: 217, endPoint x: 669, endPoint y: 216, distance: 12.2
click at [669, 216] on div at bounding box center [669, 218] width 20 height 20
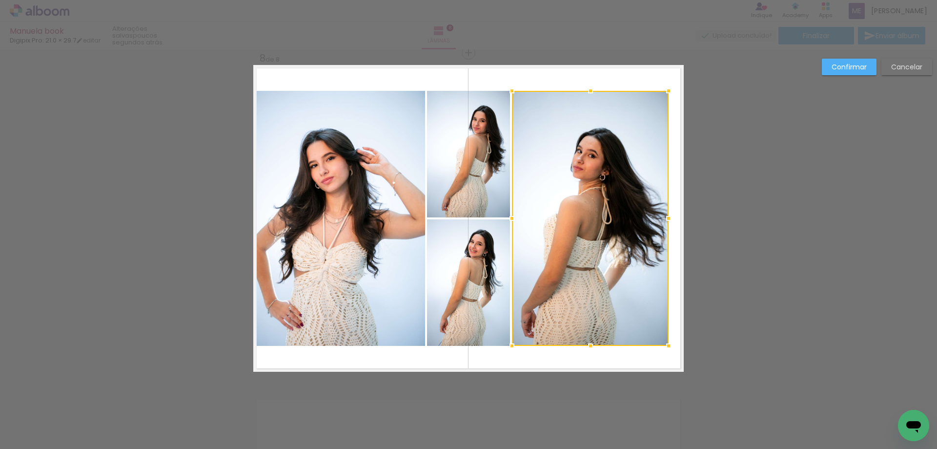
click at [347, 231] on quentale-photo at bounding box center [339, 218] width 172 height 255
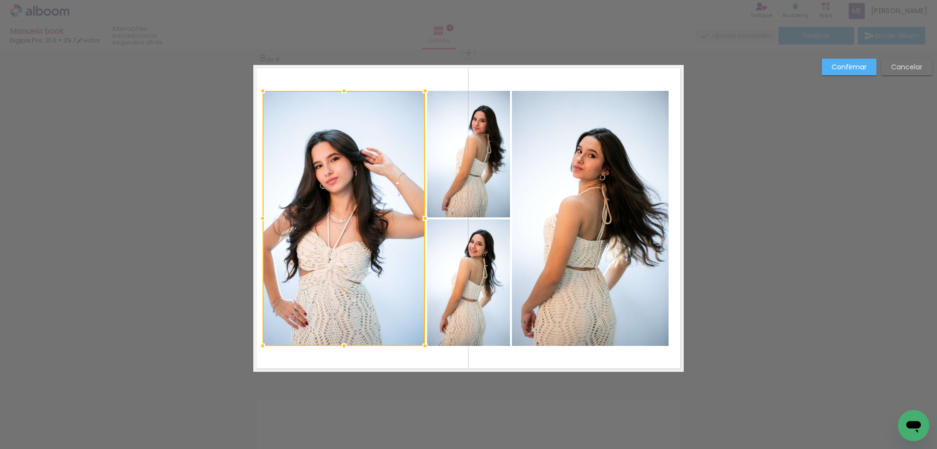
drag, startPoint x: 253, startPoint y: 215, endPoint x: 259, endPoint y: 215, distance: 5.4
click at [259, 215] on div at bounding box center [263, 218] width 20 height 20
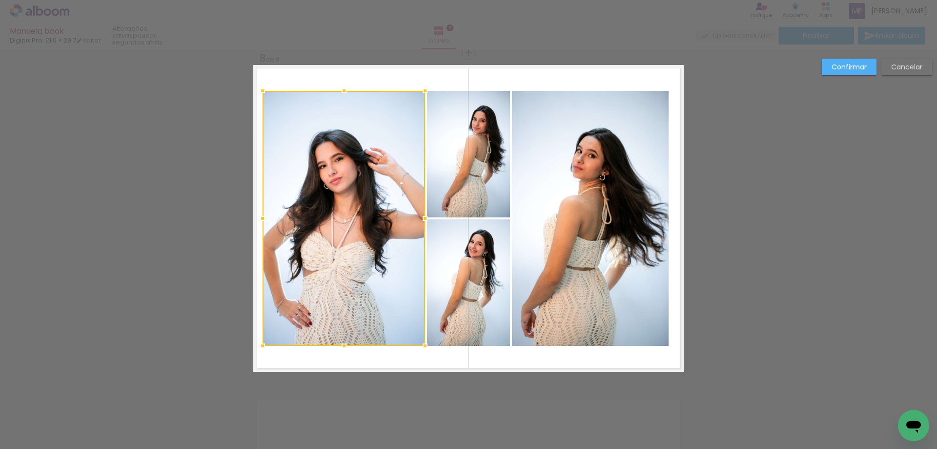
click at [0, 0] on slot "Confirmar" at bounding box center [0, 0] width 0 height 0
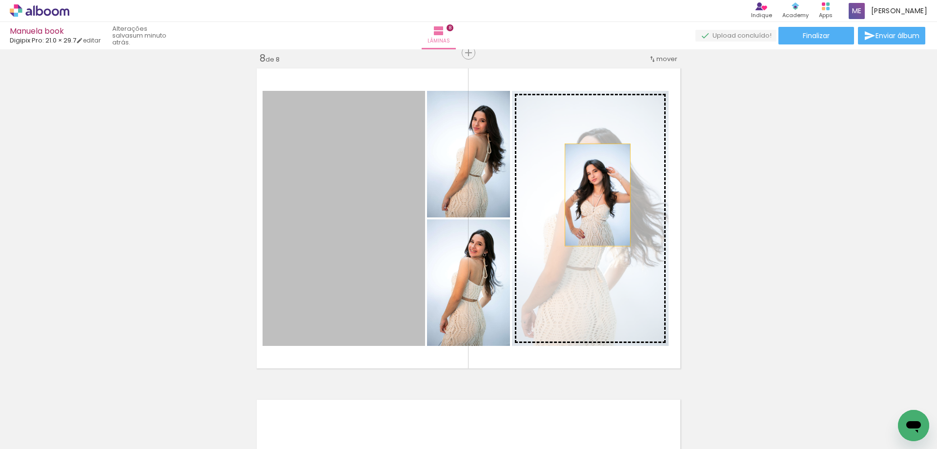
drag, startPoint x: 338, startPoint y: 174, endPoint x: 595, endPoint y: 195, distance: 257.7
click at [0, 0] on slot at bounding box center [0, 0] width 0 height 0
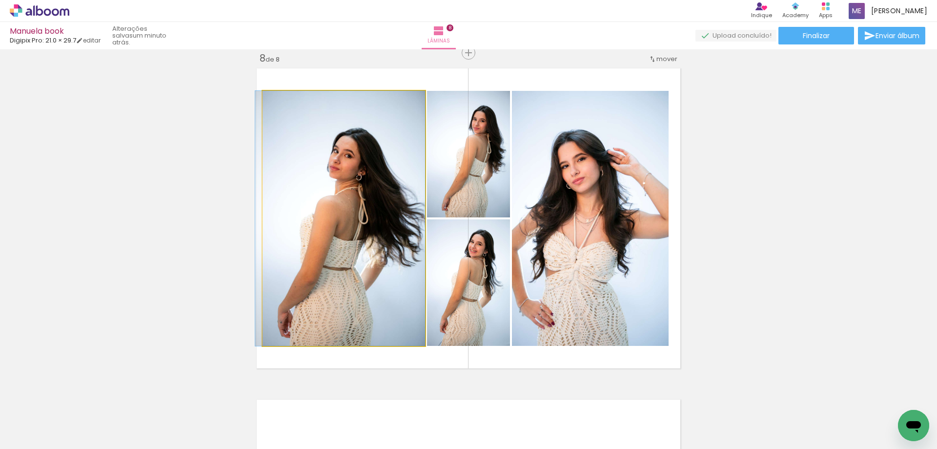
drag, startPoint x: 366, startPoint y: 250, endPoint x: 343, endPoint y: 250, distance: 22.5
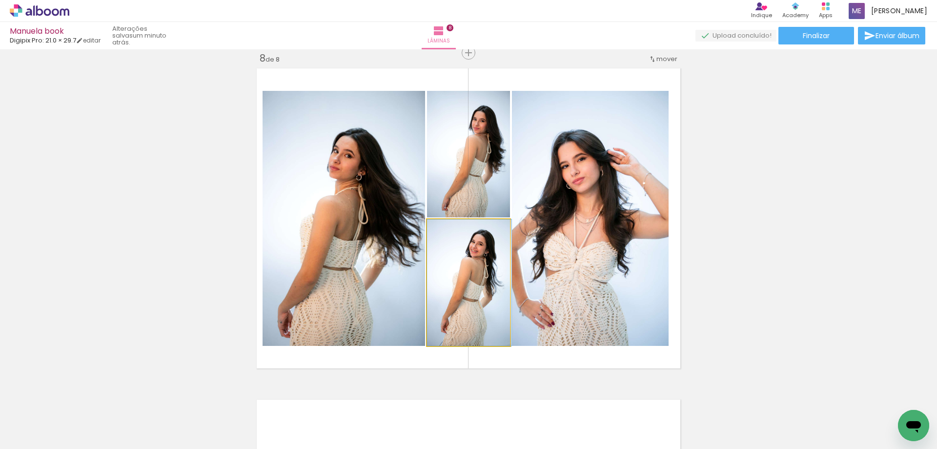
drag, startPoint x: 474, startPoint y: 274, endPoint x: 488, endPoint y: 274, distance: 14.2
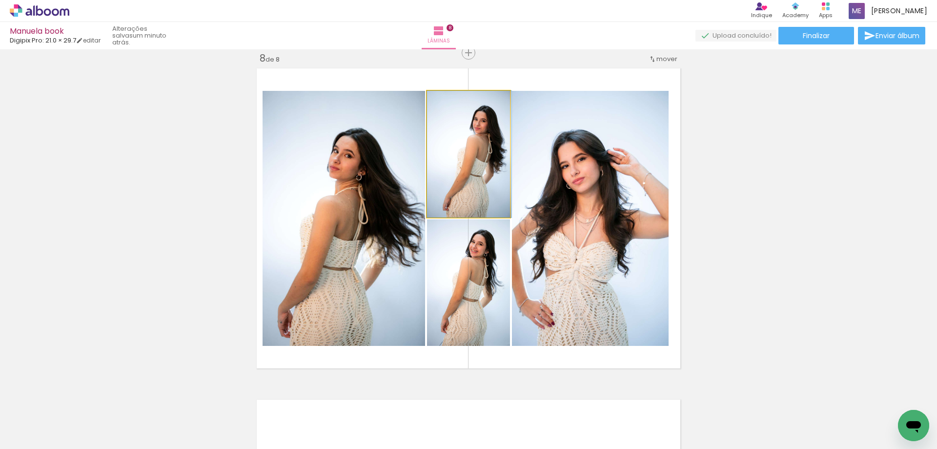
drag, startPoint x: 481, startPoint y: 177, endPoint x: 491, endPoint y: 178, distance: 10.3
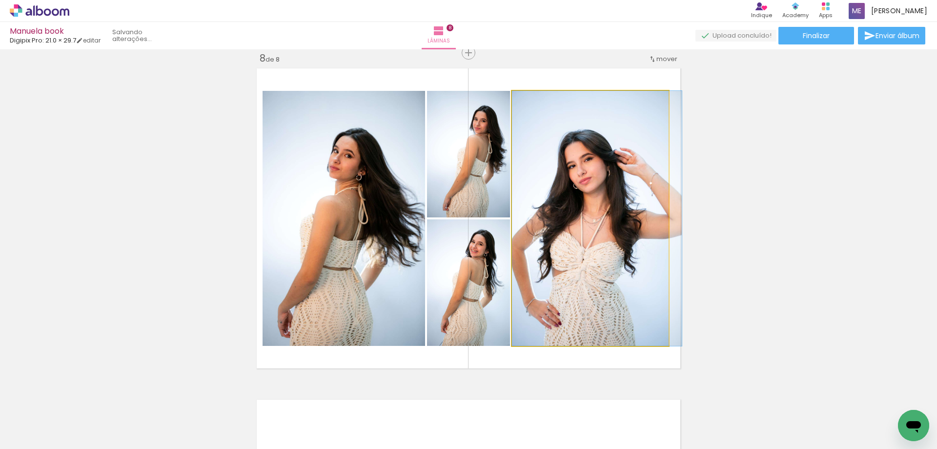
drag, startPoint x: 616, startPoint y: 222, endPoint x: 624, endPoint y: 221, distance: 8.4
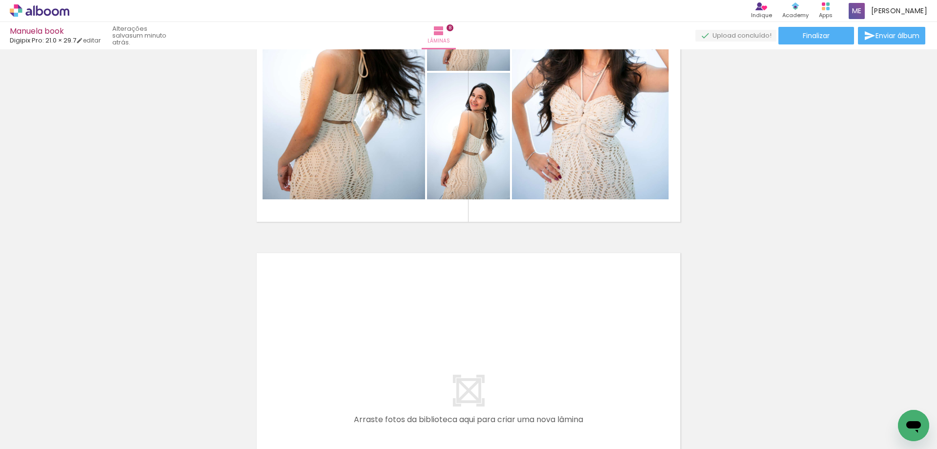
scroll to position [2574, 0]
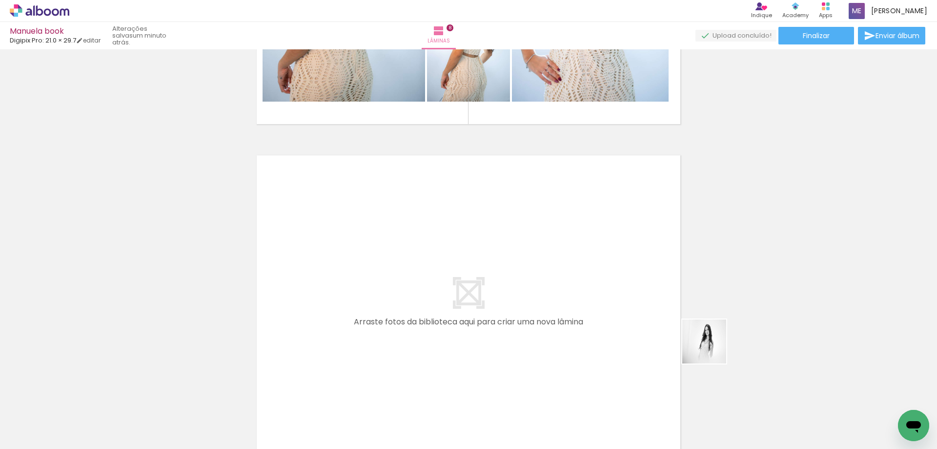
drag, startPoint x: 884, startPoint y: 409, endPoint x: 582, endPoint y: 307, distance: 318.8
click at [582, 307] on quentale-workspace at bounding box center [468, 224] width 937 height 449
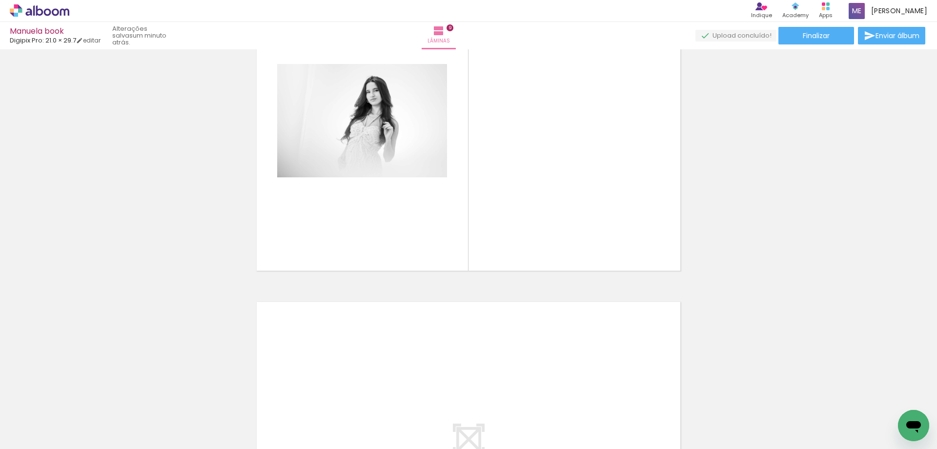
scroll to position [0, 567]
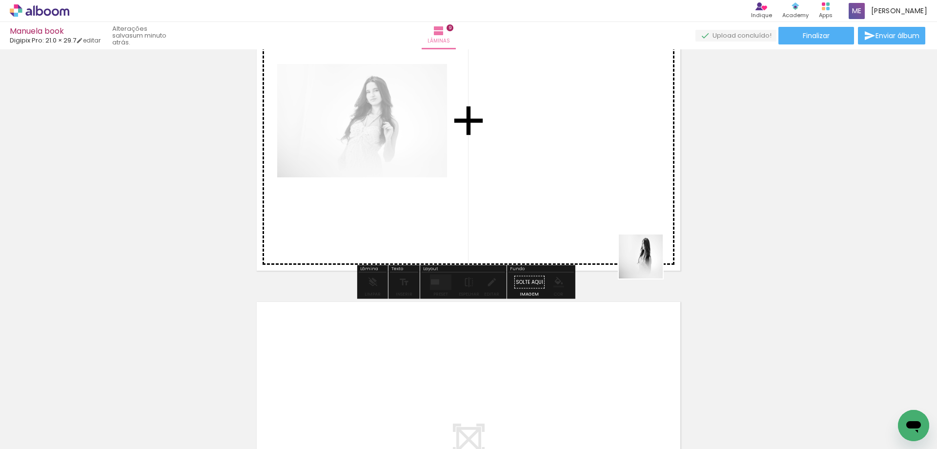
drag, startPoint x: 894, startPoint y: 422, endPoint x: 570, endPoint y: 195, distance: 395.4
click at [570, 195] on quentale-workspace at bounding box center [468, 224] width 937 height 449
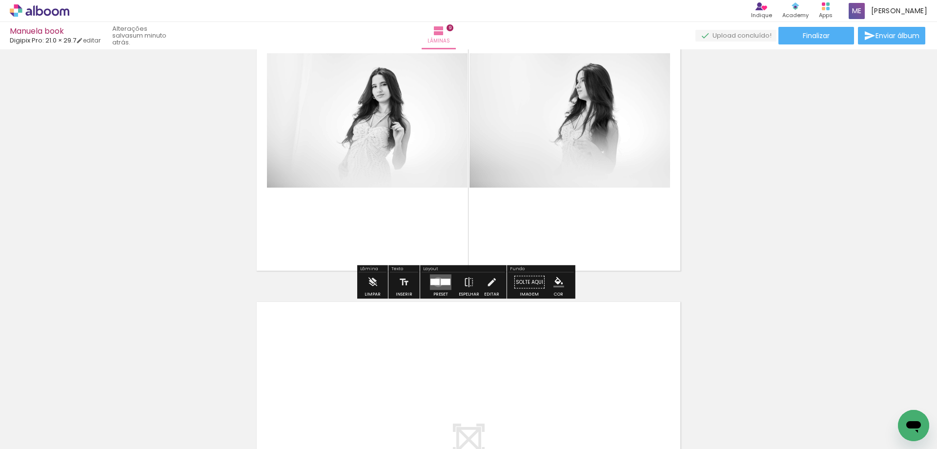
click at [436, 282] on div at bounding box center [435, 282] width 9 height 6
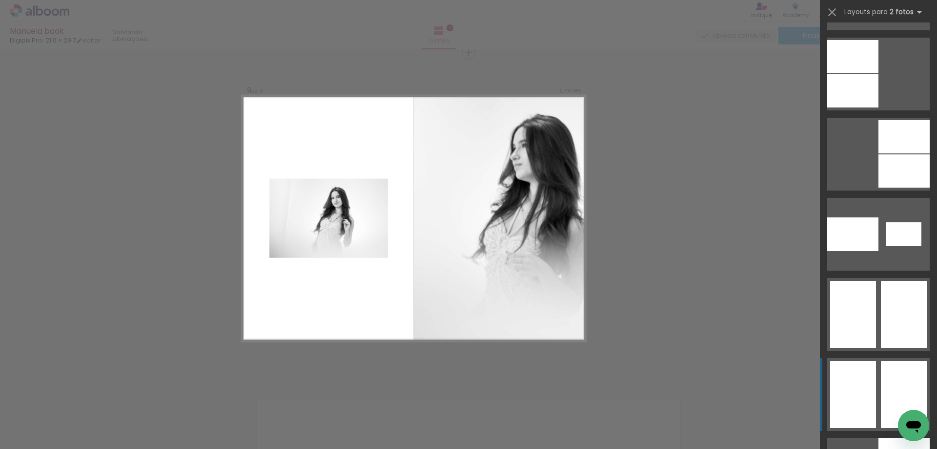
scroll to position [1709, 0]
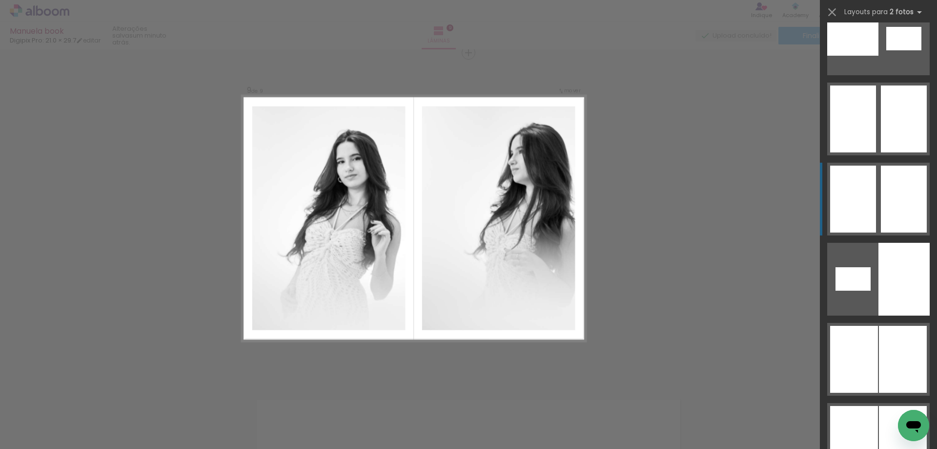
click at [879, 326] on div at bounding box center [903, 359] width 48 height 67
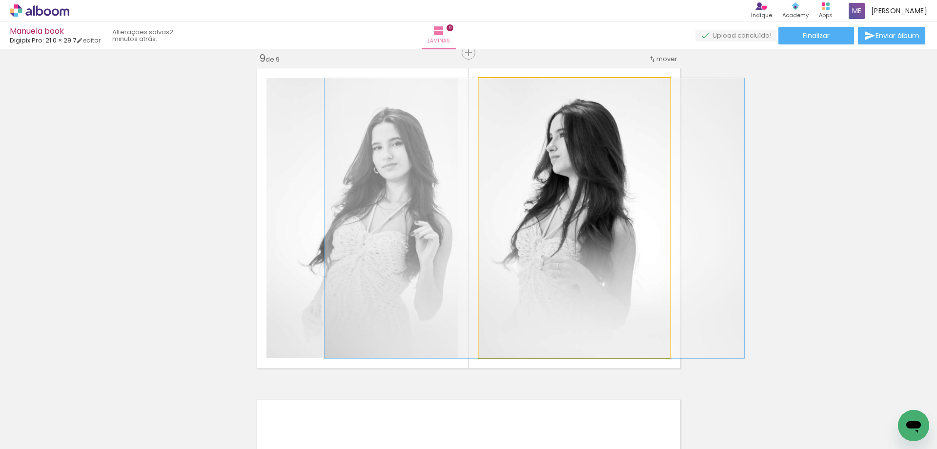
drag, startPoint x: 620, startPoint y: 240, endPoint x: 580, endPoint y: 247, distance: 40.5
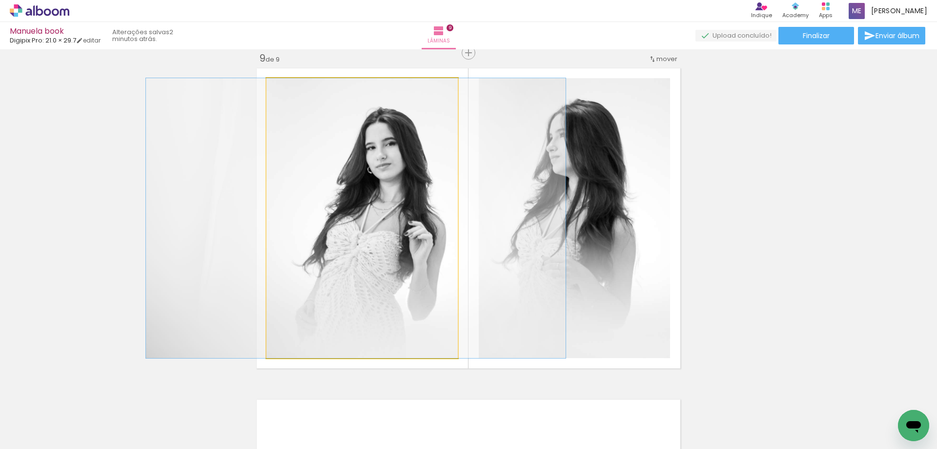
drag, startPoint x: 390, startPoint y: 223, endPoint x: 384, endPoint y: 224, distance: 6.5
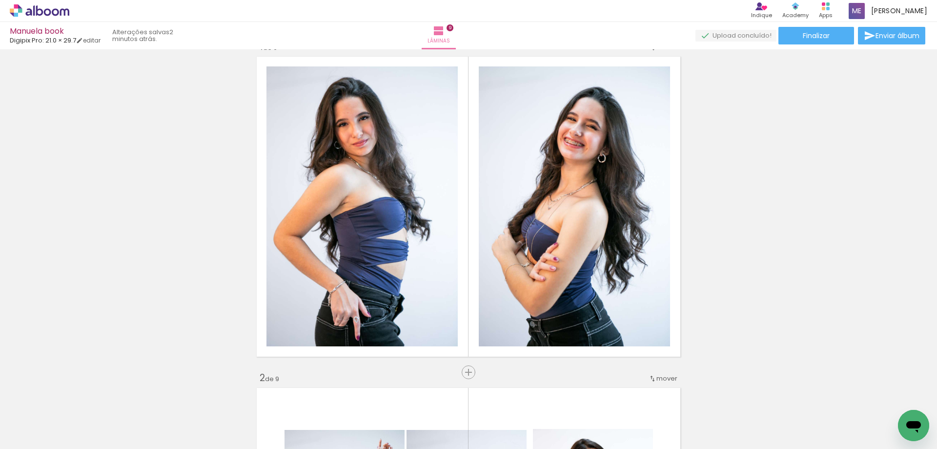
scroll to position [0, 0]
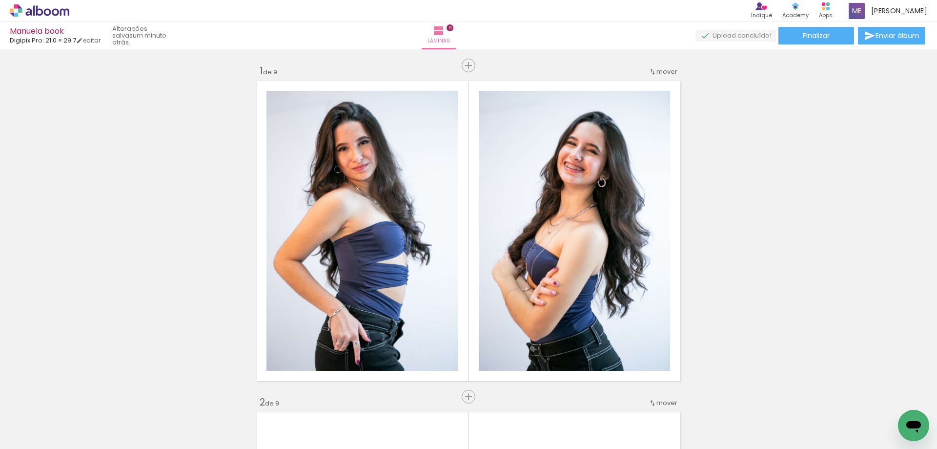
scroll to position [1709, 0]
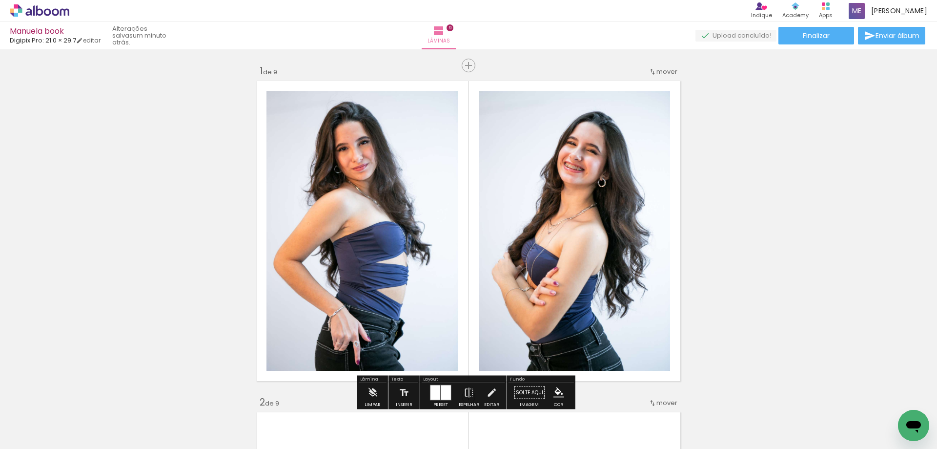
click at [39, 436] on span "Adicionar Fotos" at bounding box center [34, 435] width 29 height 11
click at [0, 0] on input "file" at bounding box center [0, 0] width 0 height 0
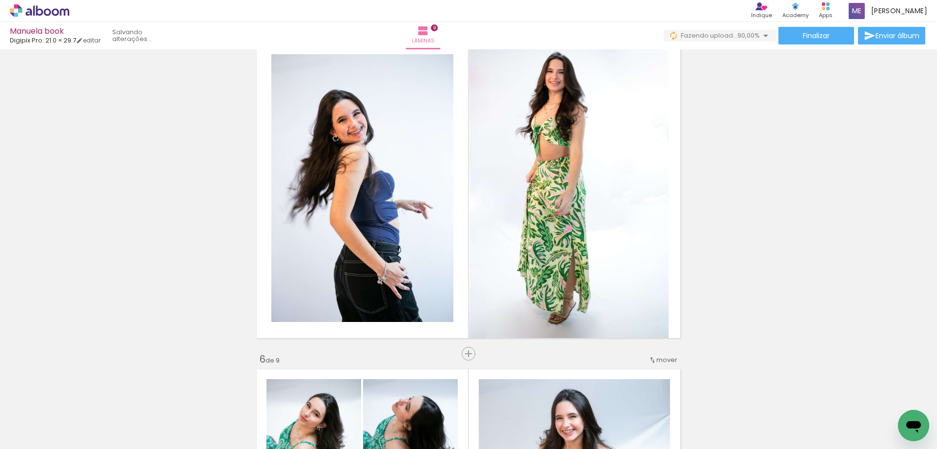
scroll to position [0, 786]
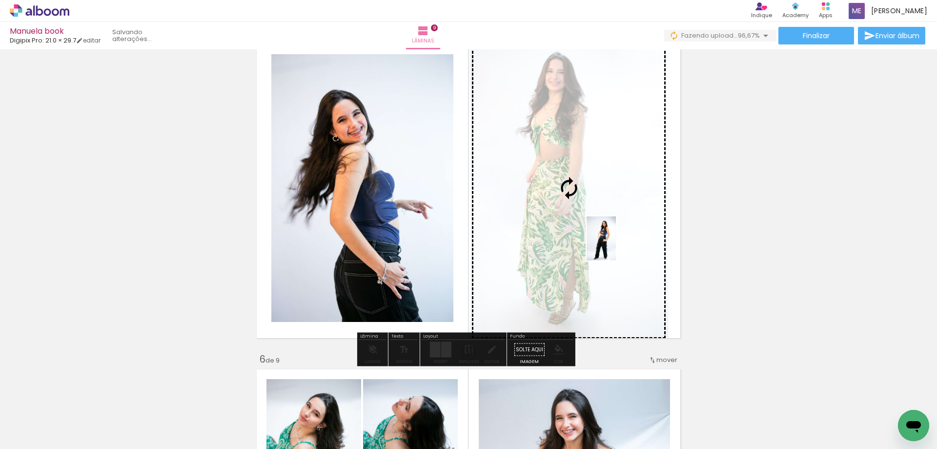
drag, startPoint x: 741, startPoint y: 425, endPoint x: 616, endPoint y: 246, distance: 218.6
click at [616, 246] on quentale-workspace at bounding box center [468, 224] width 937 height 449
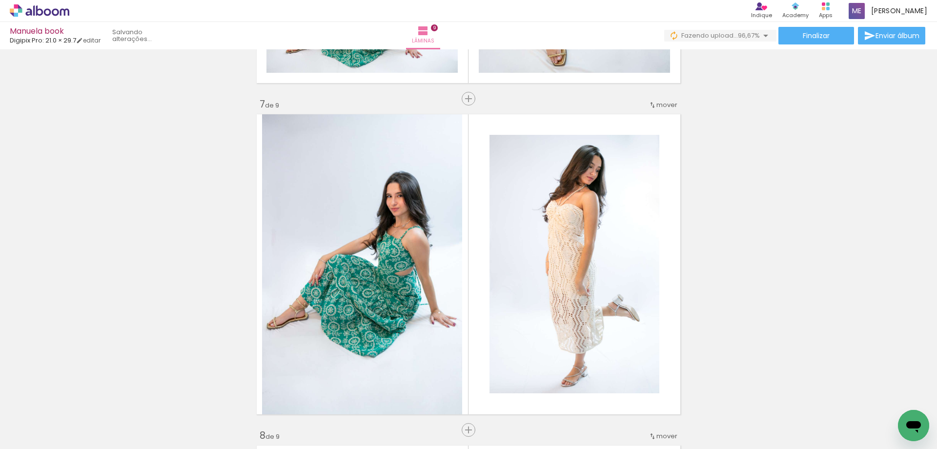
scroll to position [2002, 0]
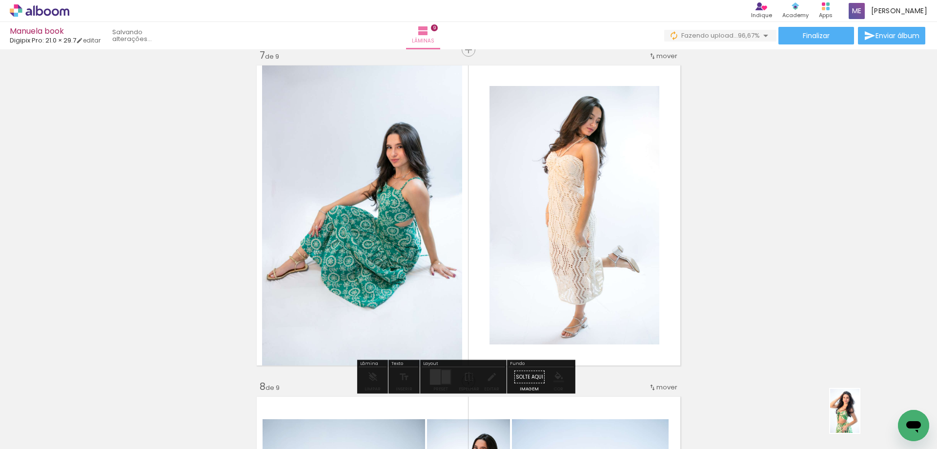
drag, startPoint x: 846, startPoint y: 416, endPoint x: 863, endPoint y: 424, distance: 18.8
click at [859, 424] on div at bounding box center [843, 416] width 32 height 48
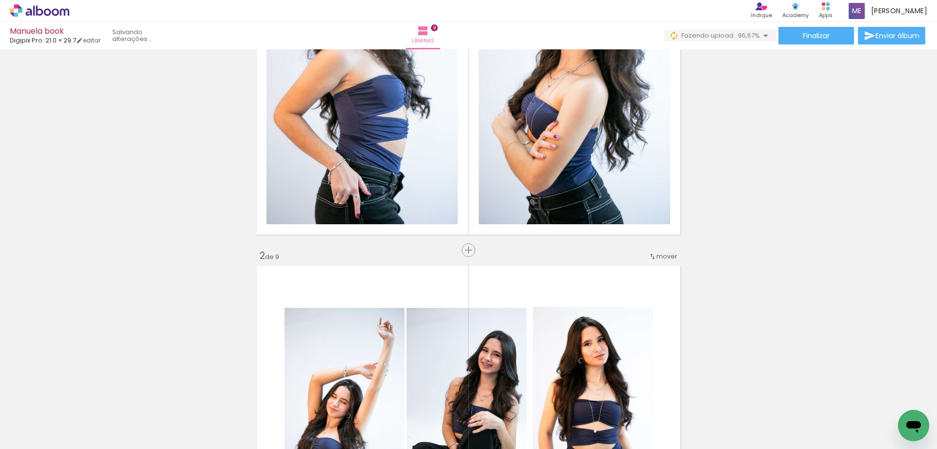
scroll to position [0, 0]
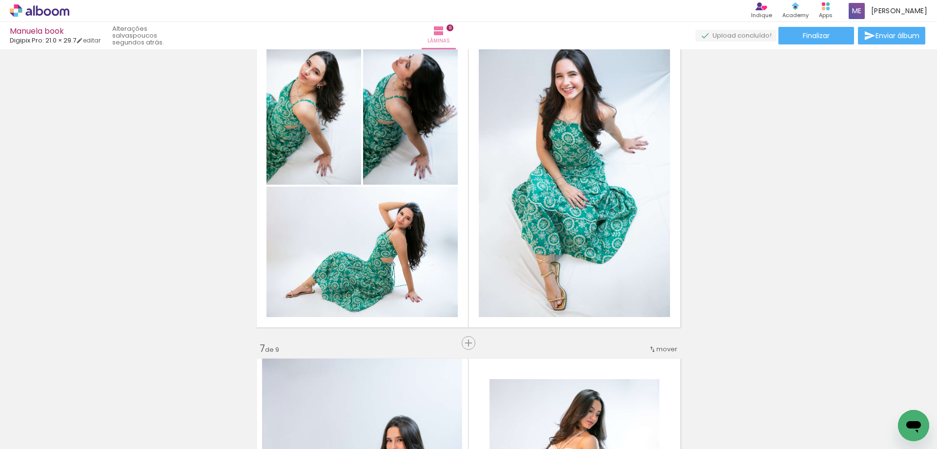
scroll to position [1611, 0]
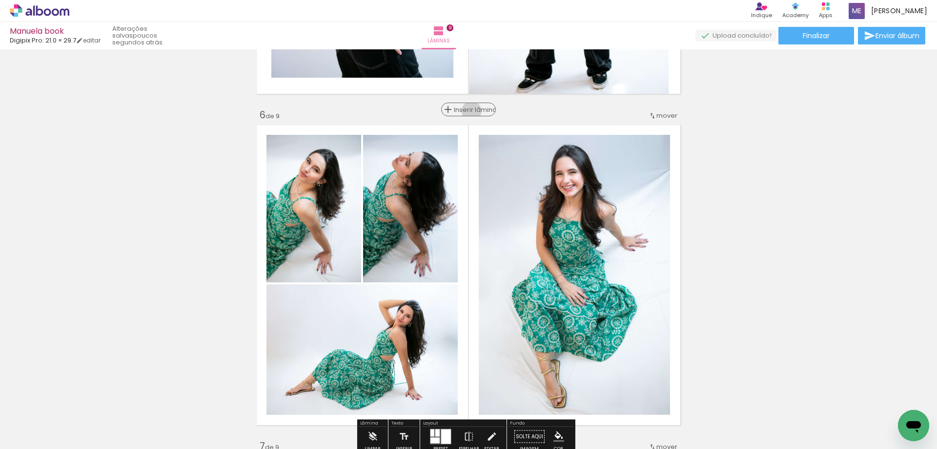
click at [468, 111] on span "Inserir lâmina" at bounding box center [473, 109] width 38 height 6
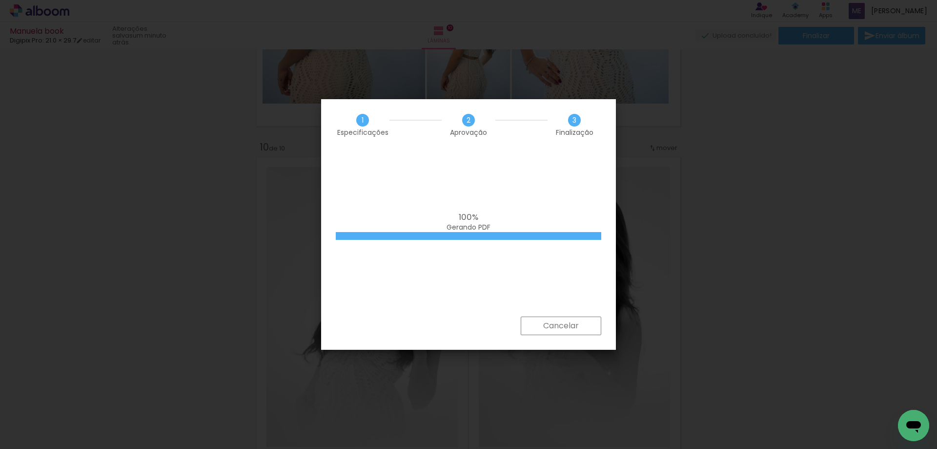
scroll to position [0, 433]
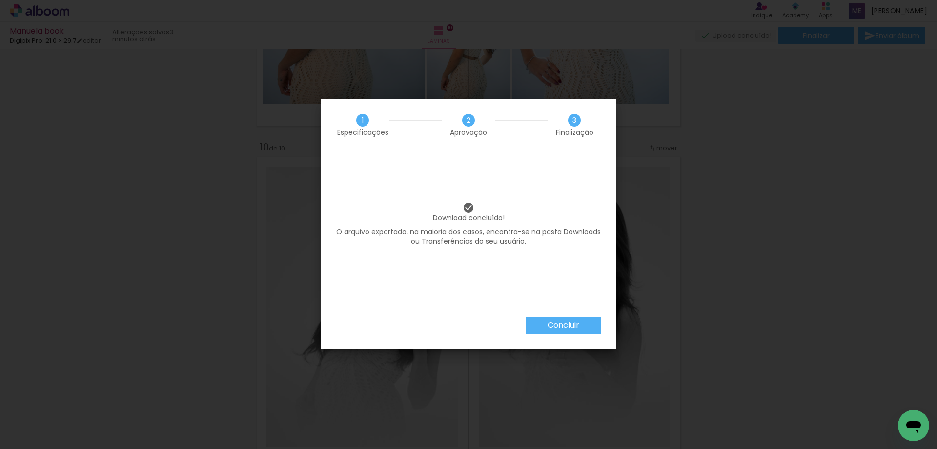
scroll to position [0, 433]
click at [0, 0] on slot "Concluir" at bounding box center [0, 0] width 0 height 0
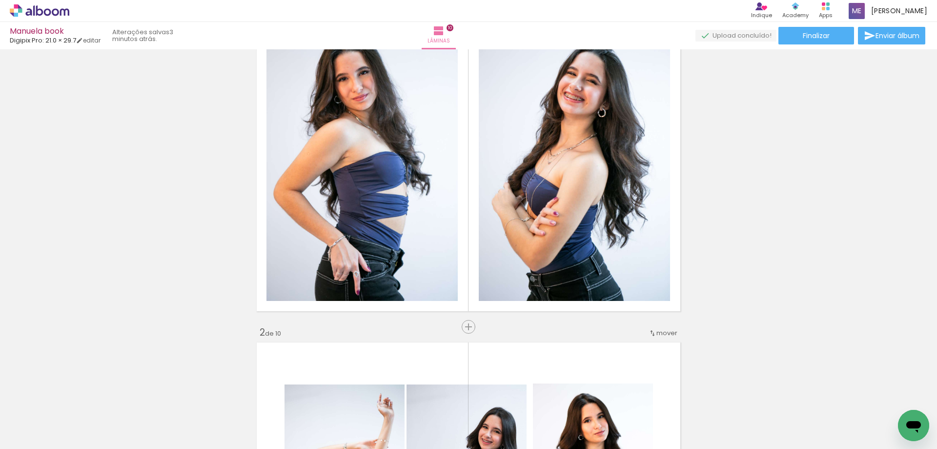
scroll to position [0, 0]
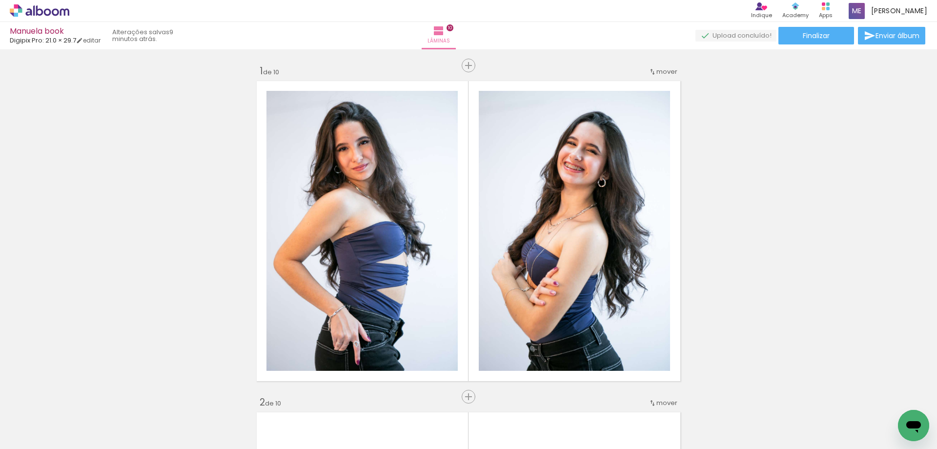
scroll to position [0, 433]
click at [818, 36] on span "Finalizar" at bounding box center [816, 35] width 27 height 7
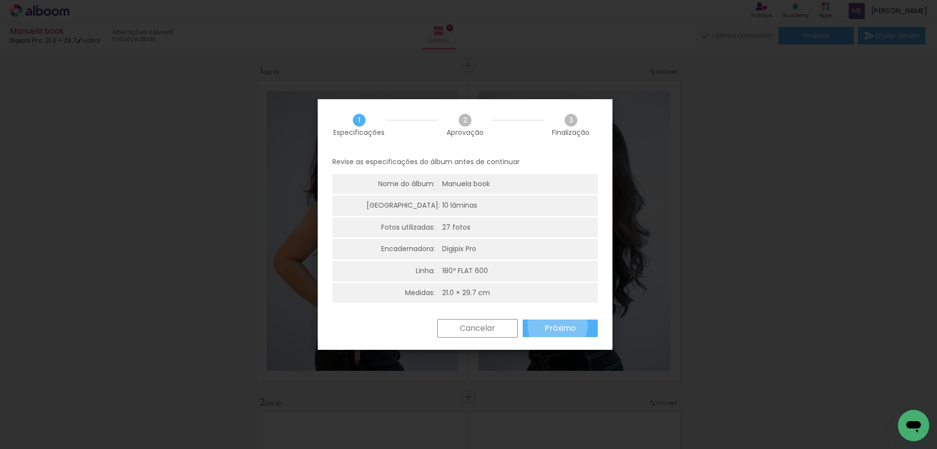
click at [0, 0] on slot "Próximo" at bounding box center [0, 0] width 0 height 0
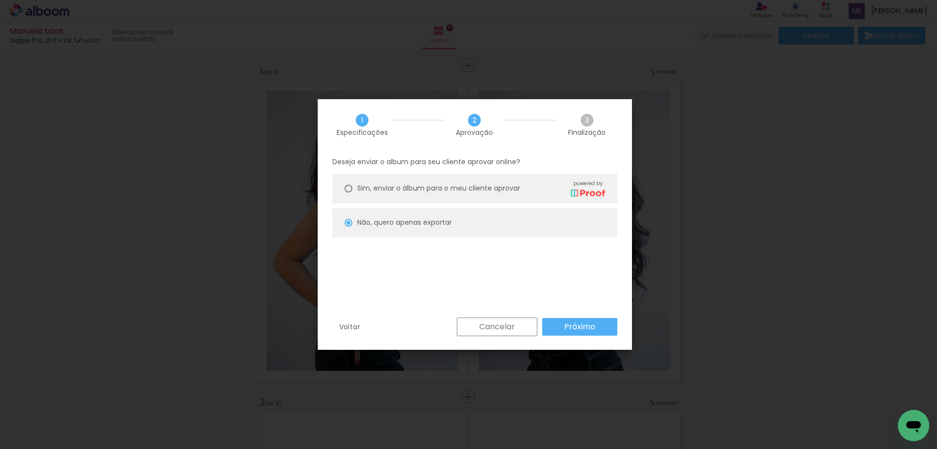
click at [0, 0] on slot "Próximo" at bounding box center [0, 0] width 0 height 0
type input "Alta, 300 DPI"
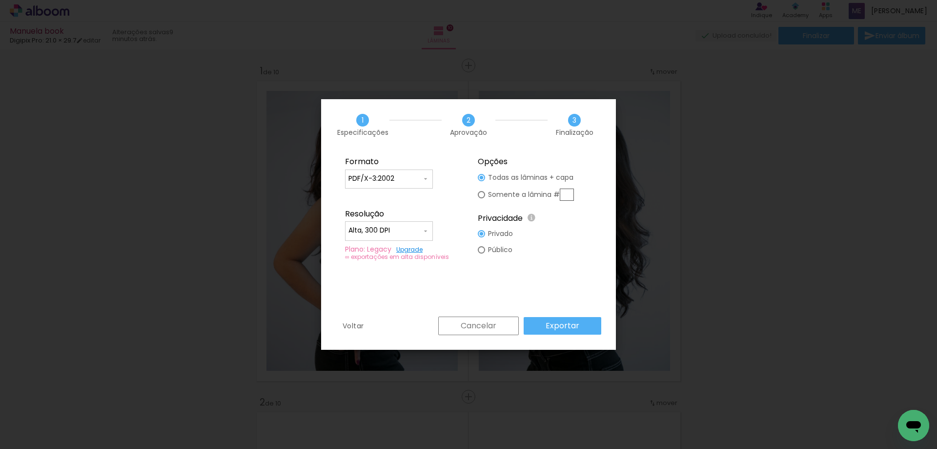
click at [429, 177] on iron-icon at bounding box center [426, 179] width 8 height 8
click at [376, 177] on paper-item "JPG" at bounding box center [389, 177] width 88 height 20
type input "JPG"
click at [0, 0] on slot "Exportar" at bounding box center [0, 0] width 0 height 0
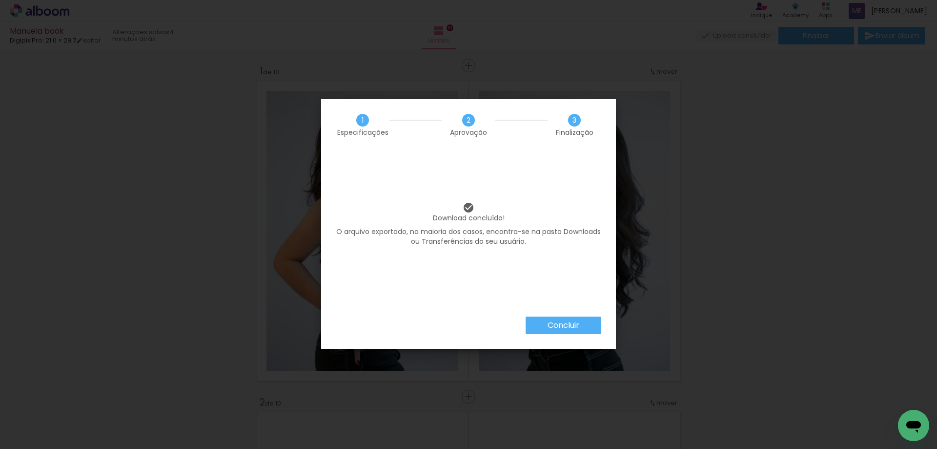
scroll to position [0, 433]
click at [566, 332] on paper-button "Concluir" at bounding box center [564, 325] width 76 height 18
